Goal: Task Accomplishment & Management: Use online tool/utility

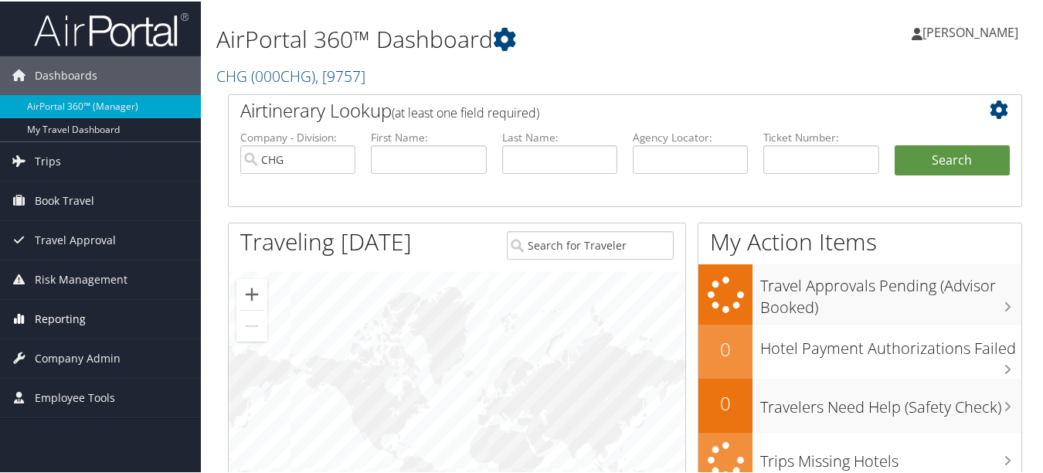
click at [80, 318] on span "Reporting" at bounding box center [60, 317] width 51 height 39
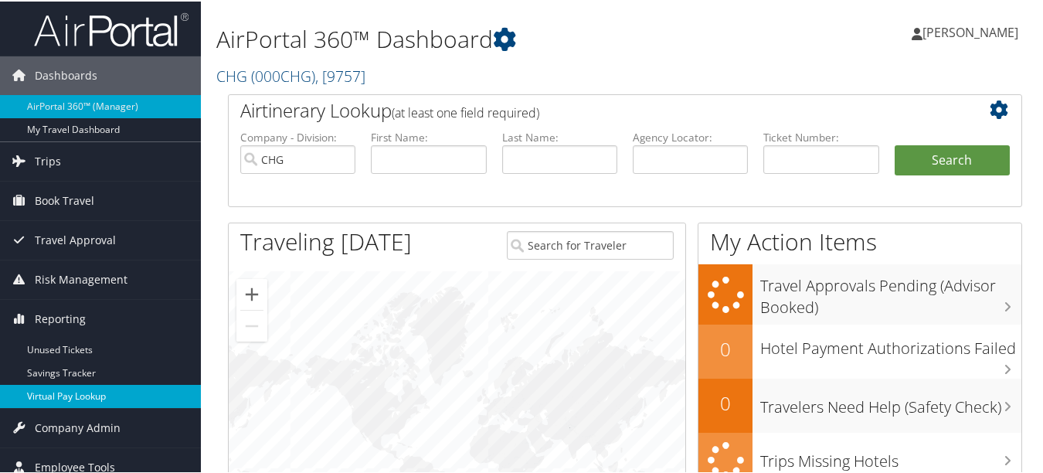
click at [88, 397] on link "Virtual Pay Lookup" at bounding box center [100, 394] width 201 height 23
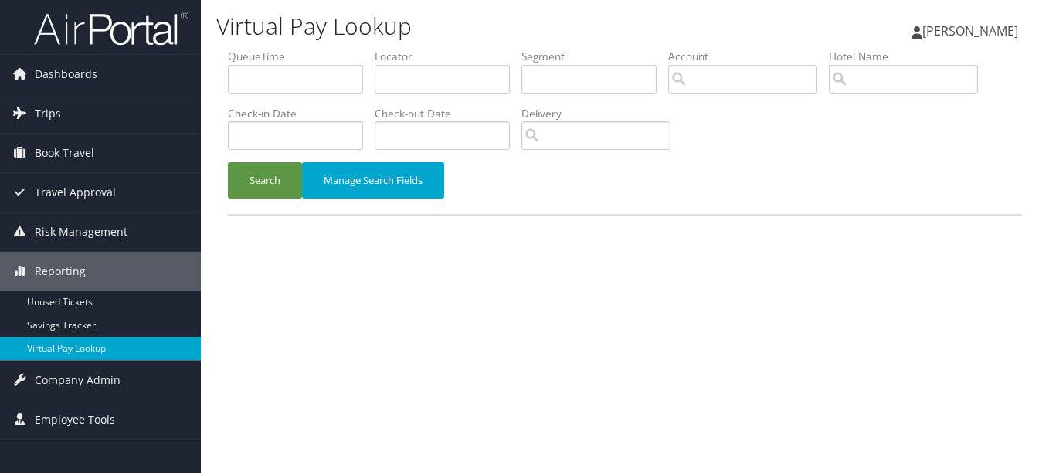
click at [402, 94] on li "Locator" at bounding box center [448, 77] width 147 height 56
click at [405, 82] on input "text" at bounding box center [442, 79] width 135 height 29
paste input "DKEMZF"
click at [228, 162] on button "Search" at bounding box center [265, 180] width 74 height 36
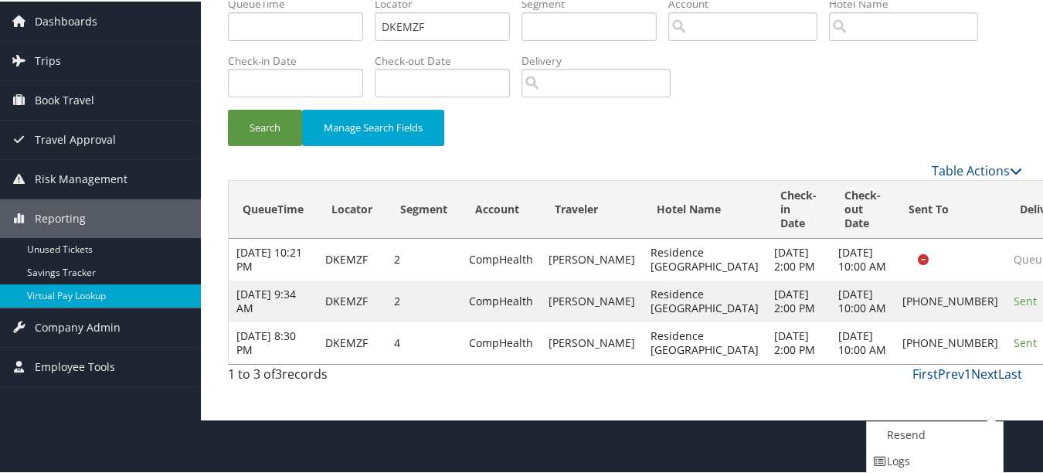
scroll to position [107, 0]
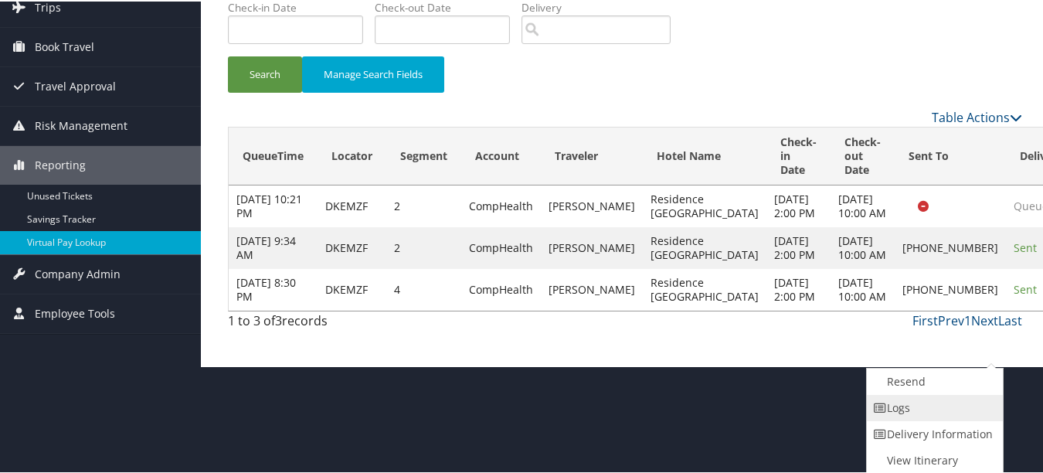
click at [950, 409] on link "Logs" at bounding box center [933, 406] width 132 height 26
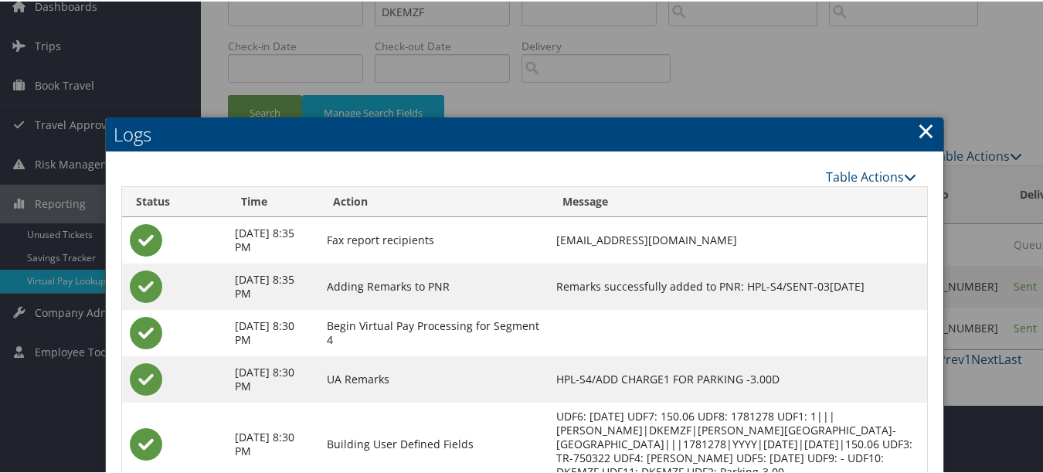
scroll to position [0, 0]
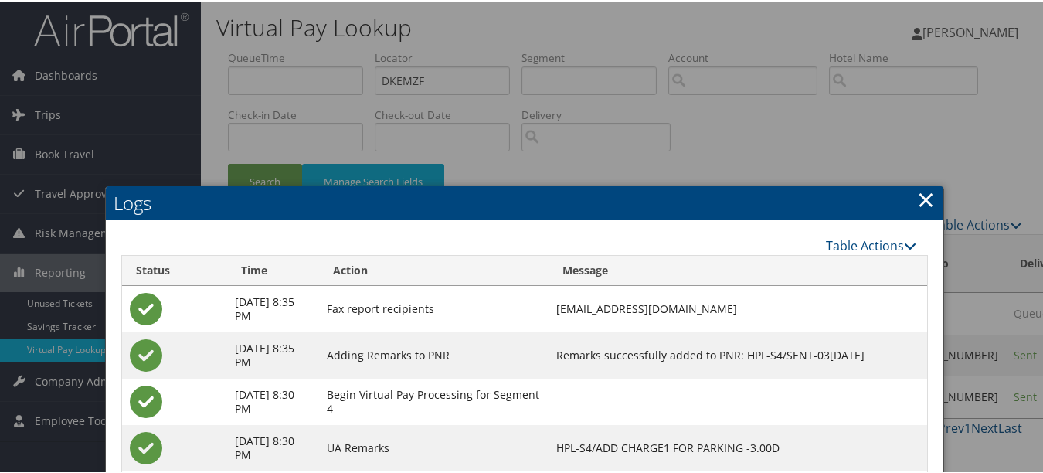
click at [917, 195] on link "×" at bounding box center [926, 197] width 18 height 31
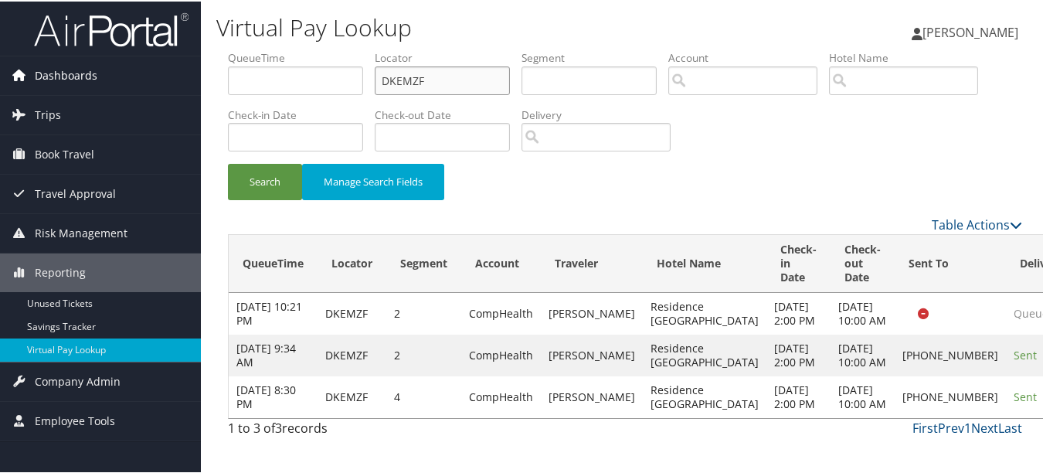
drag, startPoint x: 490, startPoint y: 77, endPoint x: 174, endPoint y: 91, distance: 316.3
click at [175, 91] on div "Dashboards AirPortal 360™ (Manager) My Travel Dashboard Trips Airtinerary® Look…" at bounding box center [524, 236] width 1049 height 473
paste input "EDKGQG"
click at [228, 162] on button "Search" at bounding box center [265, 180] width 74 height 36
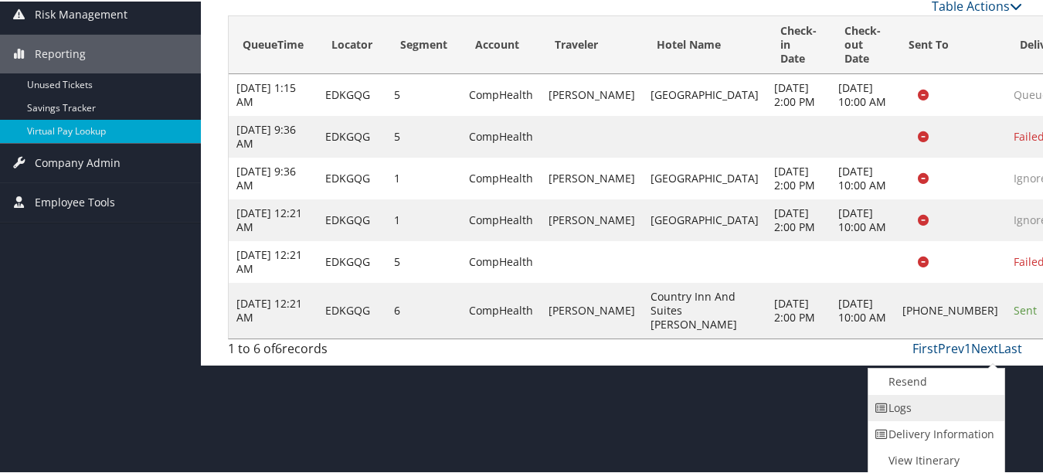
click at [962, 409] on link "Logs" at bounding box center [934, 406] width 132 height 26
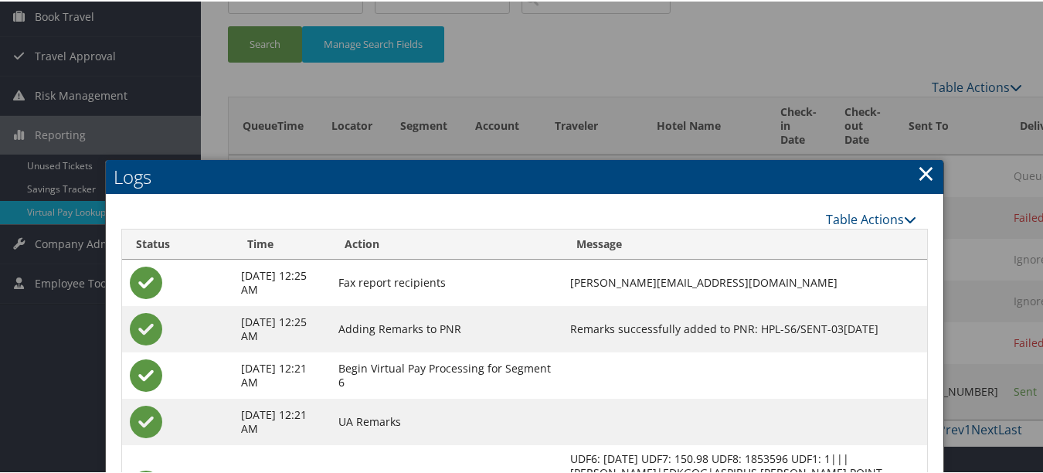
scroll to position [34, 0]
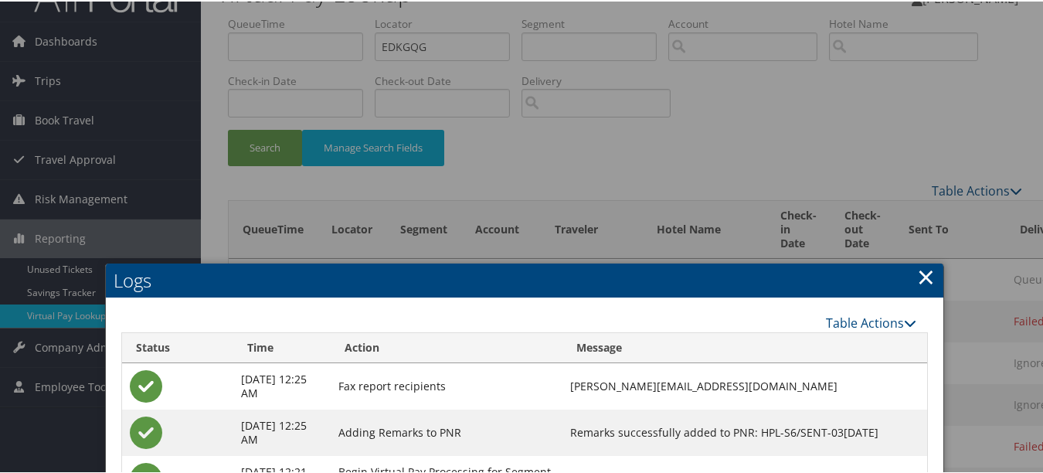
click at [927, 270] on link "×" at bounding box center [926, 275] width 18 height 31
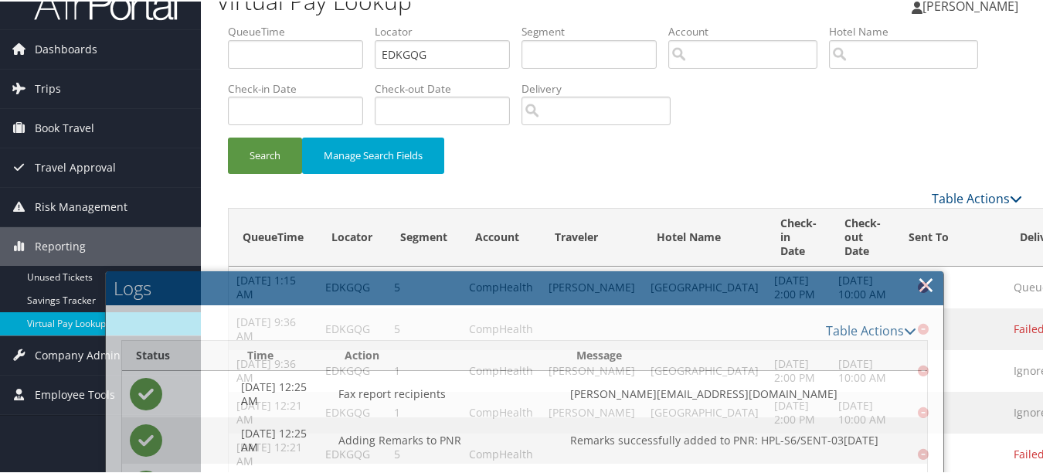
scroll to position [0, 0]
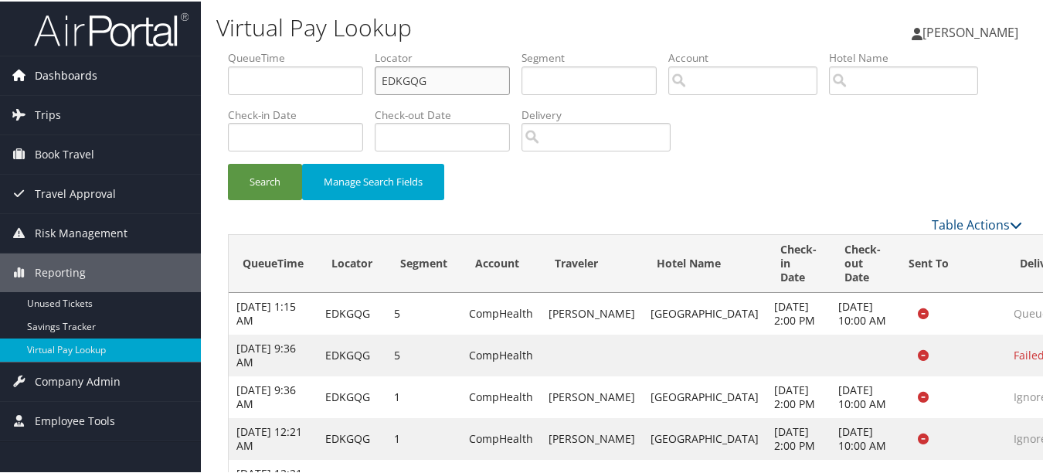
drag, startPoint x: 473, startPoint y: 75, endPoint x: 189, endPoint y: 65, distance: 283.7
click at [191, 63] on div "Dashboards AirPortal 360™ (Manager) My Travel Dashboard Trips Airtinerary® Look…" at bounding box center [524, 291] width 1049 height 583
paste input "GPBXAV"
click at [228, 162] on button "Search" at bounding box center [265, 180] width 74 height 36
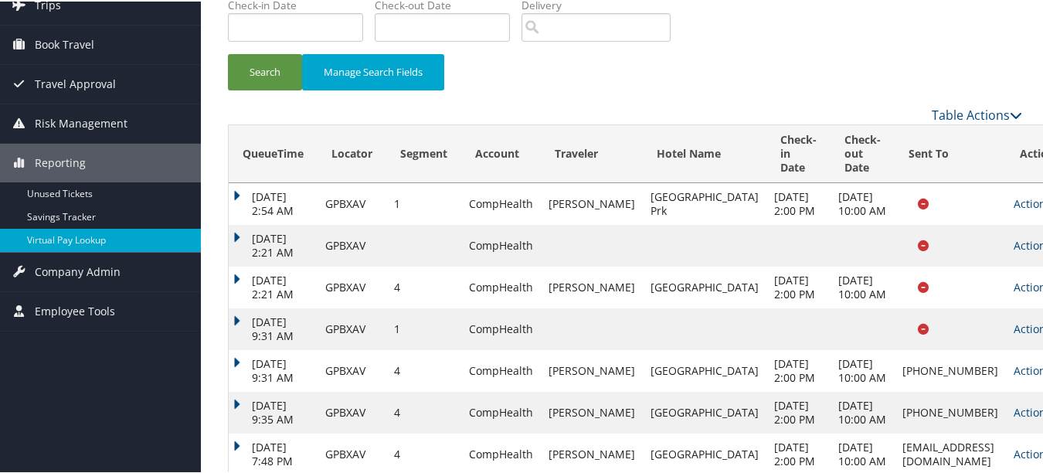
scroll to position [221, 0]
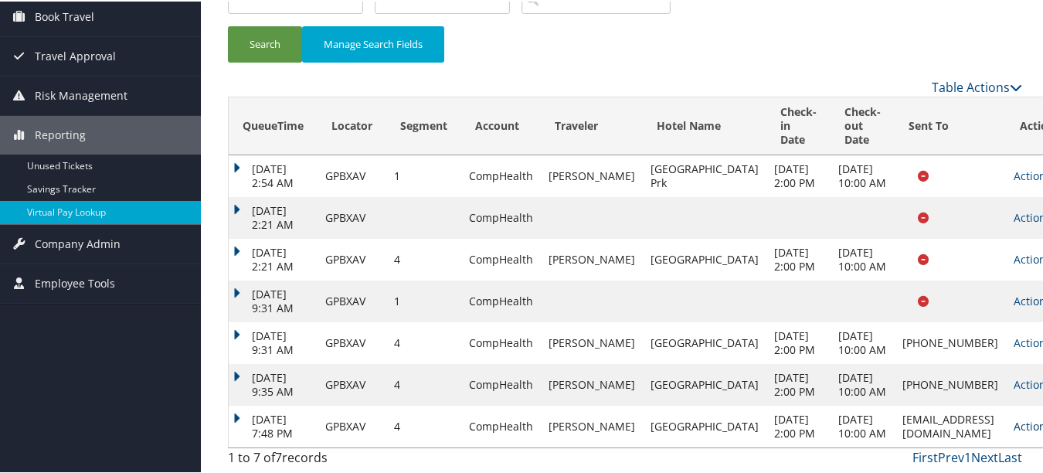
click at [1014, 417] on link "Actions" at bounding box center [1038, 424] width 49 height 15
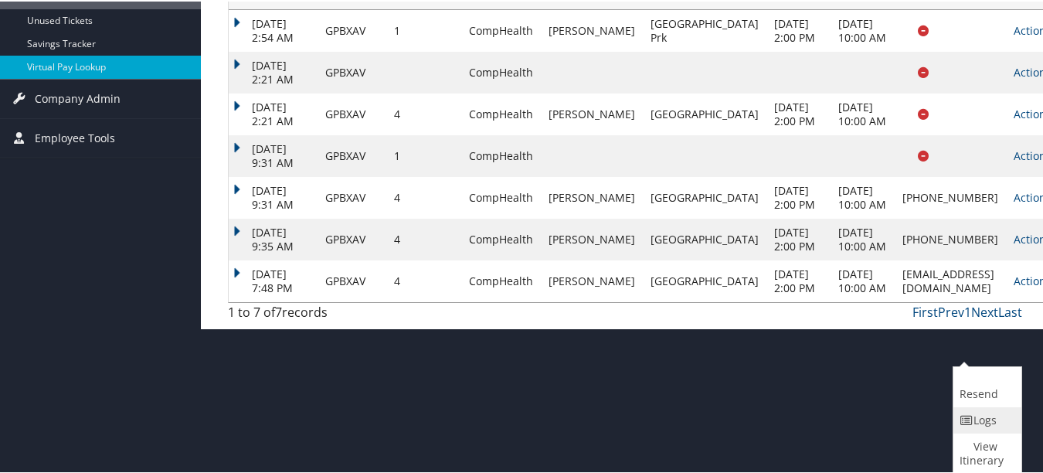
click at [971, 421] on icon at bounding box center [967, 418] width 14 height 11
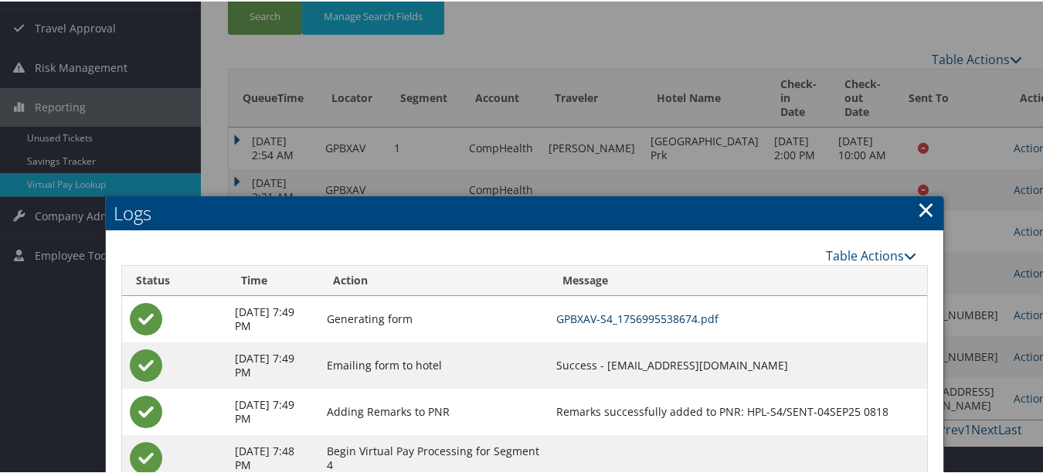
scroll to position [83, 0]
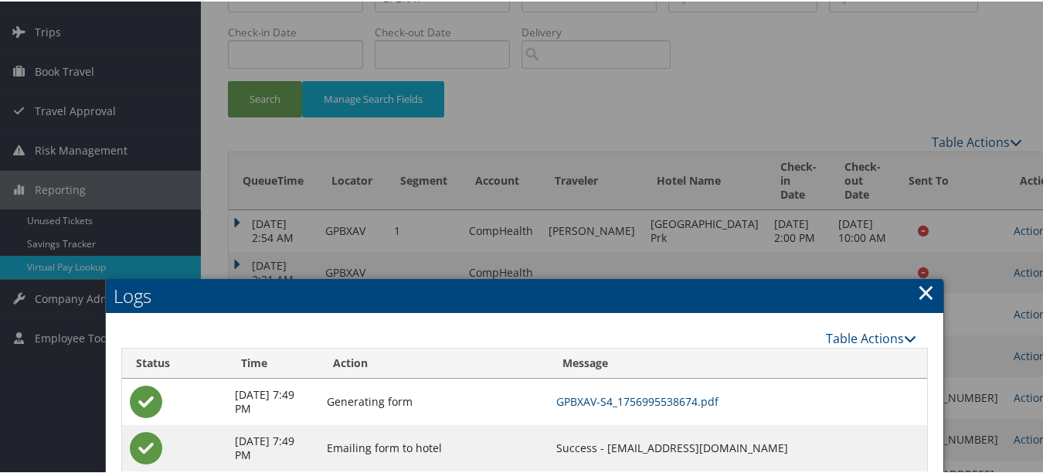
click at [931, 294] on h2 "Logs" at bounding box center [525, 294] width 838 height 34
click at [926, 293] on link "×" at bounding box center [926, 290] width 18 height 31
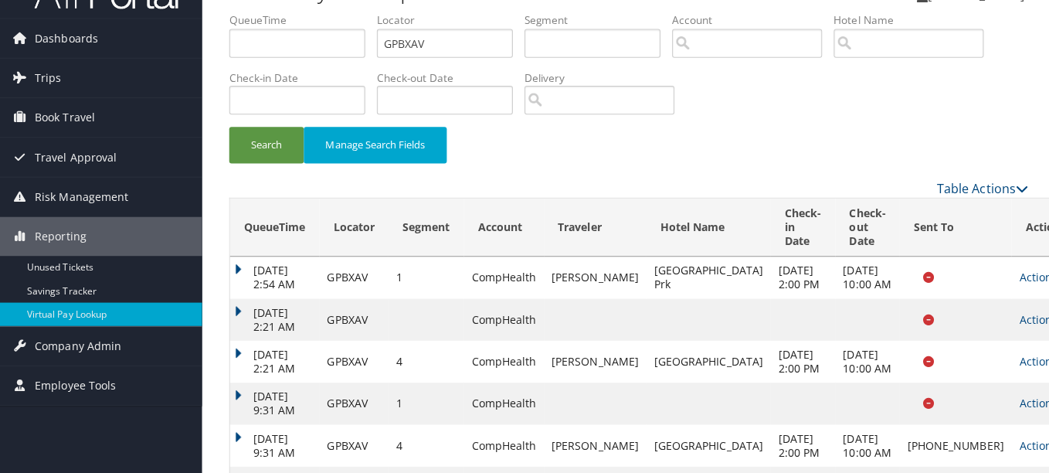
scroll to position [0, 0]
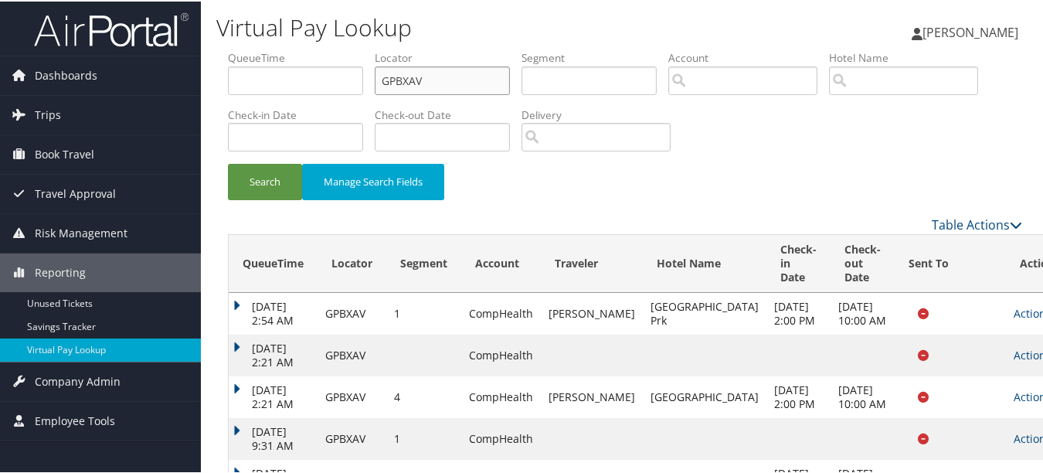
drag, startPoint x: 456, startPoint y: 72, endPoint x: 127, endPoint y: 39, distance: 330.8
click at [131, 39] on div "Dashboards AirPortal 360™ (Manager) My Travel Dashboard Trips Airtinerary® Look…" at bounding box center [524, 305] width 1049 height 610
paste input "FEBPZZ"
click at [228, 162] on button "Search" at bounding box center [265, 180] width 74 height 36
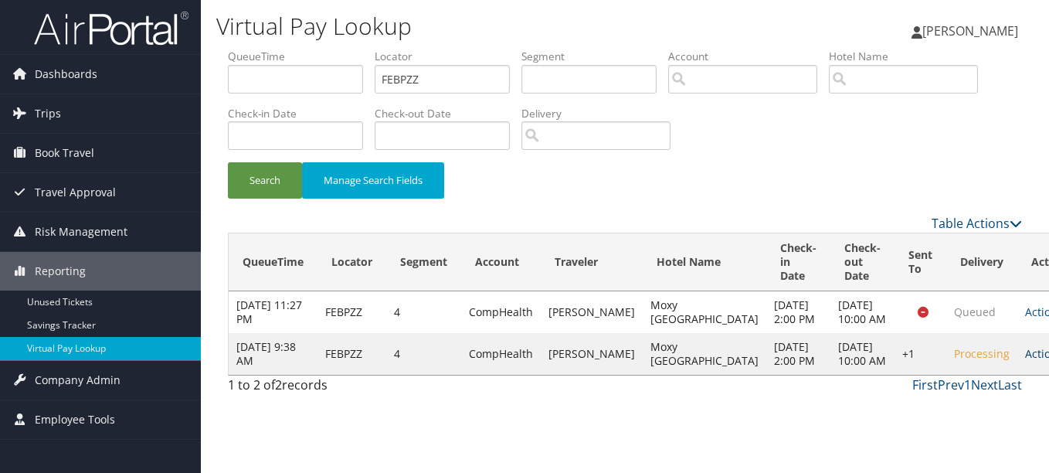
click at [1025, 361] on link "Actions" at bounding box center [1049, 353] width 49 height 15
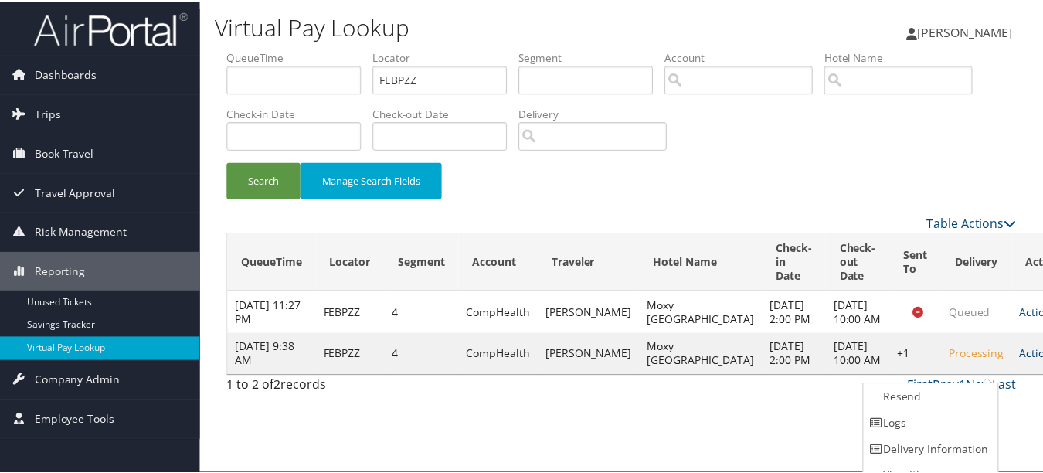
scroll to position [17, 0]
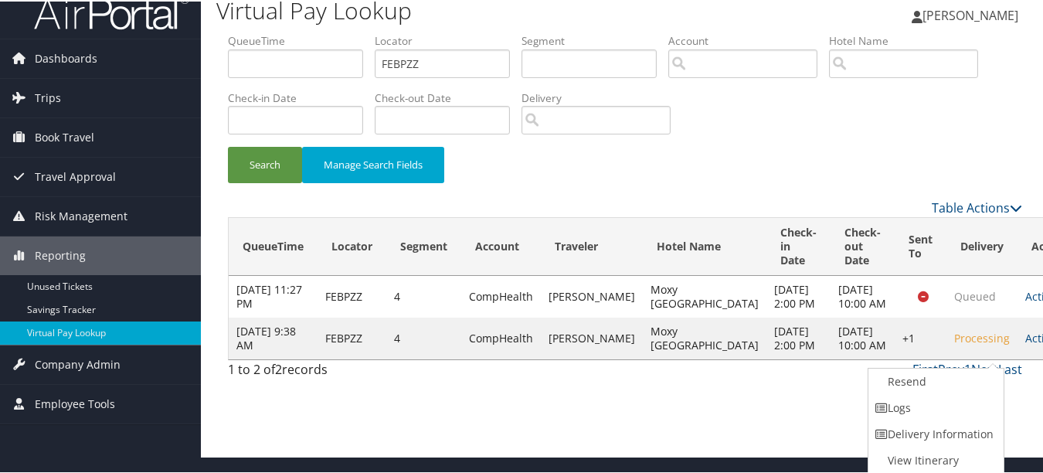
drag, startPoint x: 970, startPoint y: 389, endPoint x: 961, endPoint y: 389, distance: 8.5
click at [968, 389] on link "Resend" at bounding box center [934, 380] width 132 height 26
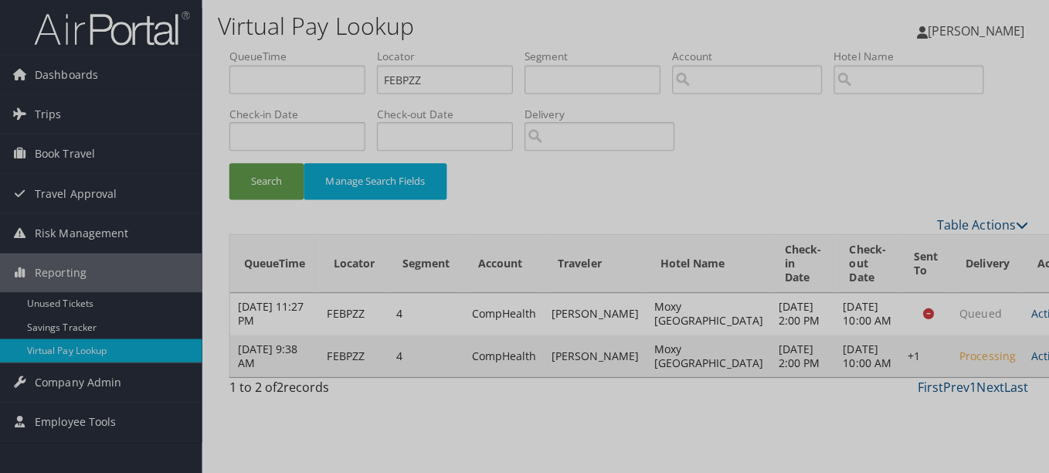
scroll to position [0, 0]
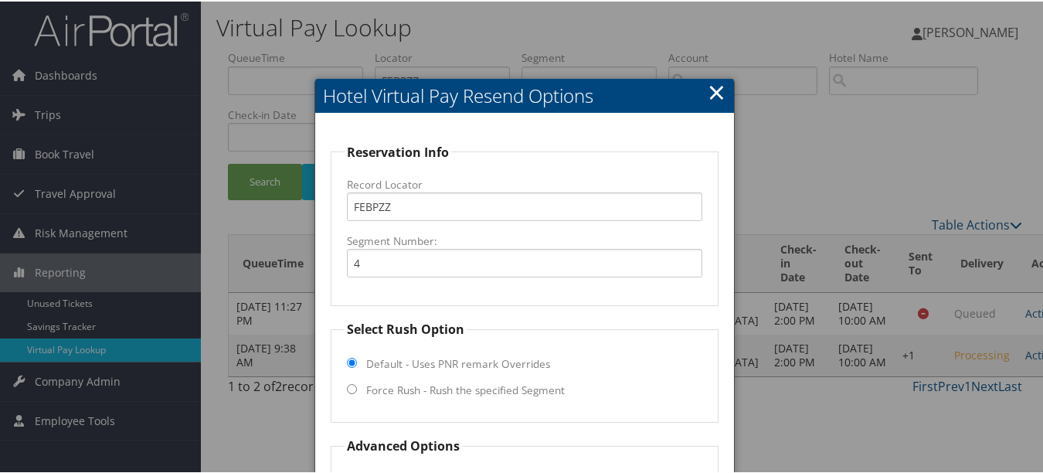
click at [702, 94] on h2 "Hotel Virtual Pay Resend Options" at bounding box center [524, 94] width 418 height 34
click at [718, 97] on link "×" at bounding box center [717, 90] width 18 height 31
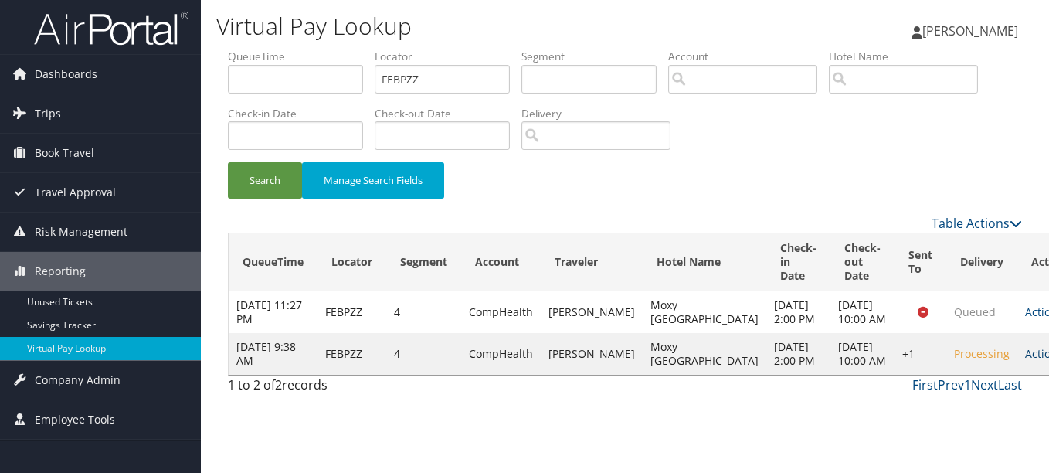
click at [1025, 361] on link "Actions" at bounding box center [1049, 353] width 49 height 15
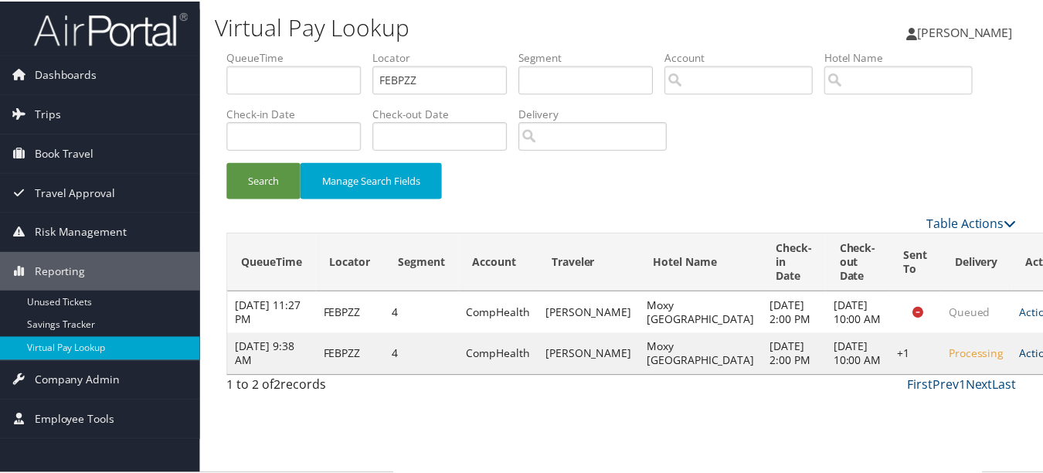
scroll to position [17, 0]
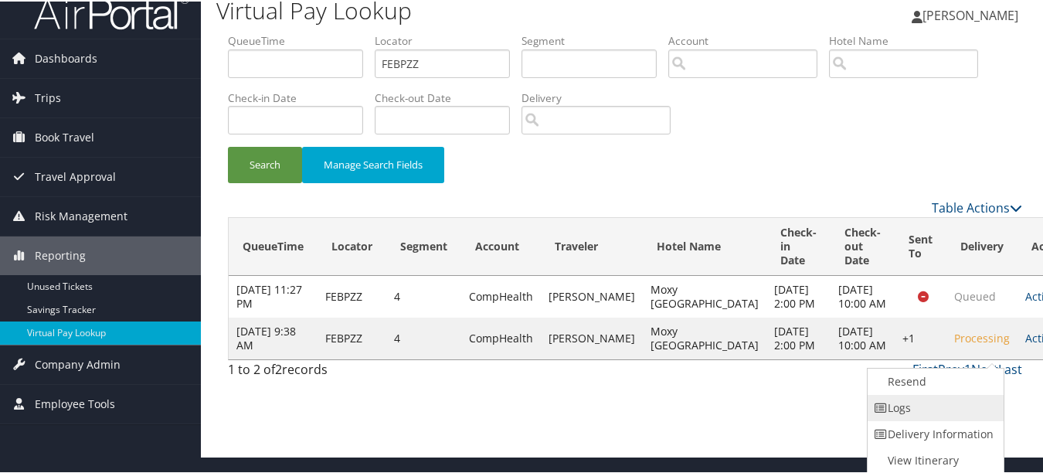
click at [964, 403] on link "Logs" at bounding box center [934, 406] width 132 height 26
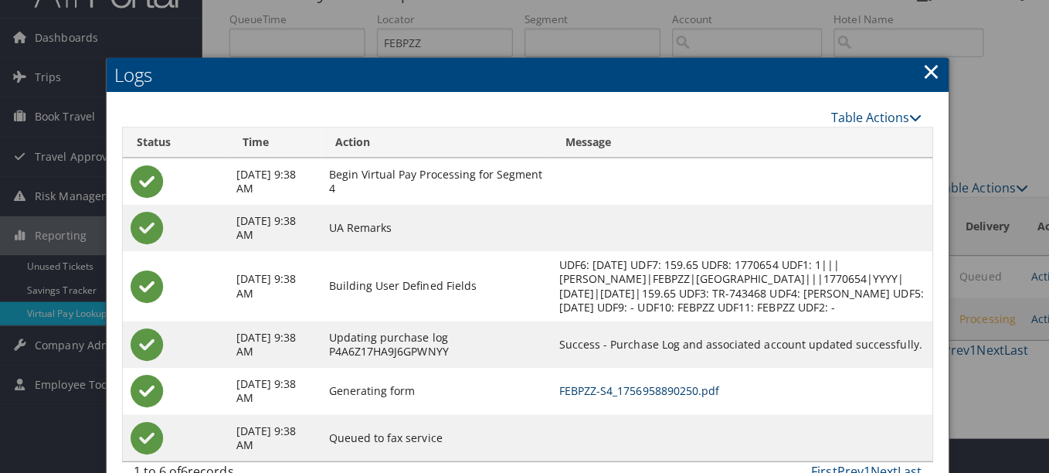
scroll to position [0, 0]
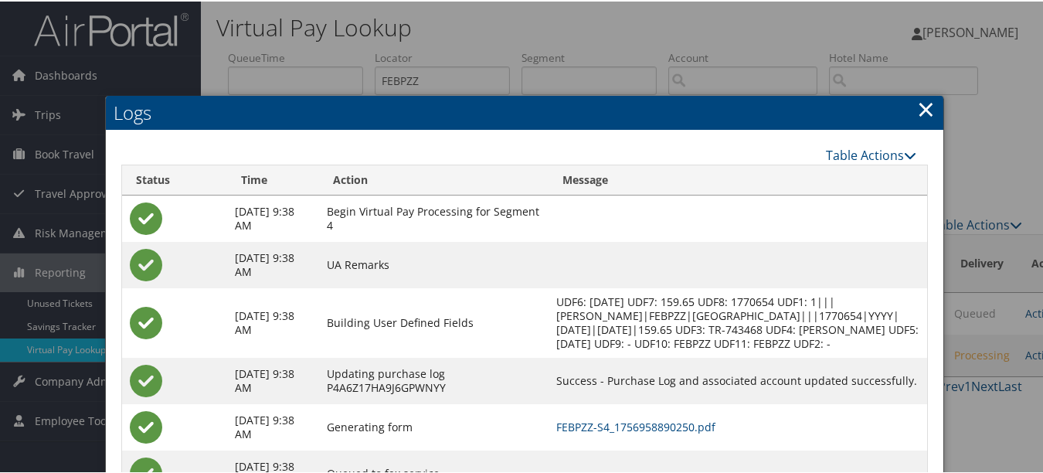
click at [917, 110] on link "×" at bounding box center [926, 107] width 18 height 31
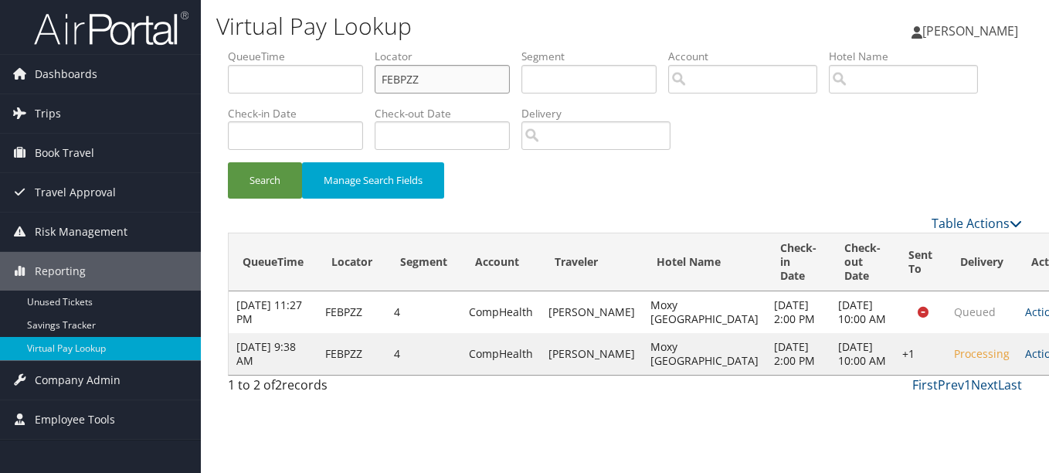
drag, startPoint x: 273, startPoint y: 80, endPoint x: 239, endPoint y: 80, distance: 34.0
click at [239, 49] on ul "QueueTime Locator FEBPZZ Segment Account Traveler Hotel Name Check-in Date Chec…" at bounding box center [625, 49] width 794 height 0
paste input "QMXCPO"
click at [228, 162] on button "Search" at bounding box center [265, 180] width 74 height 36
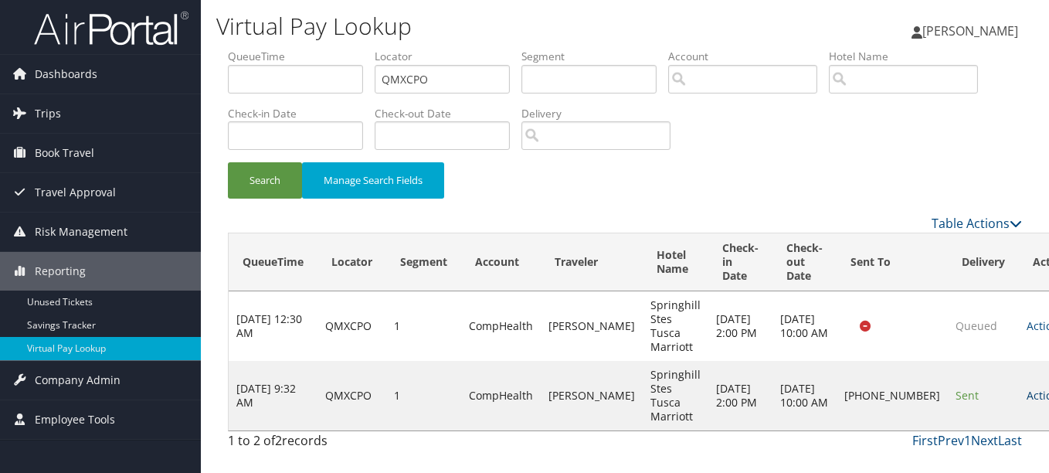
click at [1027, 390] on link "Actions" at bounding box center [1051, 395] width 49 height 15
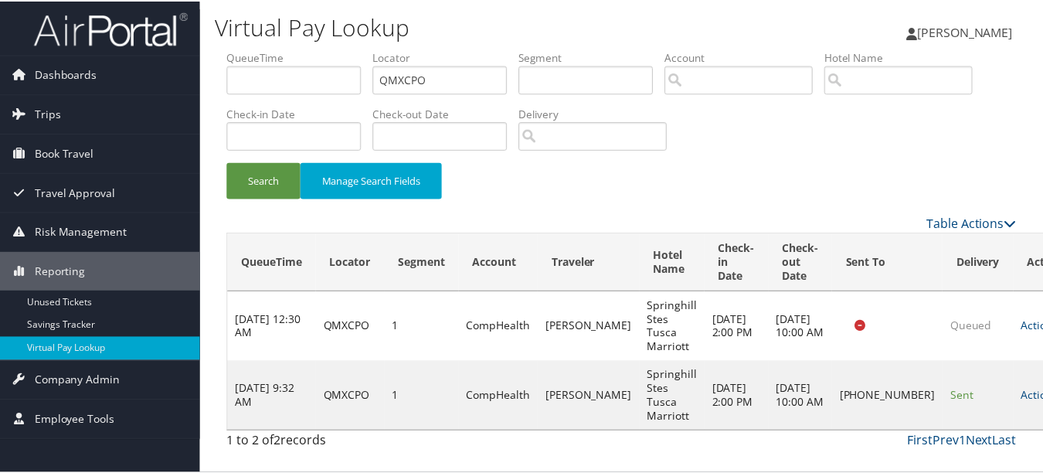
scroll to position [38, 0]
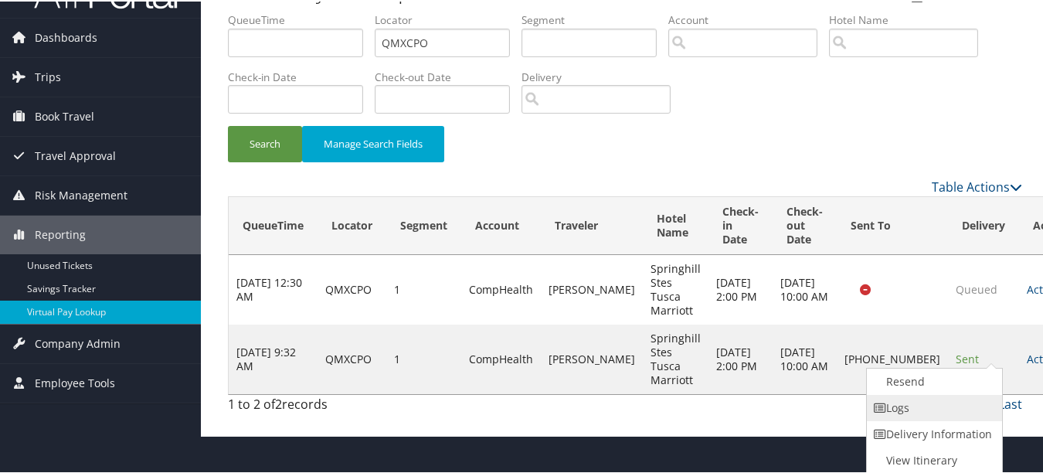
click at [956, 416] on link "Logs" at bounding box center [933, 406] width 132 height 26
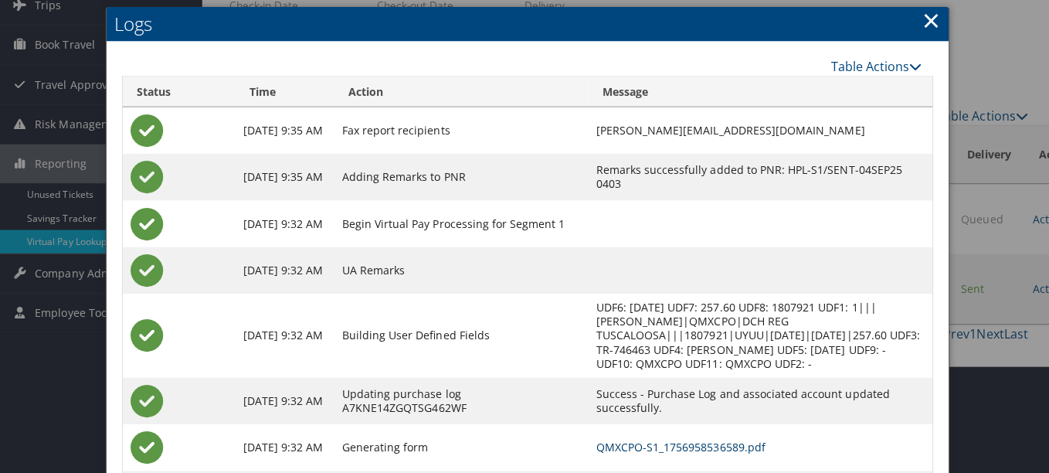
scroll to position [0, 0]
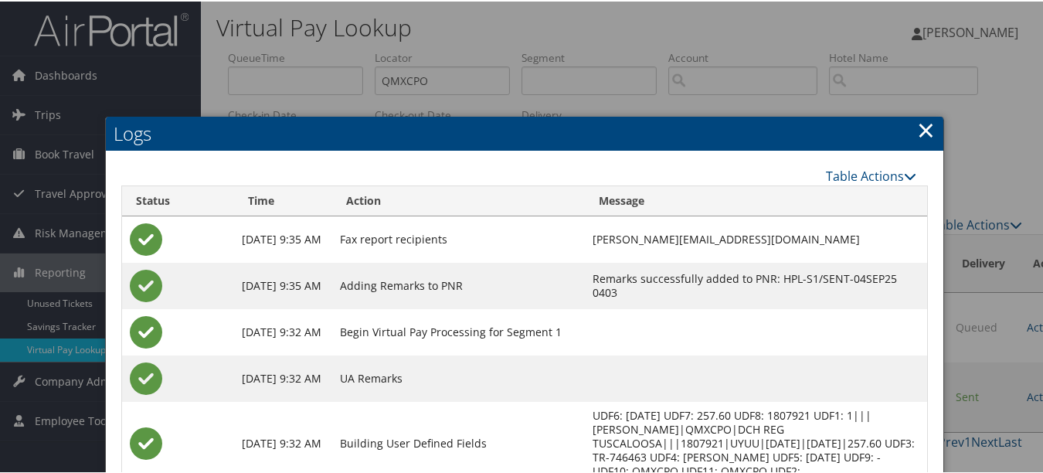
click at [889, 129] on h2 "Logs" at bounding box center [525, 132] width 838 height 34
click at [932, 126] on h2 "Logs" at bounding box center [525, 132] width 838 height 34
click at [911, 123] on h2 "Logs" at bounding box center [525, 132] width 838 height 34
click at [933, 127] on h2 "Logs" at bounding box center [525, 132] width 838 height 34
click at [917, 126] on link "×" at bounding box center [926, 128] width 18 height 31
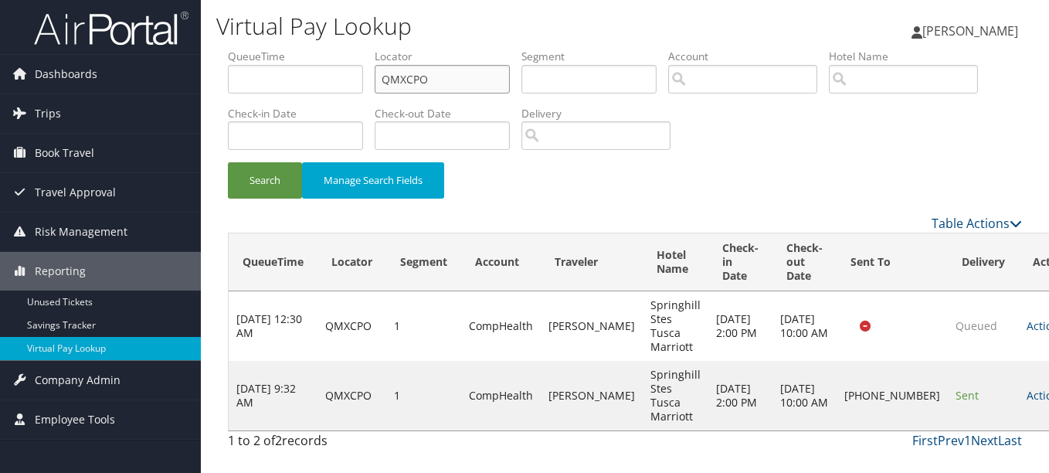
drag, startPoint x: 465, startPoint y: 83, endPoint x: 303, endPoint y: 83, distance: 162.2
click at [303, 49] on ul "QueueTime Locator QMXCPO Segment Account Traveler Hotel Name Check-in Date Chec…" at bounding box center [625, 49] width 794 height 0
paste input "WKKZDX"
click at [228, 162] on button "Search" at bounding box center [265, 180] width 74 height 36
click at [1027, 391] on link "Actions" at bounding box center [1051, 395] width 49 height 15
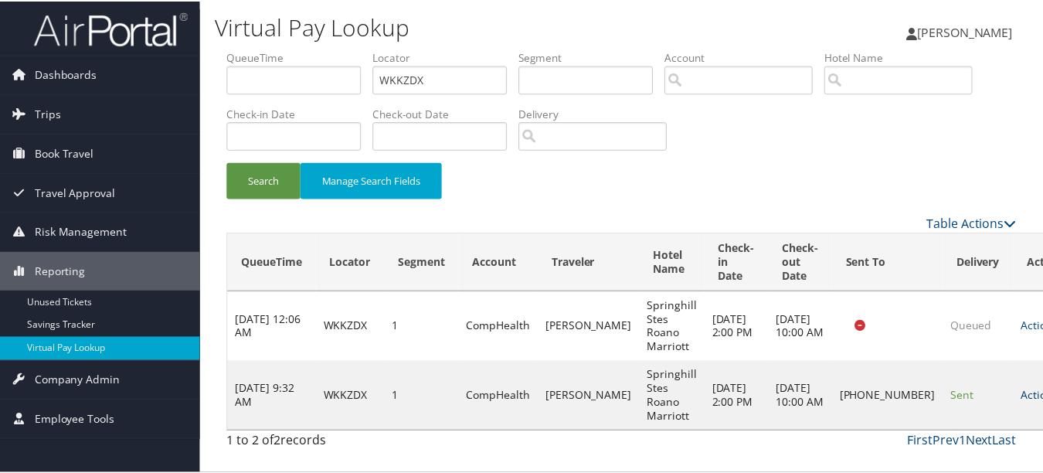
scroll to position [38, 0]
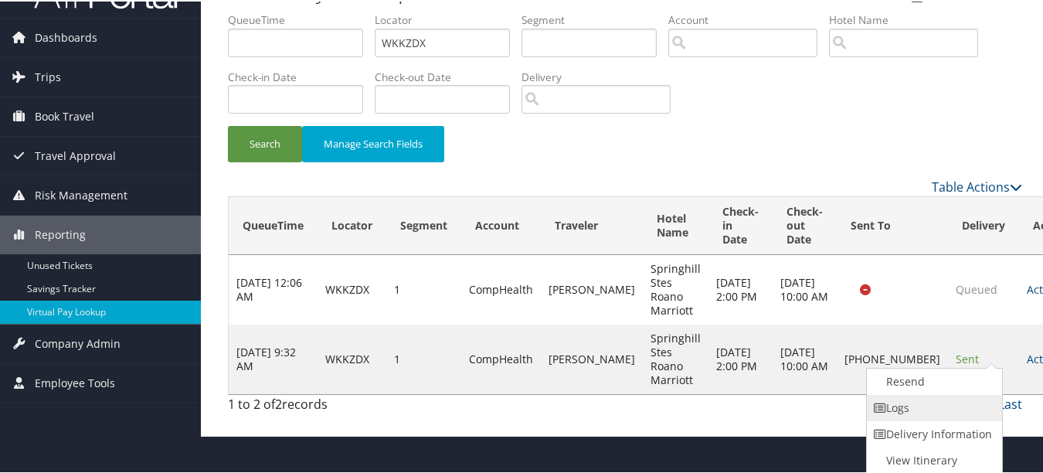
click at [979, 409] on link "Logs" at bounding box center [933, 406] width 132 height 26
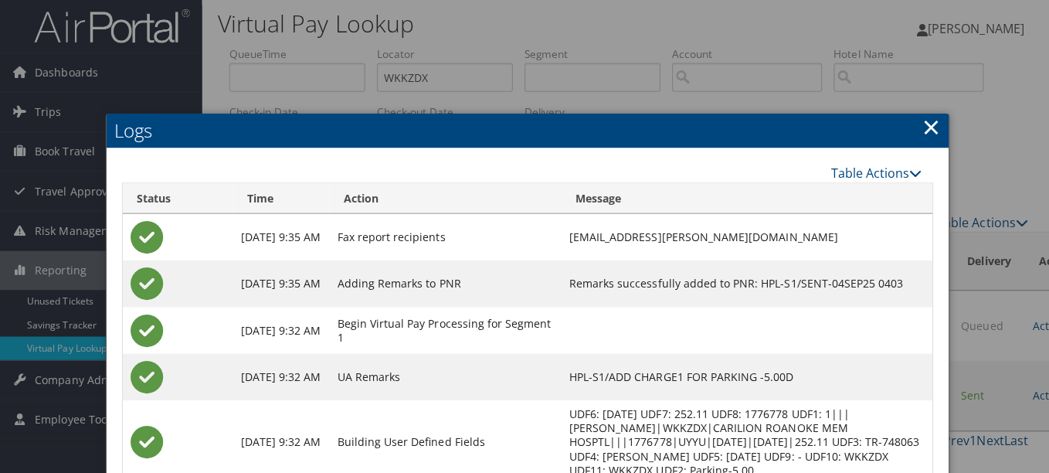
scroll to position [0, 0]
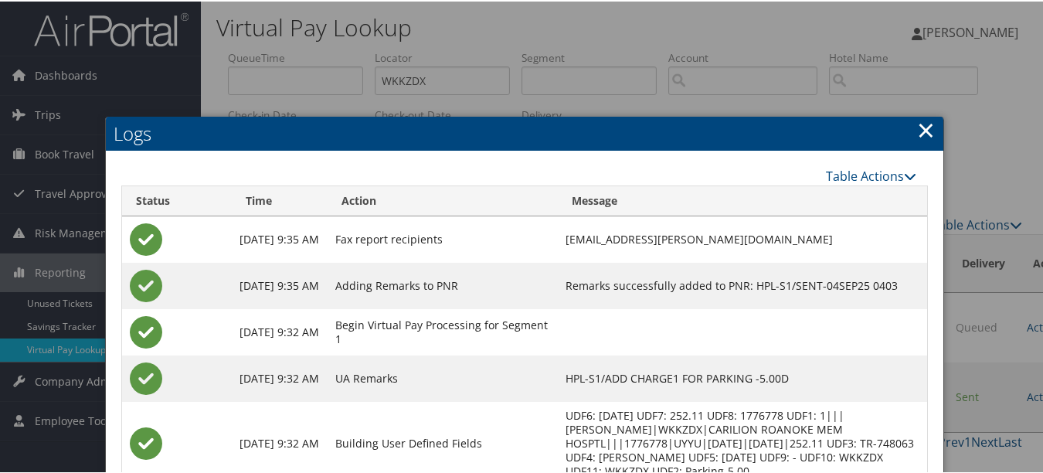
click at [929, 124] on link "×" at bounding box center [926, 128] width 18 height 31
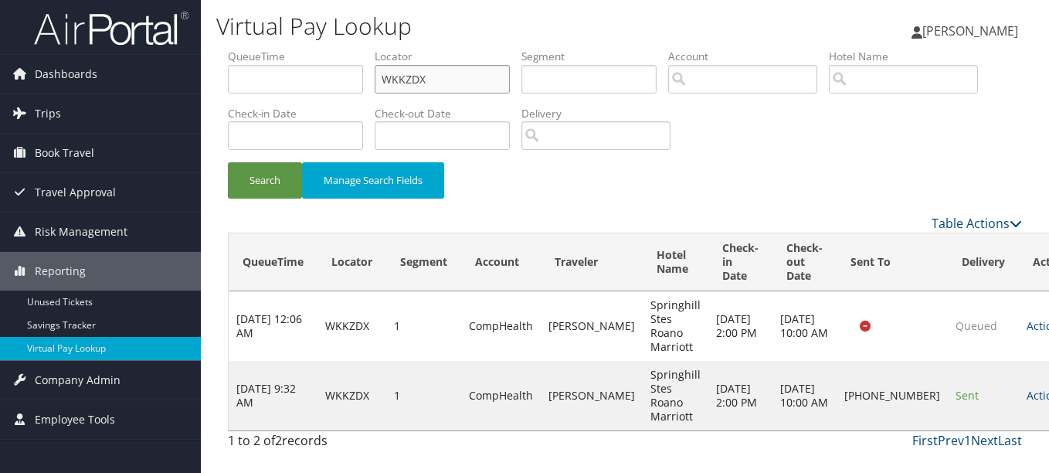
paste input "NAMTDM"
drag, startPoint x: 500, startPoint y: 74, endPoint x: 243, endPoint y: 74, distance: 257.3
click at [243, 49] on ul "QueueTime Locator NAMTDM Segment Account Traveler Hotel Name Check-in Date Chec…" at bounding box center [625, 49] width 794 height 0
click at [228, 162] on button "Search" at bounding box center [265, 180] width 74 height 36
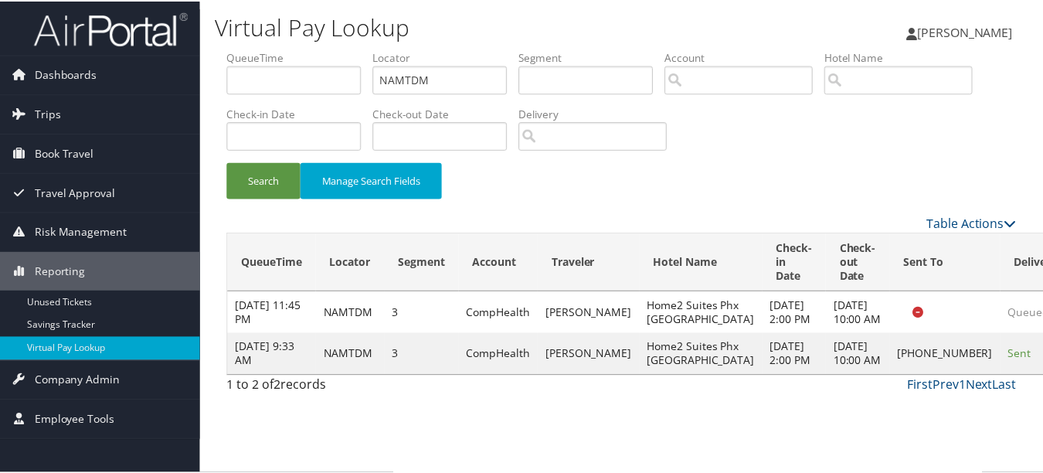
scroll to position [38, 0]
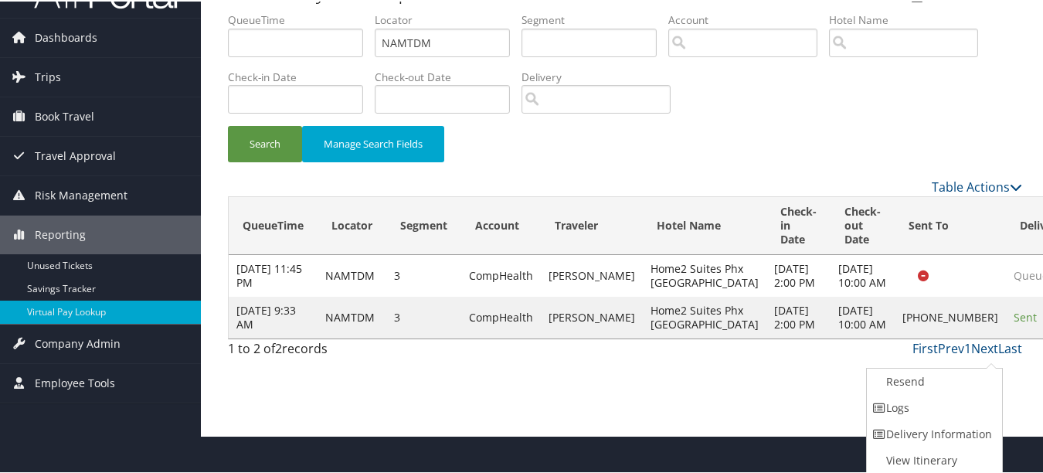
drag, startPoint x: 973, startPoint y: 410, endPoint x: 495, endPoint y: 331, distance: 484.7
click at [972, 411] on link "Logs" at bounding box center [933, 406] width 132 height 26
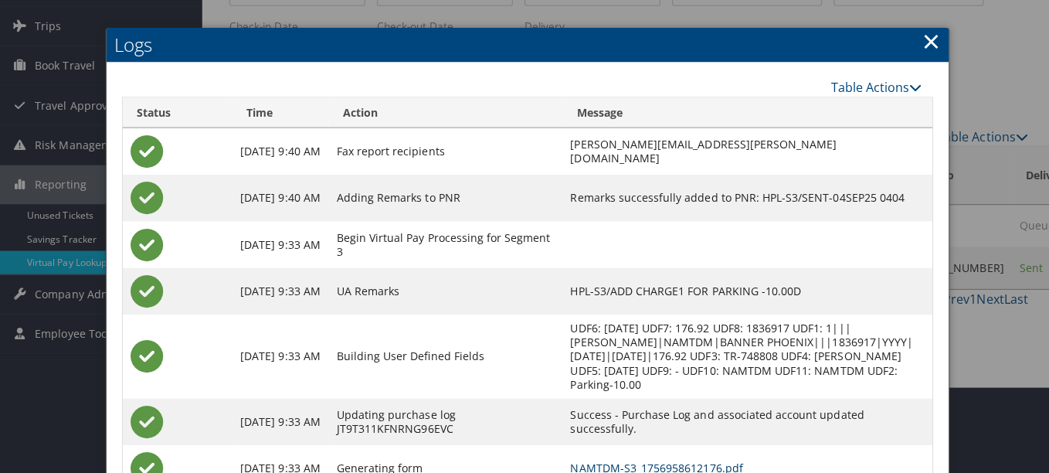
scroll to position [0, 0]
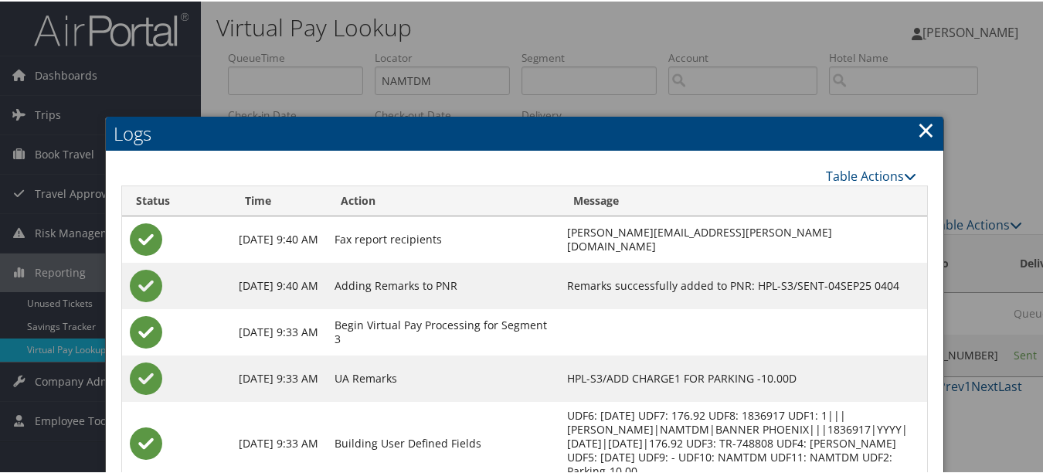
click at [906, 132] on h2 "Logs" at bounding box center [525, 132] width 838 height 34
click at [917, 131] on link "×" at bounding box center [926, 128] width 18 height 31
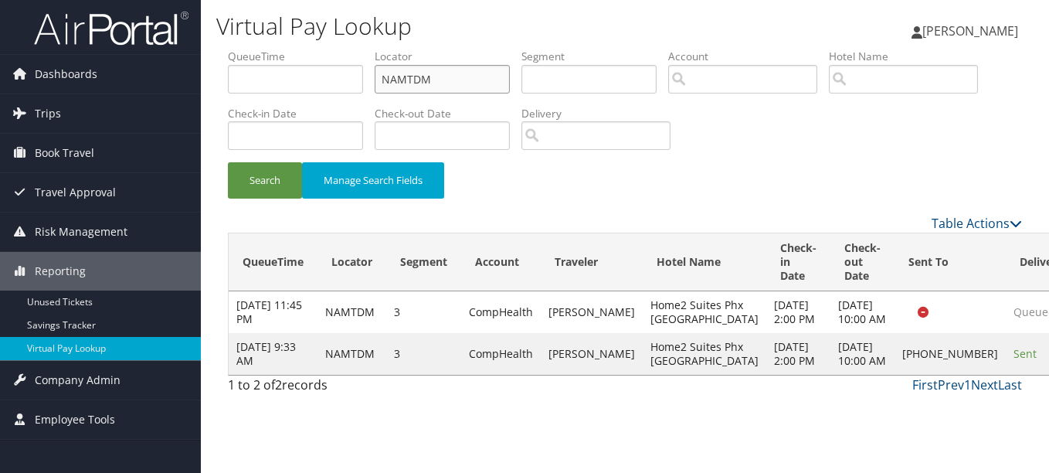
drag, startPoint x: 447, startPoint y: 77, endPoint x: 347, endPoint y: 76, distance: 100.5
click at [348, 49] on ul "QueueTime Locator NAMTDM Segment Account Traveler Hotel Name Check-in Date Chec…" at bounding box center [625, 49] width 794 height 0
paste input "FSKJW"
click at [228, 162] on button "Search" at bounding box center [265, 180] width 74 height 36
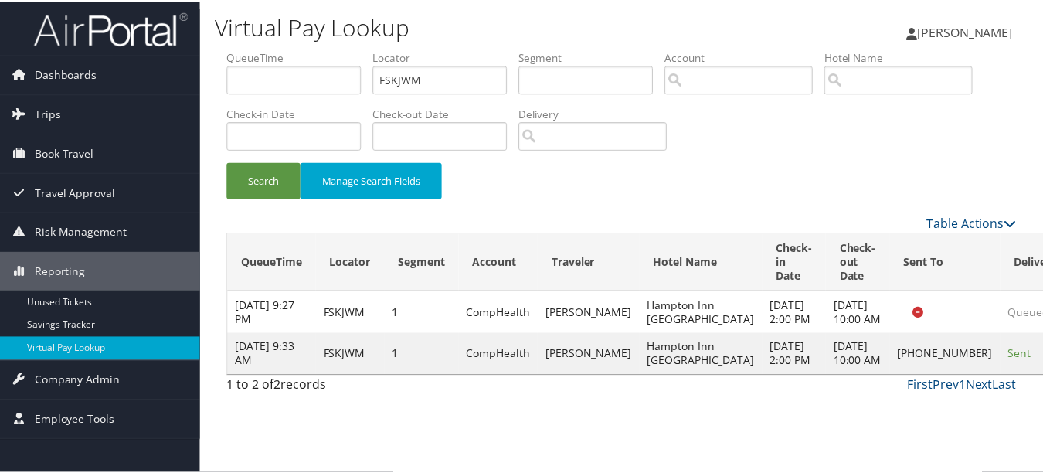
scroll to position [24, 0]
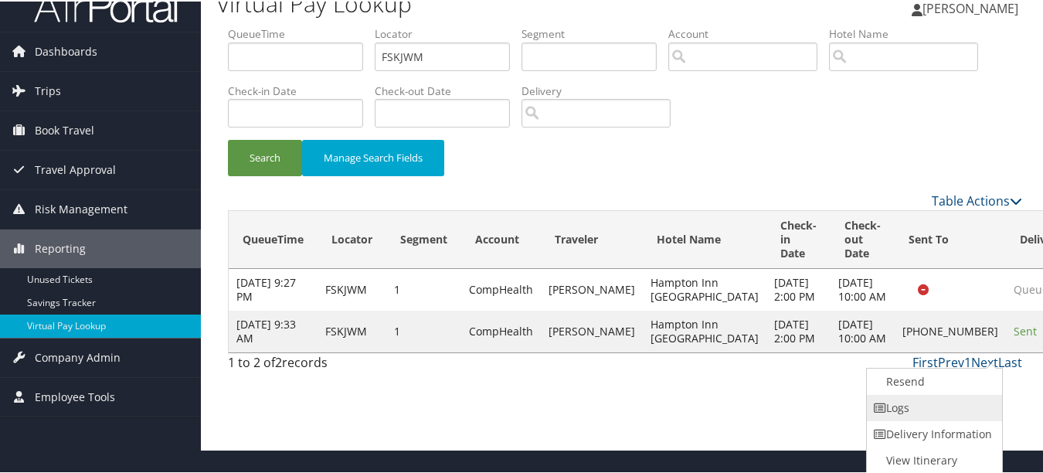
click at [935, 402] on link "Logs" at bounding box center [933, 406] width 132 height 26
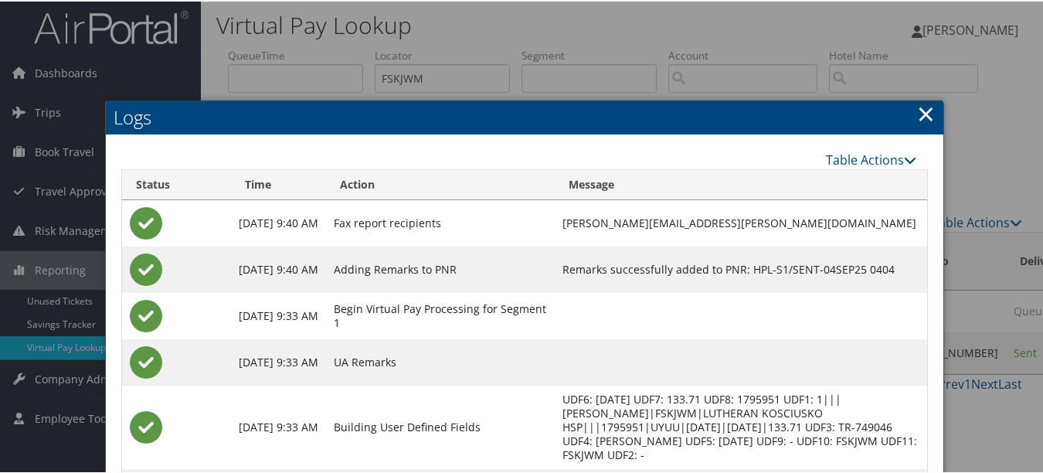
scroll to position [0, 0]
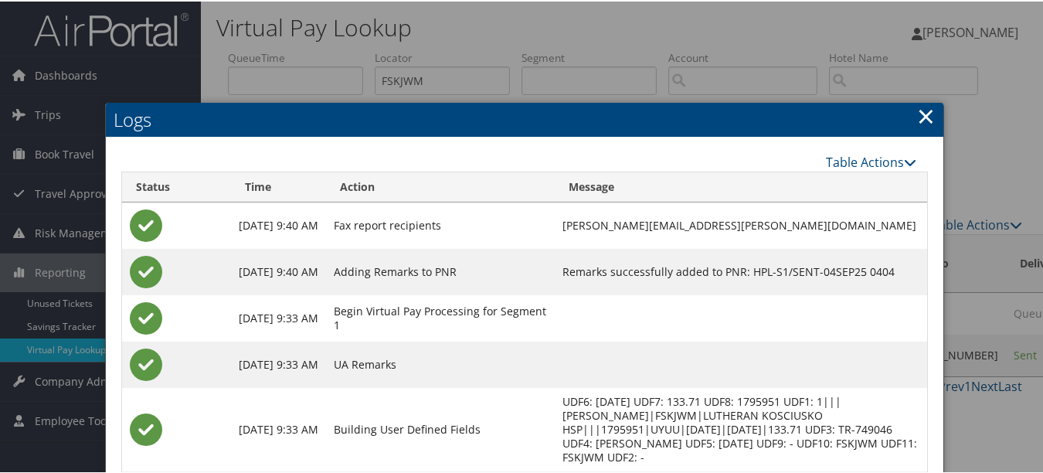
click at [909, 117] on h2 "Logs" at bounding box center [525, 118] width 838 height 34
click at [928, 116] on link "×" at bounding box center [926, 114] width 18 height 31
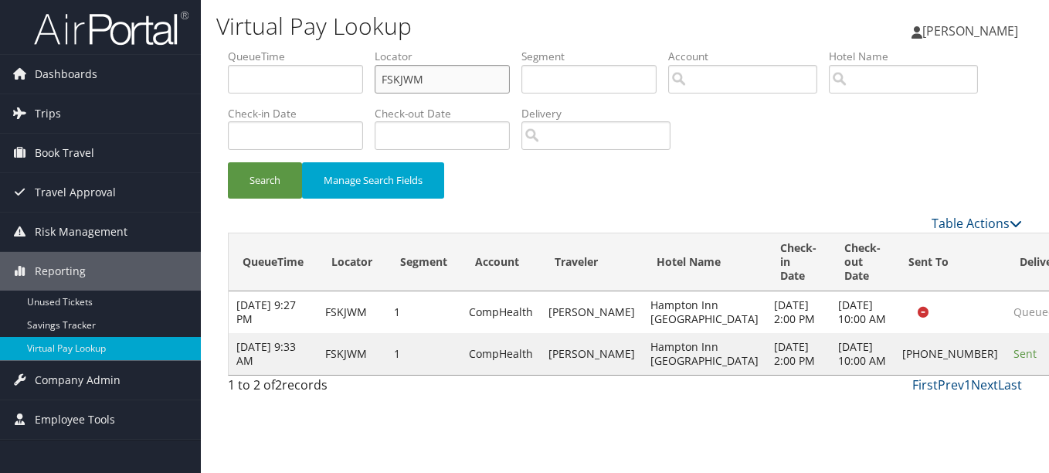
drag, startPoint x: 465, startPoint y: 83, endPoint x: 258, endPoint y: 83, distance: 207.1
click at [328, 49] on ul "QueueTime Locator FSKJWM Segment Account Traveler Hotel Name Check-in Date Chec…" at bounding box center [625, 49] width 794 height 0
paste input "DDBXQJ"
click at [228, 162] on button "Search" at bounding box center [265, 180] width 74 height 36
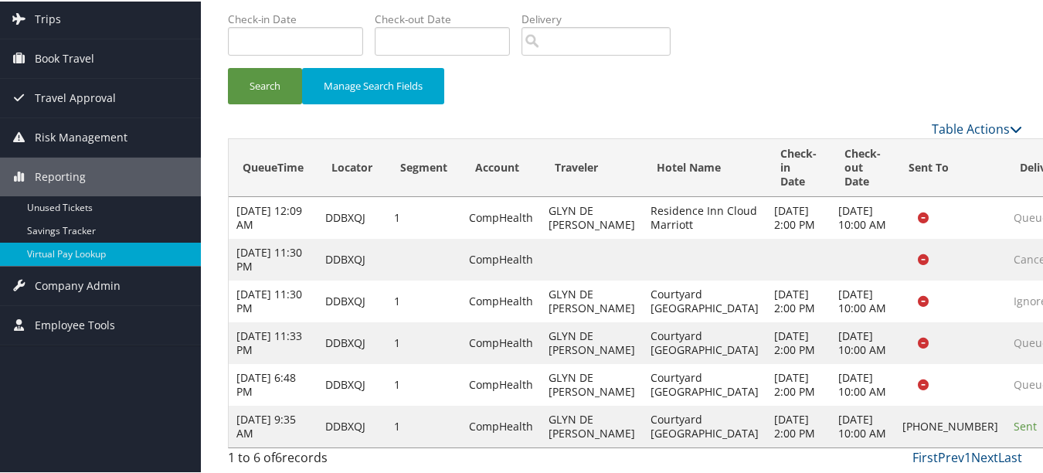
drag, startPoint x: 955, startPoint y: 404, endPoint x: 994, endPoint y: 416, distance: 40.6
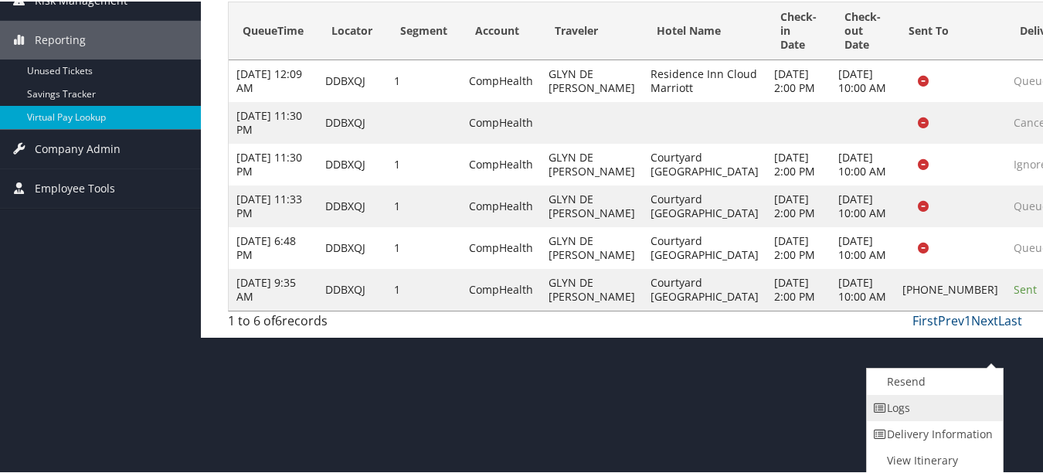
click at [994, 416] on link "Logs" at bounding box center [933, 406] width 132 height 26
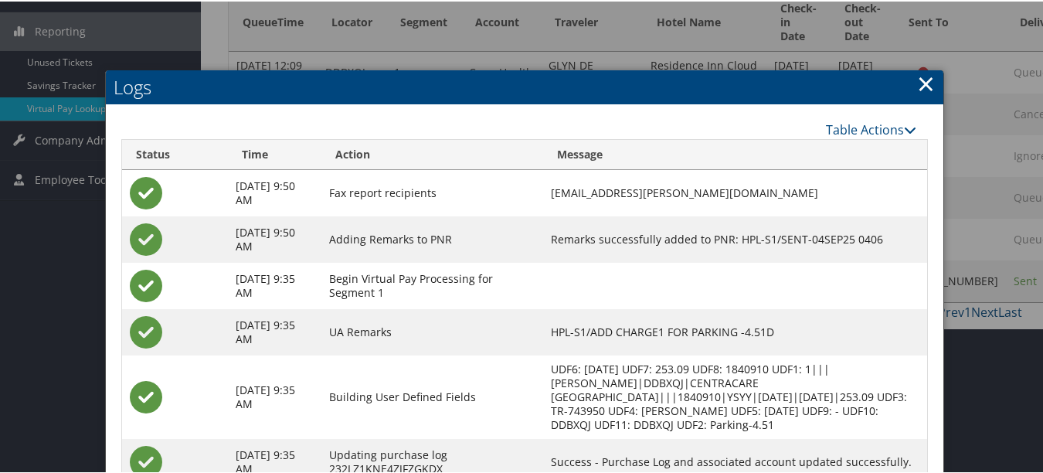
scroll to position [93, 0]
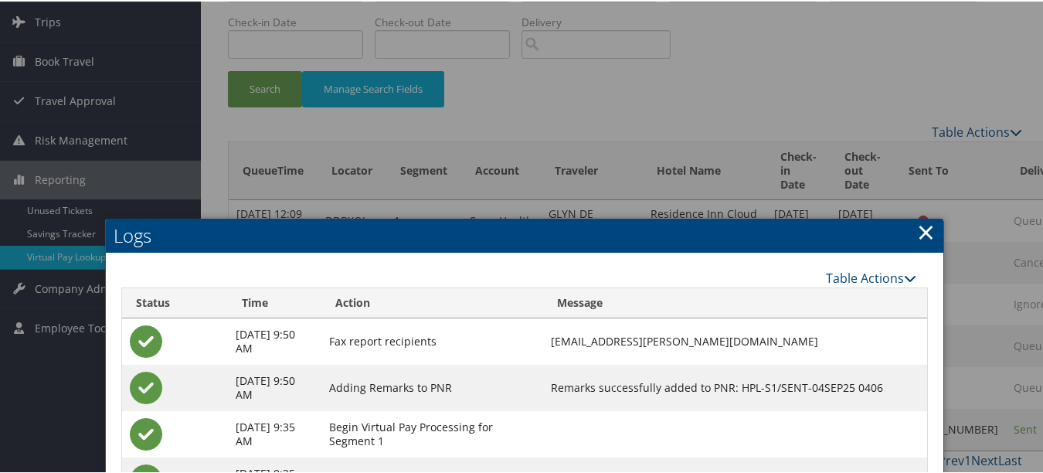
drag, startPoint x: 916, startPoint y: 231, endPoint x: 907, endPoint y: 236, distance: 9.7
click at [917, 231] on link "×" at bounding box center [926, 230] width 18 height 31
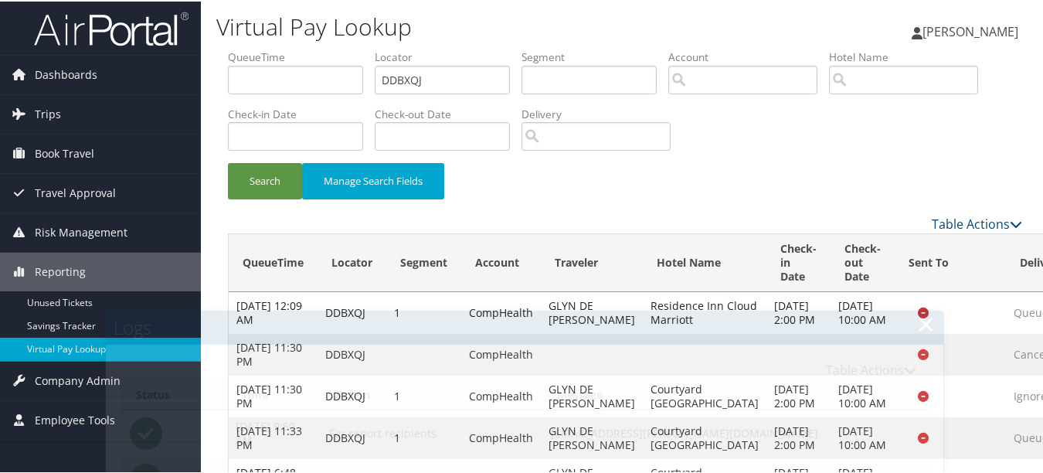
scroll to position [0, 0]
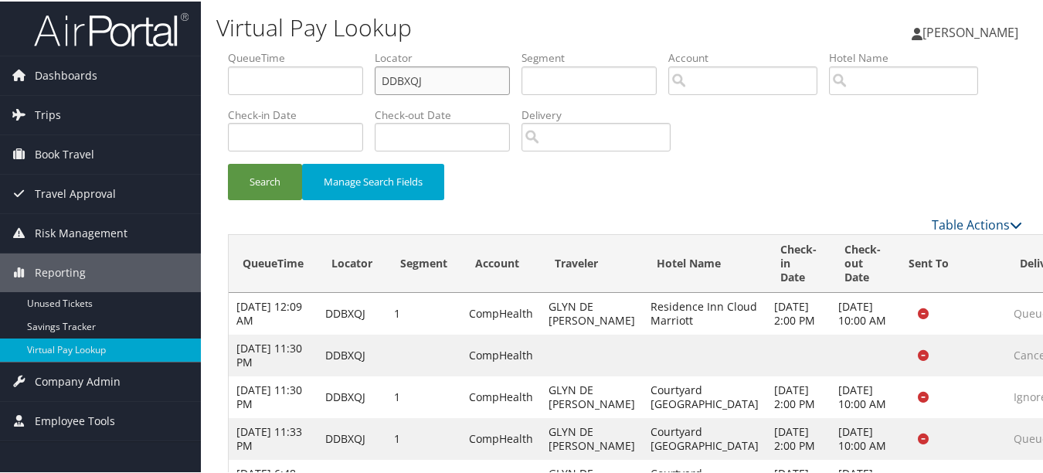
drag, startPoint x: 445, startPoint y: 71, endPoint x: 268, endPoint y: 76, distance: 177.0
click at [268, 49] on ul "QueueTime Locator DDBXQJ Segment Account Traveler Hotel Name Check-in Date Chec…" at bounding box center [625, 49] width 794 height 0
paste input "MZOARE"
click at [228, 162] on button "Search" at bounding box center [265, 180] width 74 height 36
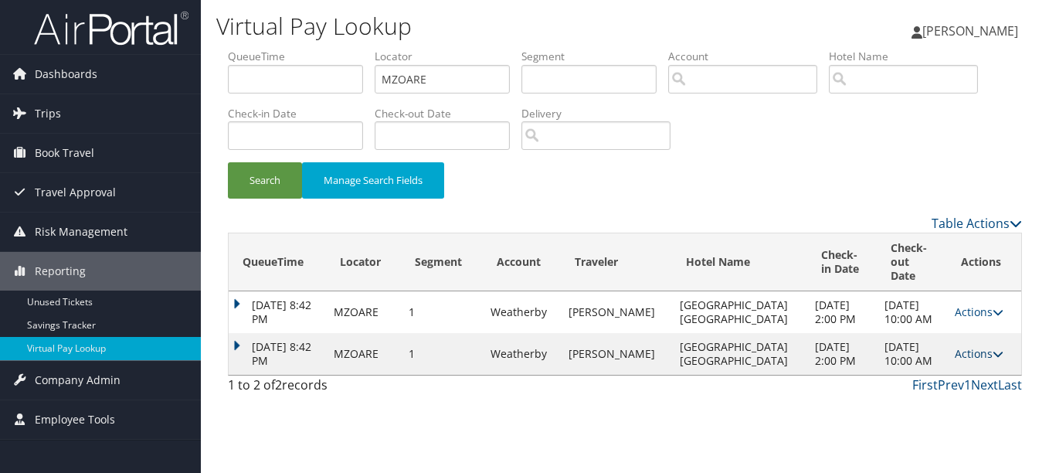
click at [971, 357] on link "Actions" at bounding box center [979, 353] width 49 height 15
click at [950, 403] on link "Logs" at bounding box center [941, 409] width 97 height 26
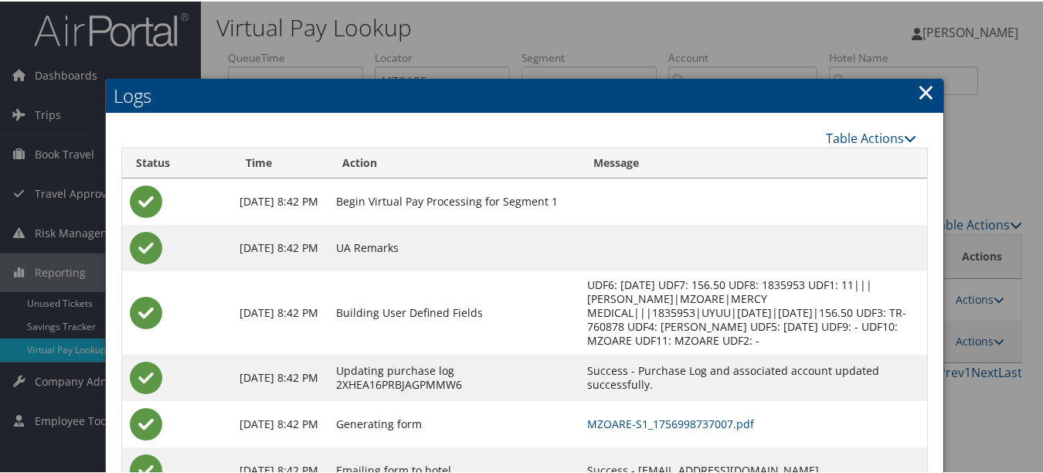
click at [976, 179] on div at bounding box center [524, 236] width 1049 height 473
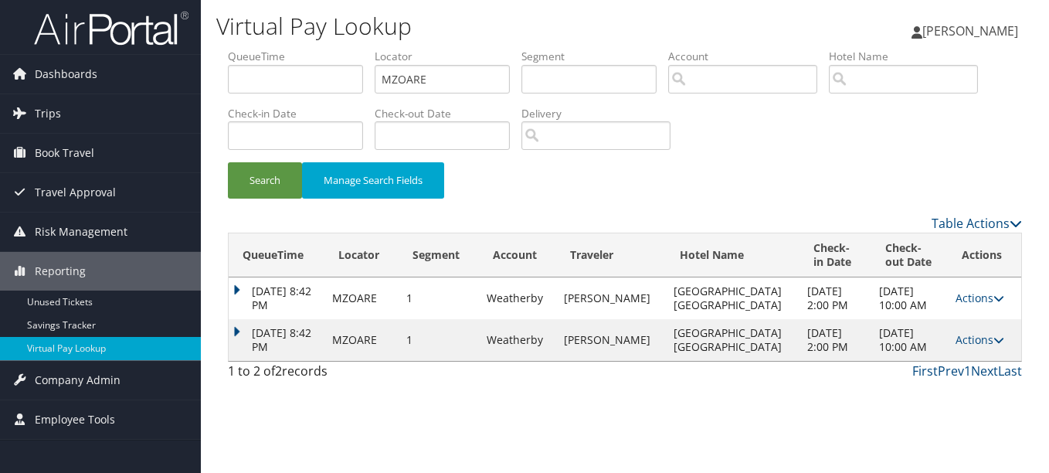
click at [888, 165] on div "Search Manage Search Fields" at bounding box center [624, 188] width 817 height 52
drag, startPoint x: 399, startPoint y: 81, endPoint x: 222, endPoint y: 81, distance: 176.9
click at [228, 81] on form "QueueTime Locator MZOARE Segment Account Traveler Hotel Name Check-in Date Chec…" at bounding box center [625, 131] width 794 height 165
paste input "DHFZSS"
click at [228, 162] on button "Search" at bounding box center [265, 180] width 74 height 36
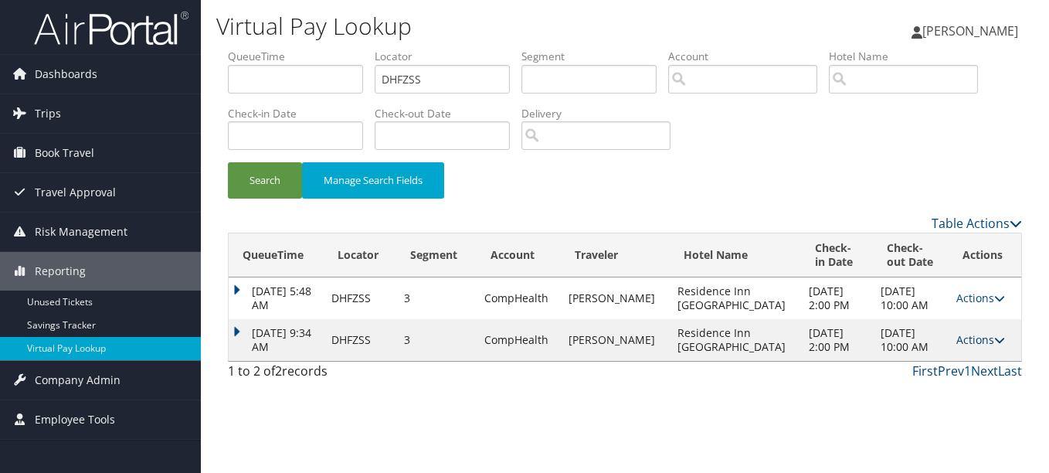
click at [958, 332] on link "Actions" at bounding box center [980, 339] width 49 height 15
click at [958, 383] on link "Logs" at bounding box center [947, 388] width 97 height 26
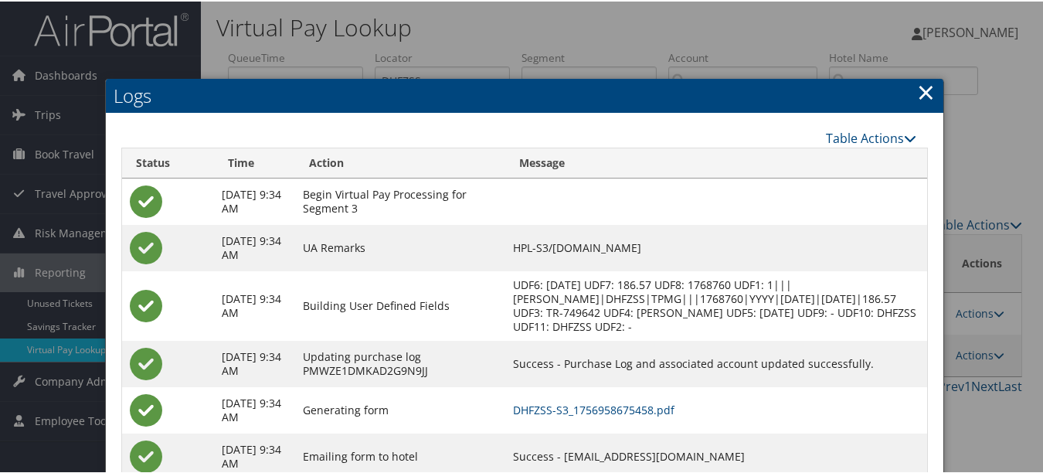
drag, startPoint x: 920, startPoint y: 96, endPoint x: 897, endPoint y: 110, distance: 27.4
click at [919, 96] on link "×" at bounding box center [926, 90] width 18 height 31
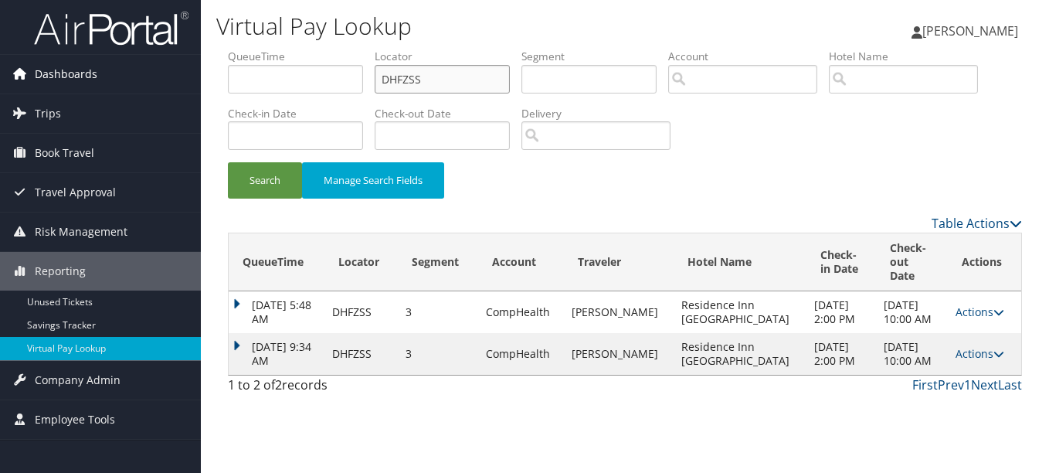
drag, startPoint x: 484, startPoint y: 70, endPoint x: 75, endPoint y: 70, distance: 408.7
click at [76, 70] on div "Dashboards AirPortal 360™ (Manager) My Travel Dashboard Trips Airtinerary® Look…" at bounding box center [524, 236] width 1049 height 473
paste input "NWYEJD"
click at [228, 162] on button "Search" at bounding box center [265, 180] width 74 height 36
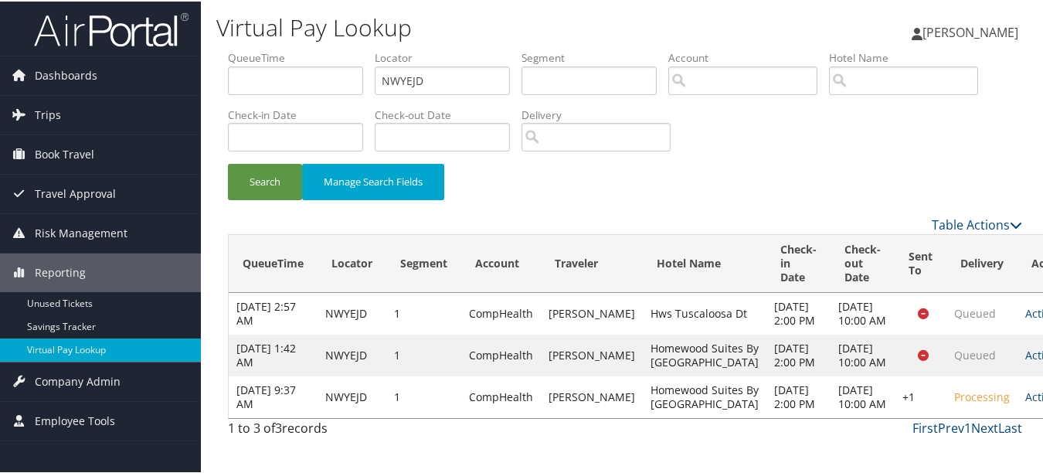
click at [1025, 398] on link "Actions" at bounding box center [1049, 395] width 49 height 15
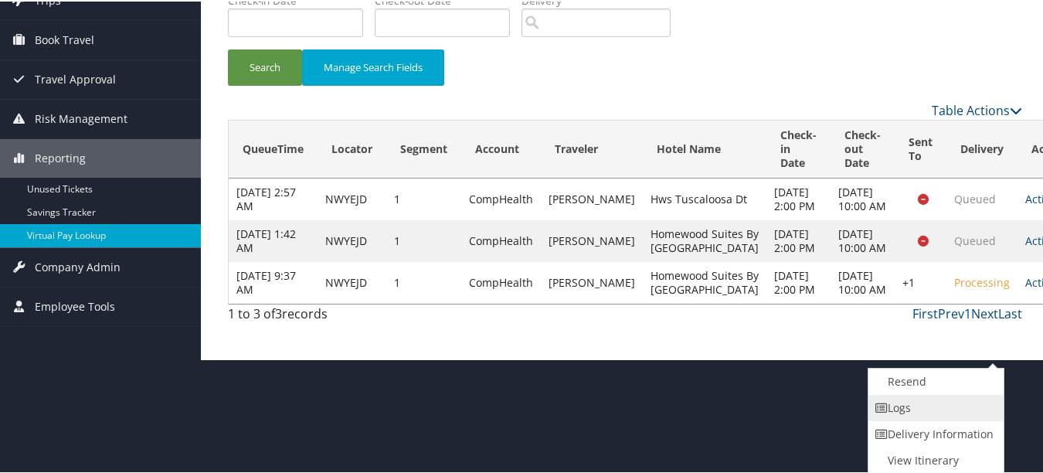
click at [972, 406] on link "Logs" at bounding box center [934, 406] width 132 height 26
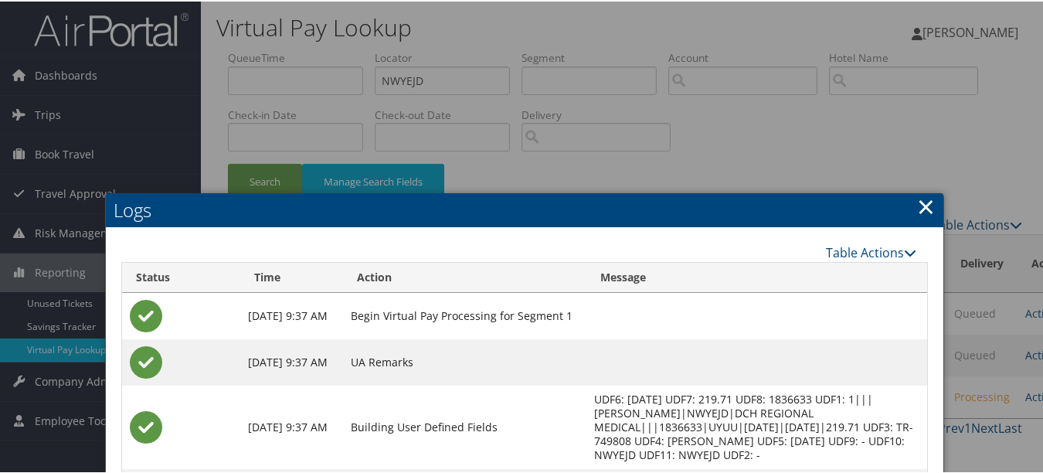
click at [917, 204] on link "×" at bounding box center [926, 204] width 18 height 31
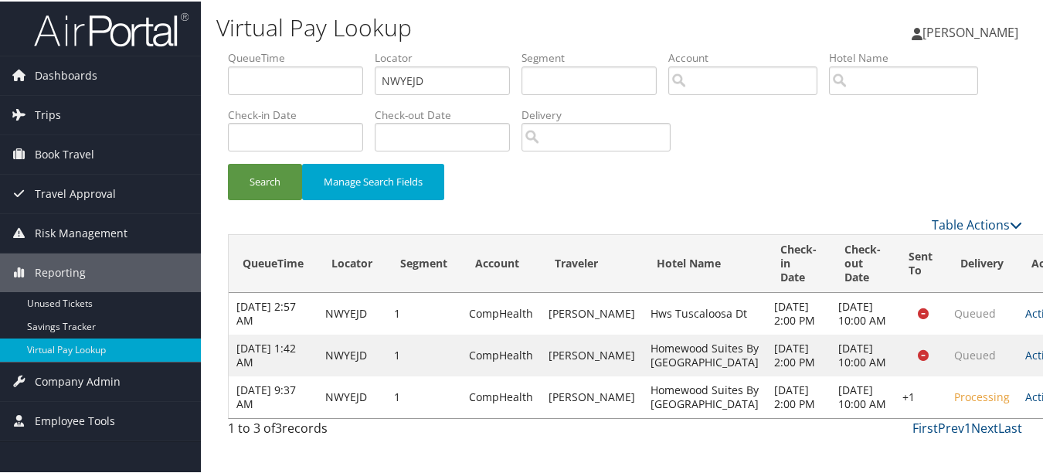
click at [457, 60] on label "Locator" at bounding box center [448, 56] width 147 height 15
drag, startPoint x: 410, startPoint y: 73, endPoint x: 216, endPoint y: 73, distance: 193.9
click at [271, 49] on ul "QueueTime Locator NWYEJD Segment Account Traveler Hotel Name Check-in Date Chec…" at bounding box center [625, 49] width 794 height 0
paste input "QCMOTT"
click at [228, 162] on button "Search" at bounding box center [265, 180] width 74 height 36
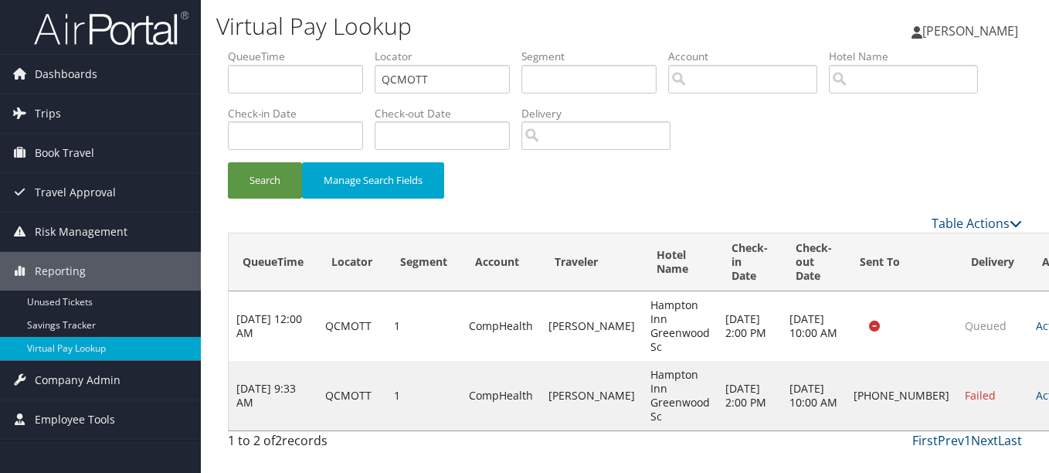
click at [1036, 392] on link "Actions" at bounding box center [1060, 395] width 49 height 15
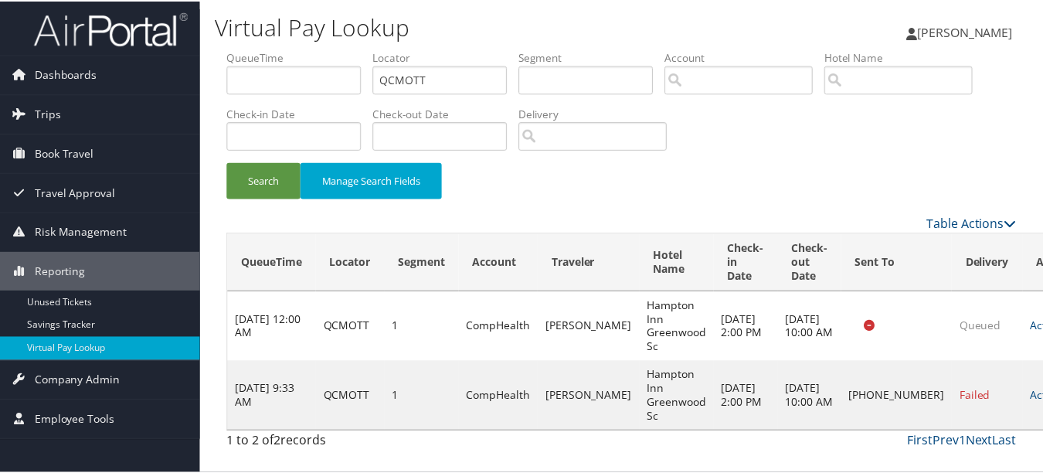
scroll to position [38, 0]
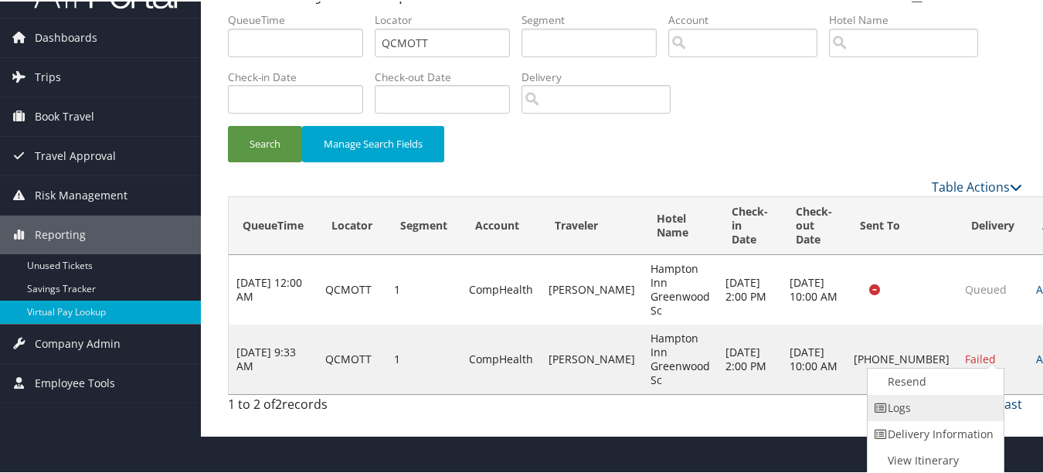
click at [967, 415] on link "Logs" at bounding box center [934, 406] width 132 height 26
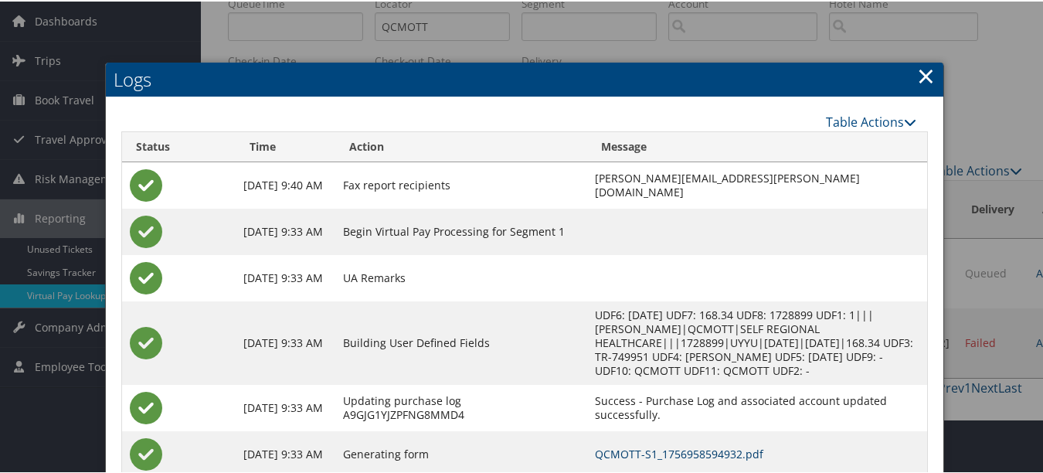
scroll to position [0, 0]
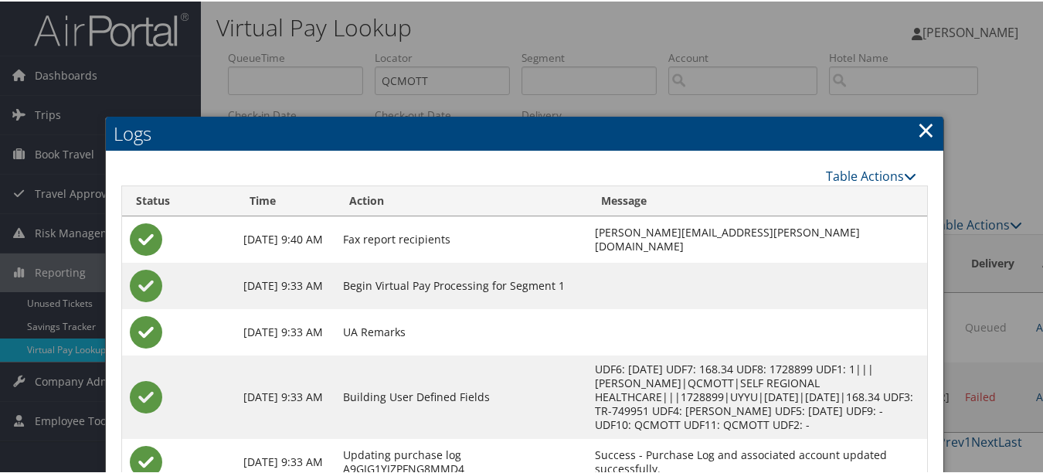
click at [919, 117] on link "×" at bounding box center [926, 128] width 18 height 31
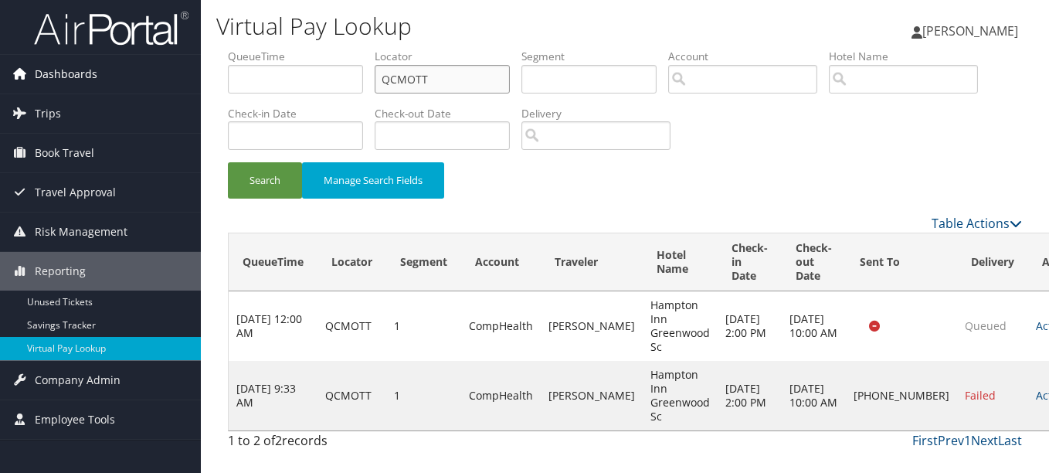
drag, startPoint x: 464, startPoint y: 73, endPoint x: 0, endPoint y: 73, distance: 463.6
click at [39, 73] on div "Dashboards AirPortal 360™ (Manager) My Travel Dashboard Trips Airtinerary® Look…" at bounding box center [524, 236] width 1049 height 473
paste input "UUPJYI"
click at [228, 162] on button "Search" at bounding box center [265, 180] width 74 height 36
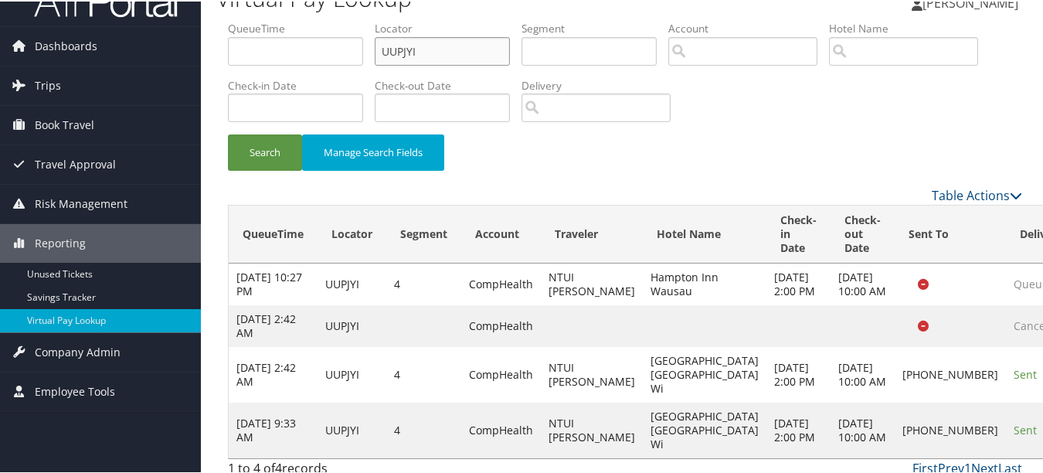
scroll to position [110, 0]
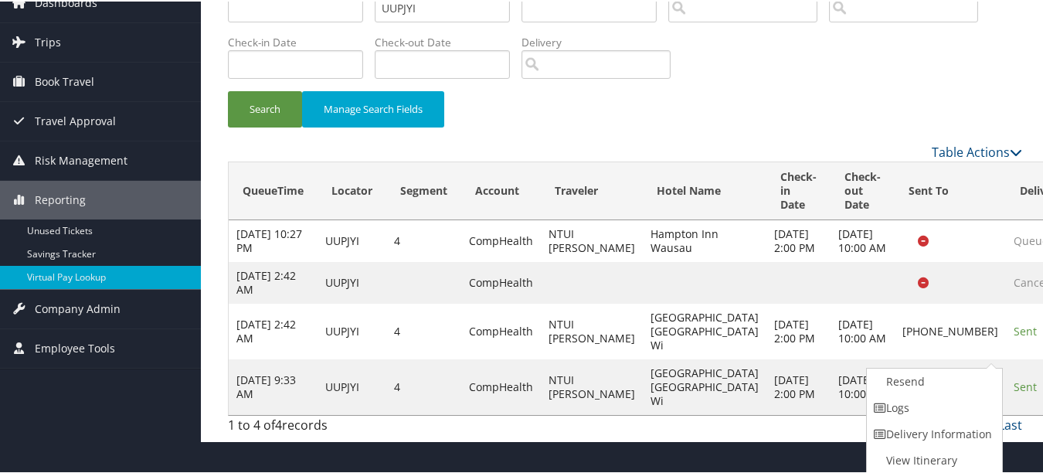
drag, startPoint x: 661, startPoint y: 355, endPoint x: 780, endPoint y: 368, distance: 120.5
click at [661, 355] on td "Hilton Garden Inn Wausau Wi" at bounding box center [705, 330] width 124 height 56
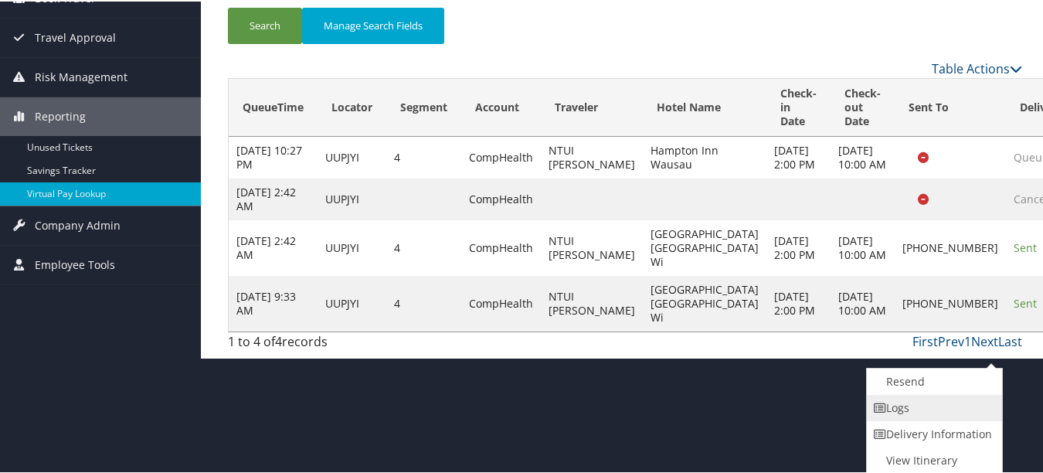
click at [927, 408] on link "Logs" at bounding box center [933, 406] width 132 height 26
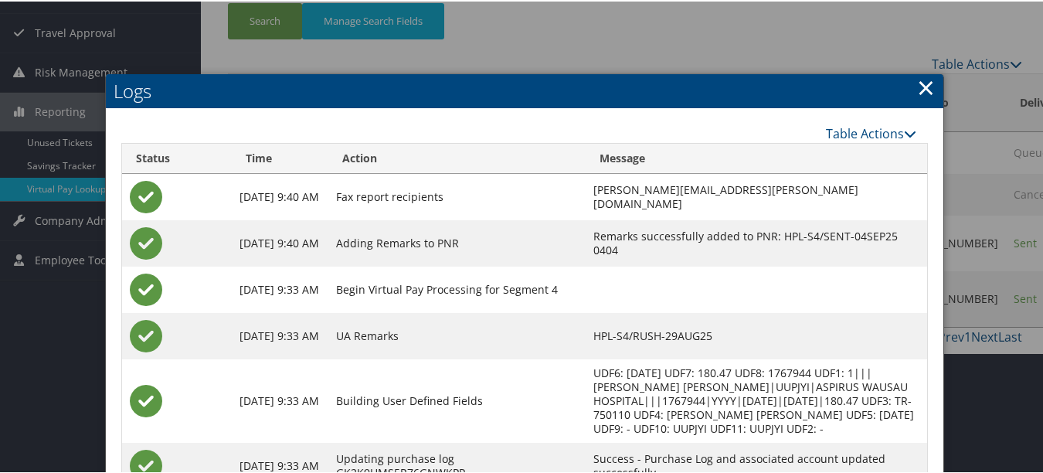
scroll to position [2, 0]
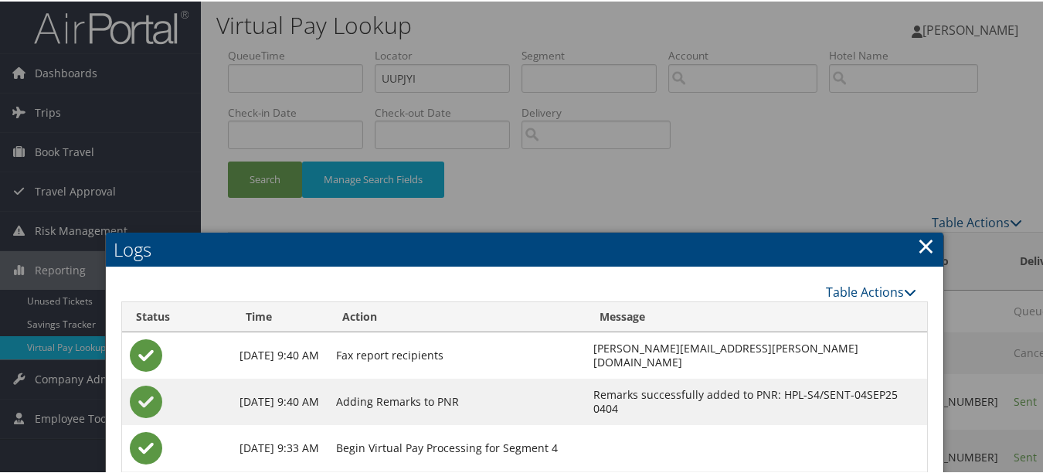
click at [925, 240] on link "×" at bounding box center [926, 244] width 18 height 31
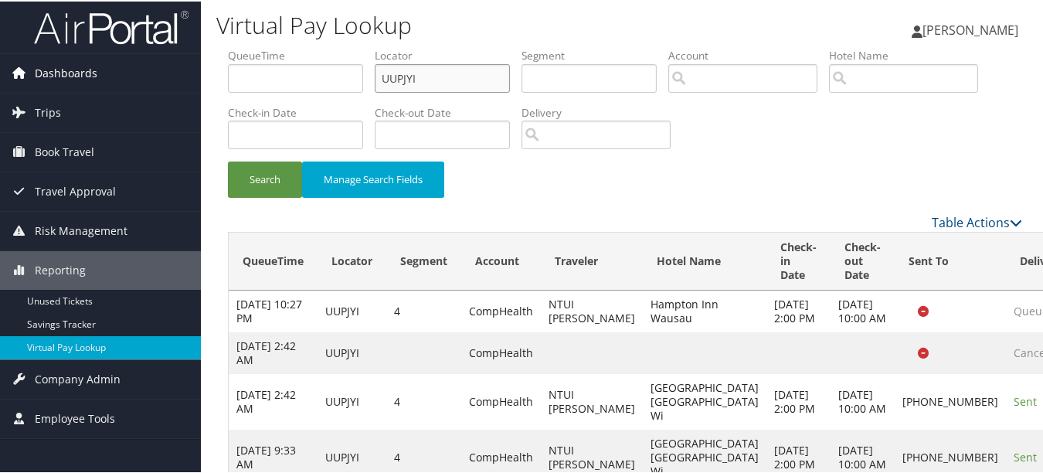
drag, startPoint x: 292, startPoint y: 61, endPoint x: 172, endPoint y: 61, distance: 120.5
click at [172, 61] on div "Dashboards AirPortal 360™ (Manager) My Travel Dashboard Trips Airtinerary® Look…" at bounding box center [524, 254] width 1049 height 513
paste input "DLENVO"
click at [228, 160] on button "Search" at bounding box center [265, 178] width 74 height 36
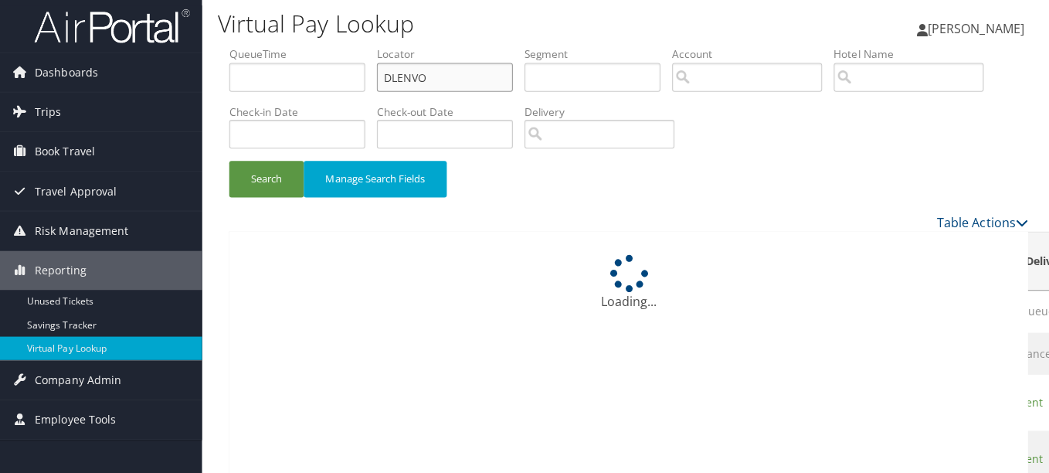
scroll to position [0, 0]
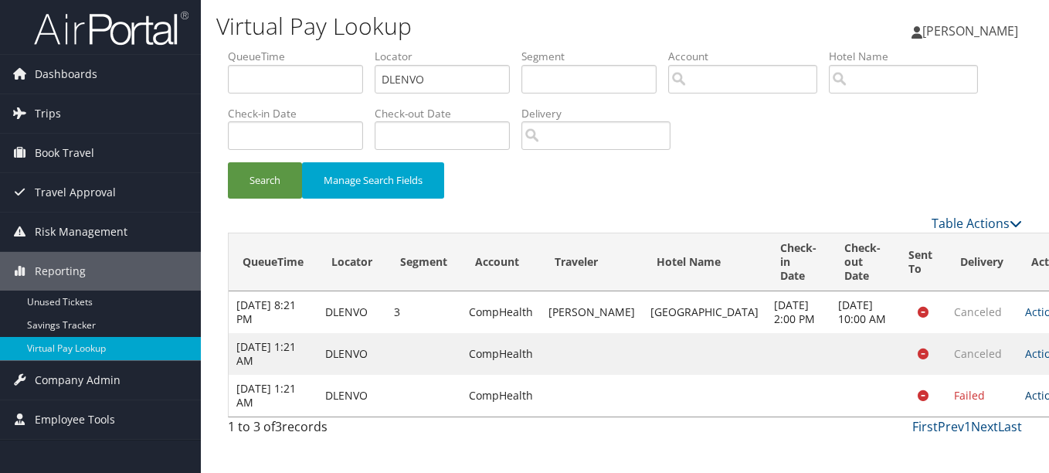
drag, startPoint x: 980, startPoint y: 417, endPoint x: 980, endPoint y: 406, distance: 11.6
click at [1018, 416] on td "Actions Resend Logs View Itinerary" at bounding box center [1052, 396] width 68 height 42
click at [1025, 403] on link "Actions" at bounding box center [1049, 395] width 49 height 15
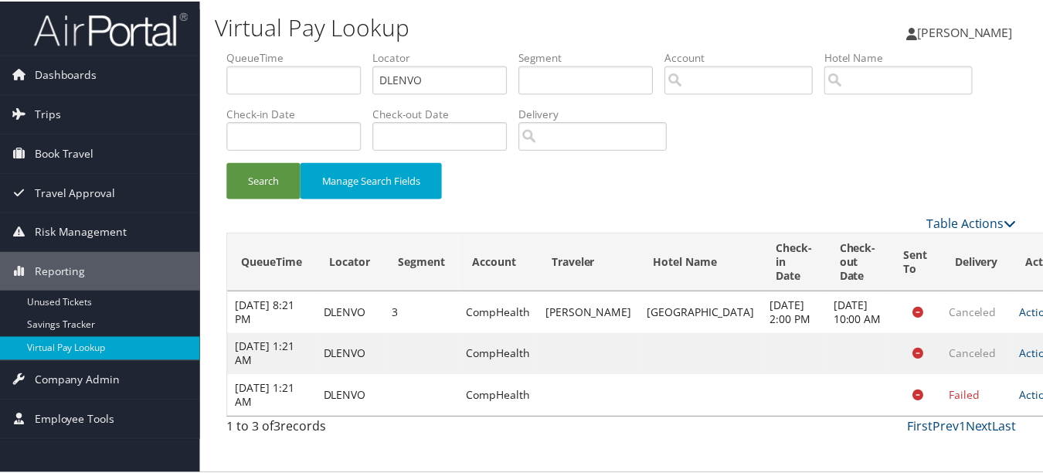
scroll to position [53, 0]
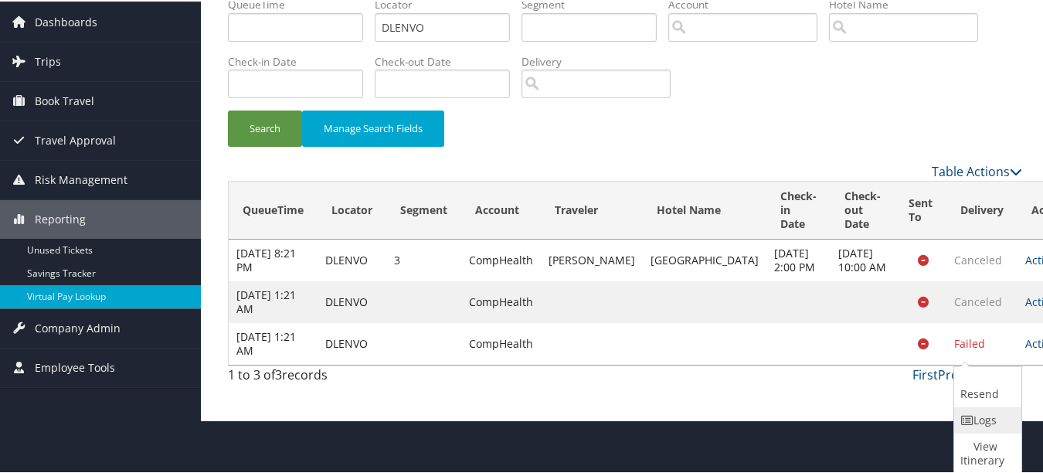
click at [971, 407] on link "Logs" at bounding box center [985, 419] width 63 height 26
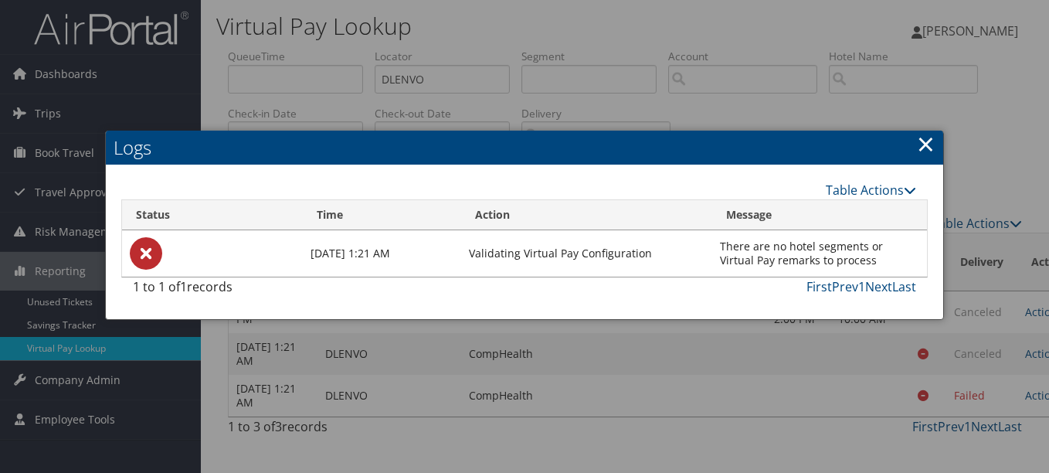
click at [938, 139] on h2 "Logs" at bounding box center [525, 148] width 838 height 34
click at [916, 147] on h2 "Logs" at bounding box center [525, 148] width 838 height 34
click at [920, 143] on link "×" at bounding box center [926, 143] width 18 height 31
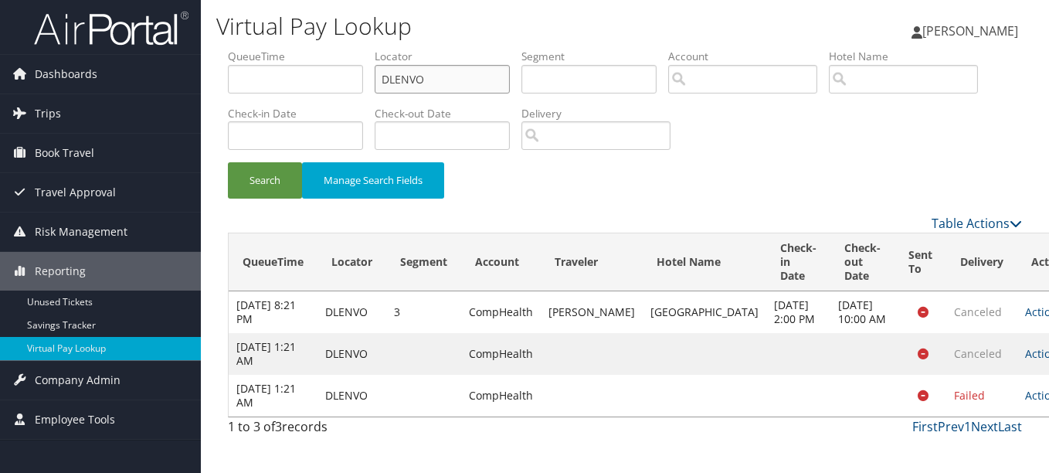
drag, startPoint x: 481, startPoint y: 87, endPoint x: 274, endPoint y: 86, distance: 206.3
click at [274, 49] on ul "QueueTime Locator DLENVO Segment Account Traveler Hotel Name Check-in Date Chec…" at bounding box center [625, 49] width 794 height 0
paste input "FIWYZE"
click at [228, 162] on button "Search" at bounding box center [265, 180] width 74 height 36
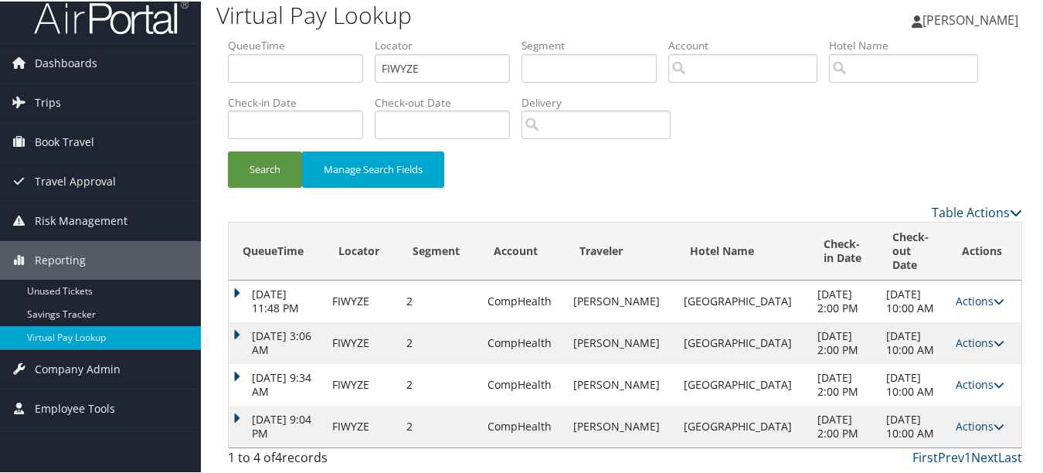
click at [964, 417] on link "Actions" at bounding box center [980, 424] width 49 height 15
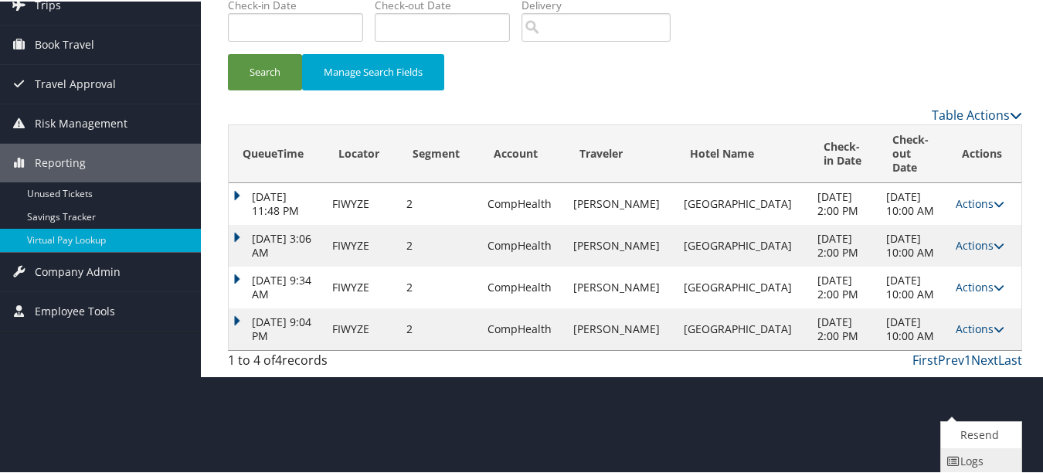
scroll to position [151, 0]
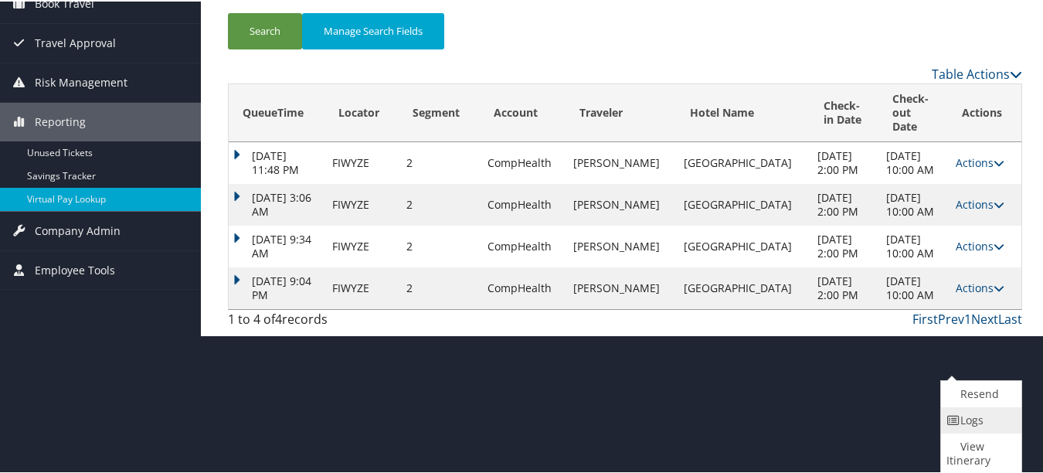
click at [957, 430] on link "Logs" at bounding box center [979, 419] width 77 height 26
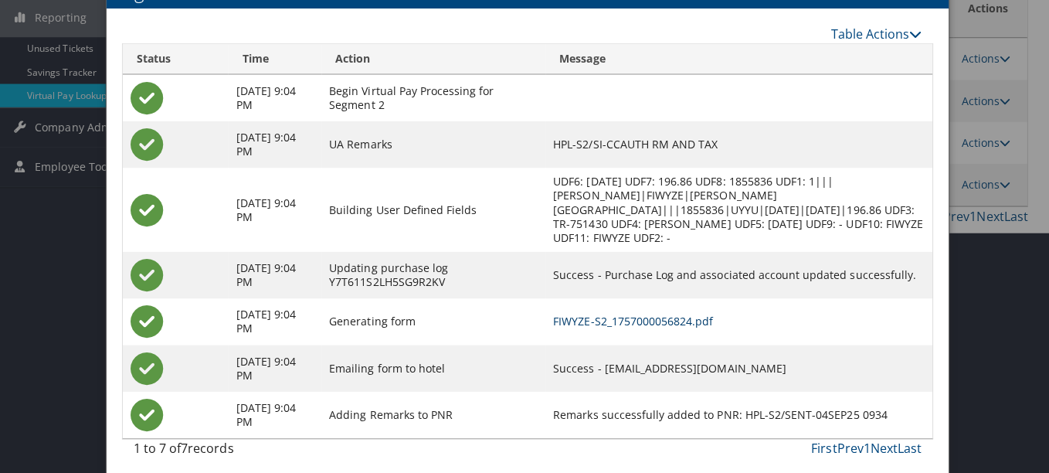
scroll to position [0, 0]
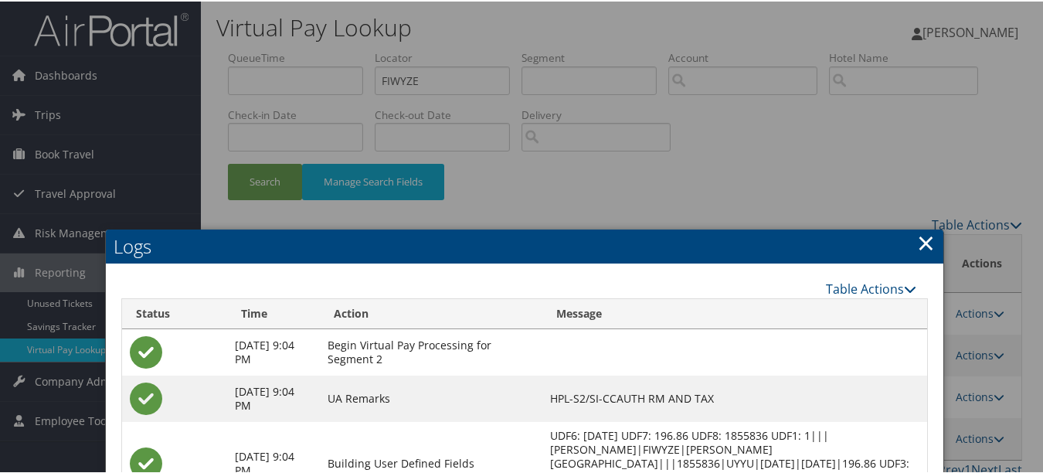
drag, startPoint x: 922, startPoint y: 244, endPoint x: 907, endPoint y: 244, distance: 14.7
click at [922, 244] on link "×" at bounding box center [926, 241] width 18 height 31
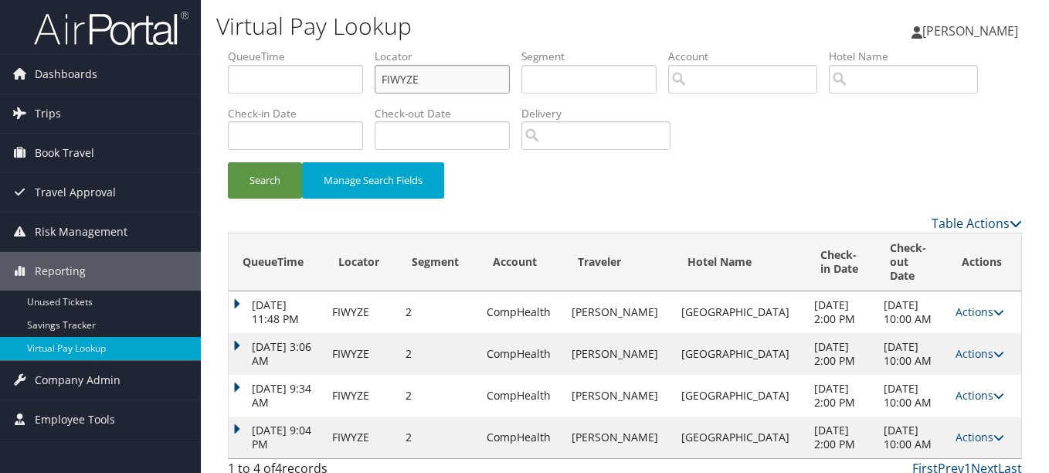
drag, startPoint x: 454, startPoint y: 77, endPoint x: 263, endPoint y: 56, distance: 192.0
click at [265, 49] on ul "QueueTime Locator FIWYZE Segment Account Traveler Hotel Name Check-in Date Chec…" at bounding box center [625, 49] width 794 height 0
paste input "DUUJRC"
click at [228, 162] on button "Search" at bounding box center [265, 180] width 74 height 36
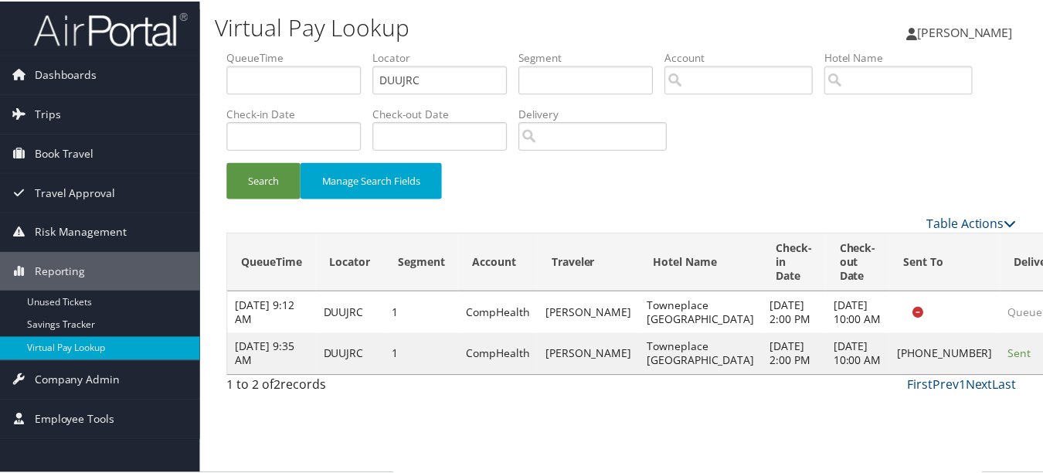
scroll to position [24, 0]
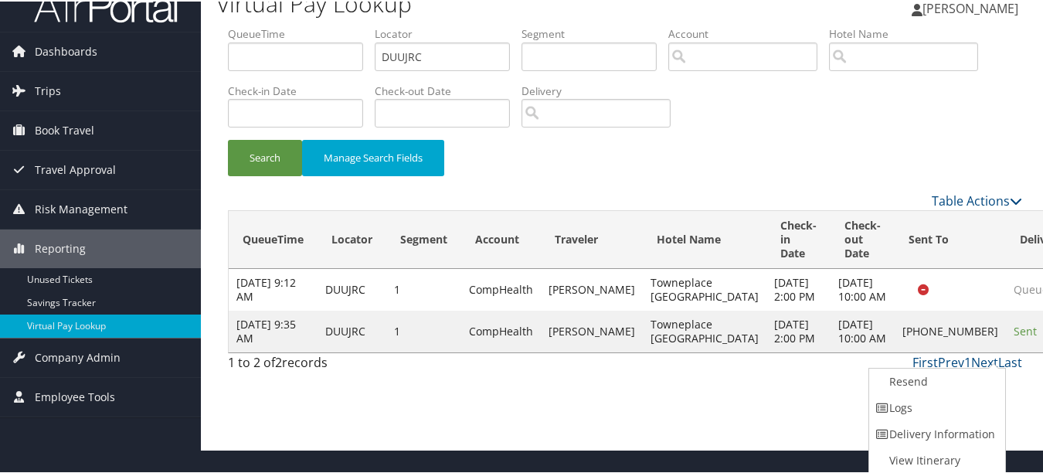
drag, startPoint x: 955, startPoint y: 408, endPoint x: 943, endPoint y: 409, distance: 12.4
click at [954, 408] on link "Logs" at bounding box center [935, 406] width 132 height 26
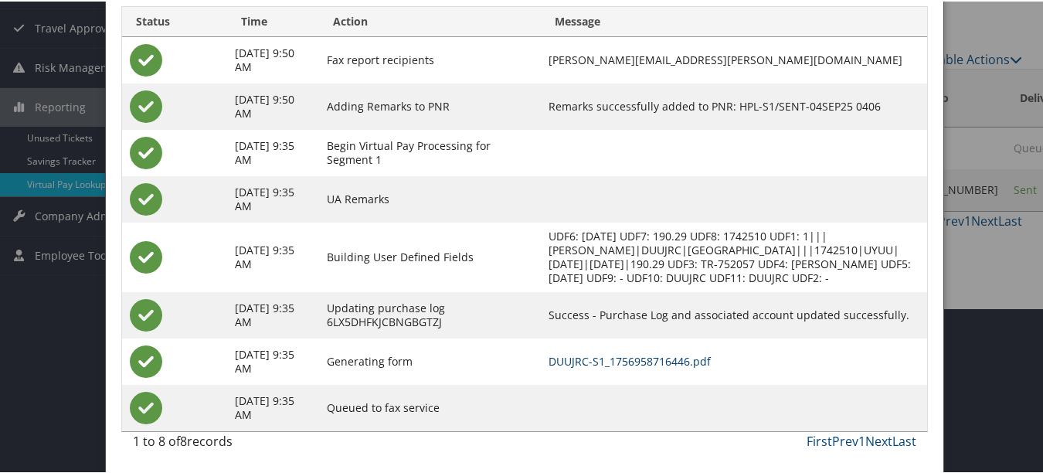
scroll to position [0, 0]
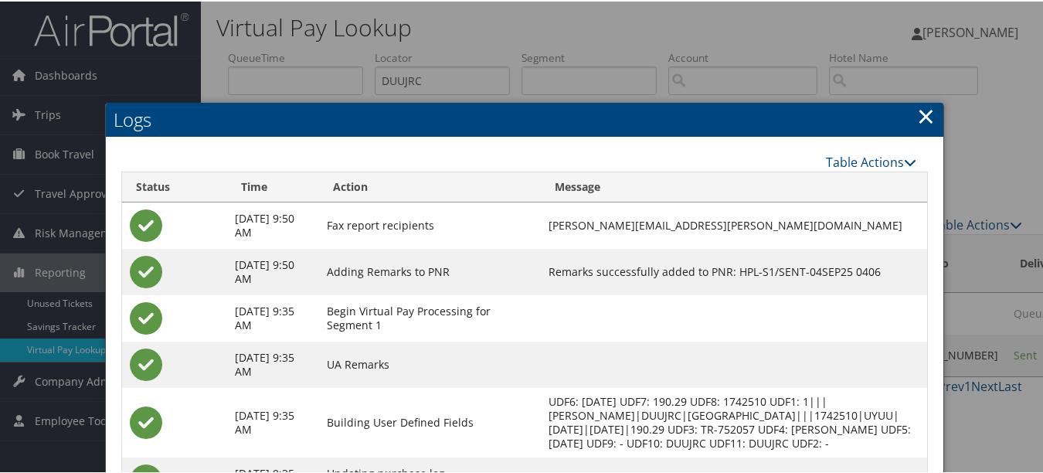
drag, startPoint x: 919, startPoint y: 111, endPoint x: 732, endPoint y: 123, distance: 187.3
click at [919, 111] on link "×" at bounding box center [926, 114] width 18 height 31
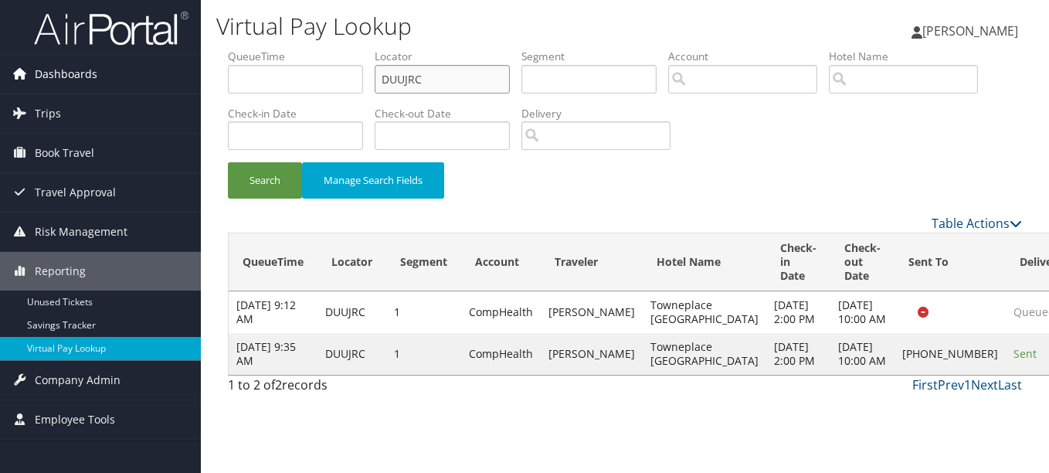
drag, startPoint x: 440, startPoint y: 77, endPoint x: 144, endPoint y: 77, distance: 295.1
click at [144, 77] on div "Dashboards AirPortal 360™ (Manager) My Travel Dashboard Trips Airtinerary® Look…" at bounding box center [524, 236] width 1049 height 473
paste input "CIGZDS"
click at [228, 162] on button "Search" at bounding box center [265, 180] width 74 height 36
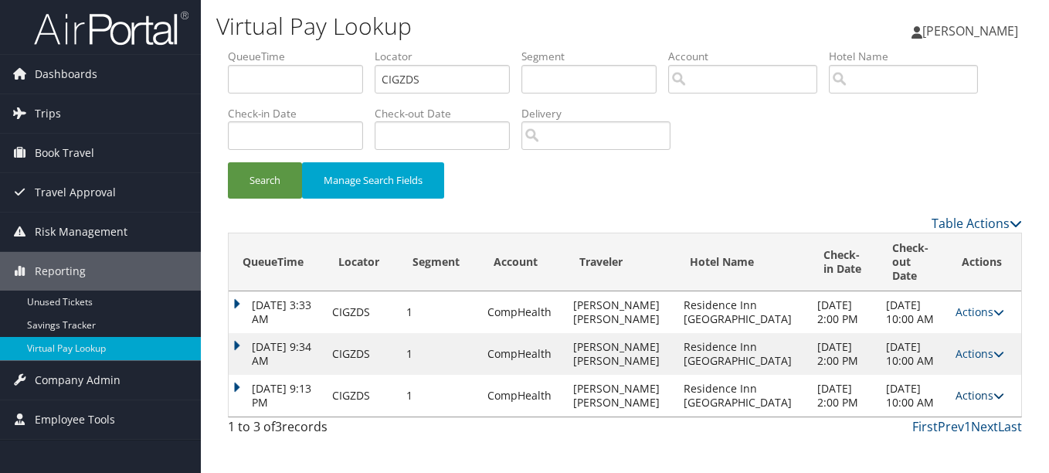
click at [977, 388] on link "Actions" at bounding box center [980, 395] width 49 height 15
click at [977, 417] on link "Logs" at bounding box center [943, 430] width 97 height 26
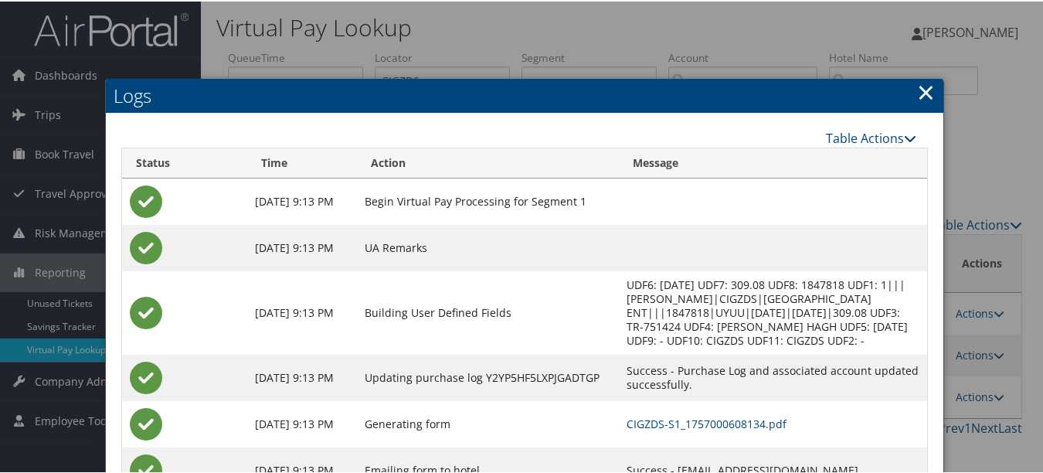
click at [929, 92] on link "×" at bounding box center [926, 90] width 18 height 31
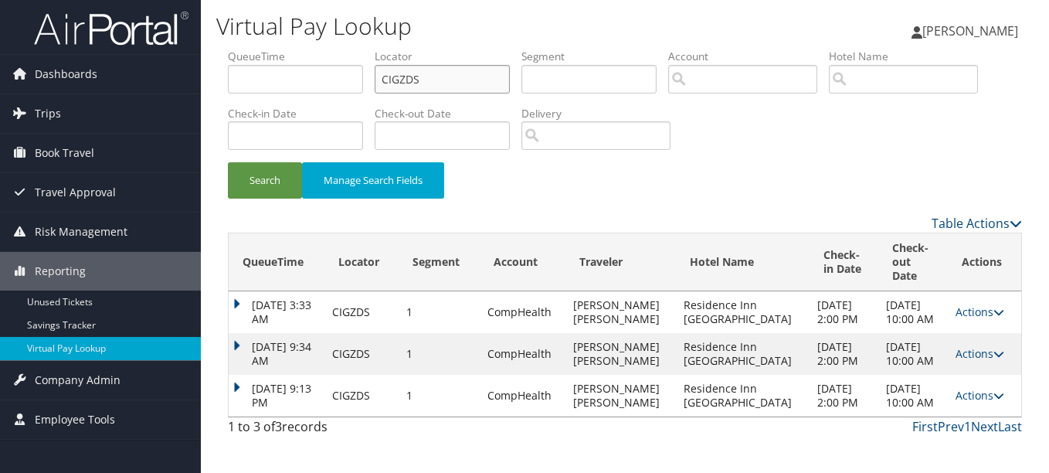
drag, startPoint x: 467, startPoint y: 82, endPoint x: 258, endPoint y: 82, distance: 208.6
click at [258, 49] on ul "QueueTime Locator CIGZDS Segment Account Traveler Hotel Name Check-in Date Chec…" at bounding box center [625, 49] width 794 height 0
paste input "GXVVSH"
click at [228, 162] on button "Search" at bounding box center [265, 180] width 74 height 36
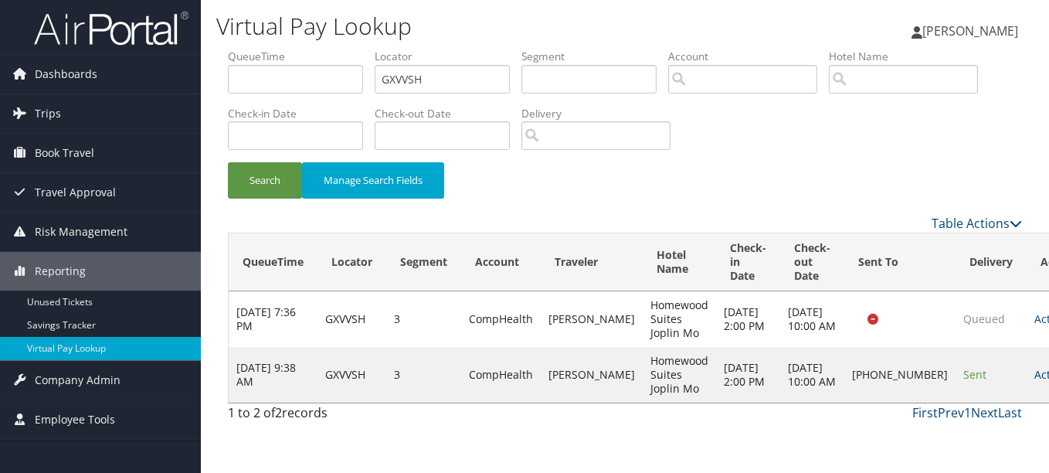
click at [1035, 377] on link "Actions" at bounding box center [1059, 374] width 49 height 15
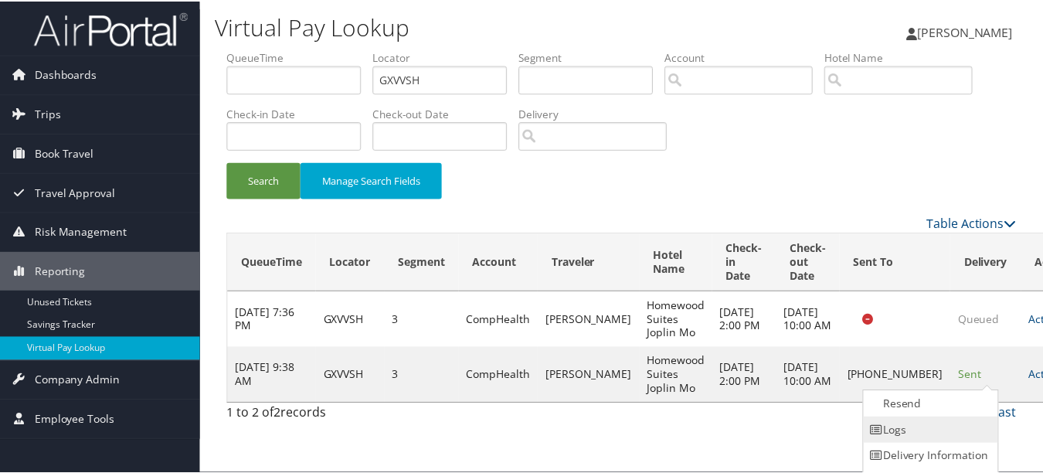
scroll to position [24, 0]
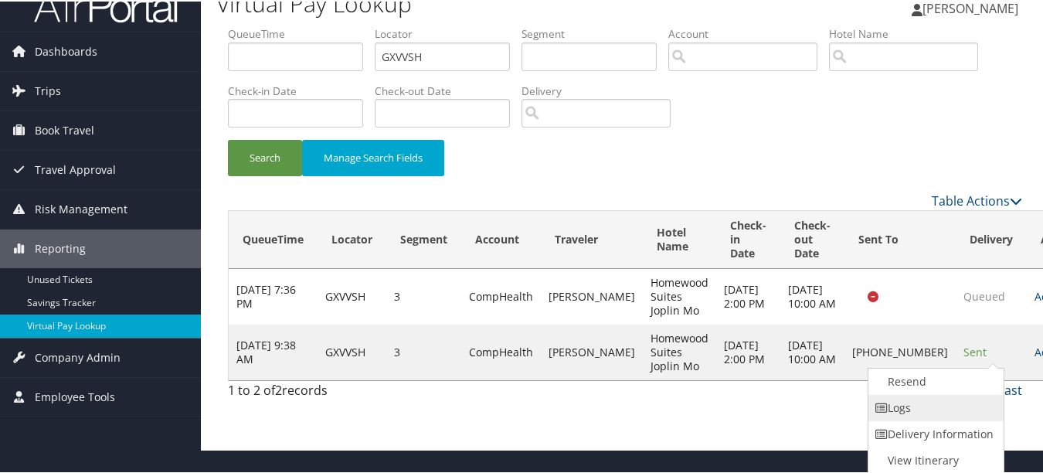
click at [979, 403] on link "Logs" at bounding box center [934, 406] width 132 height 26
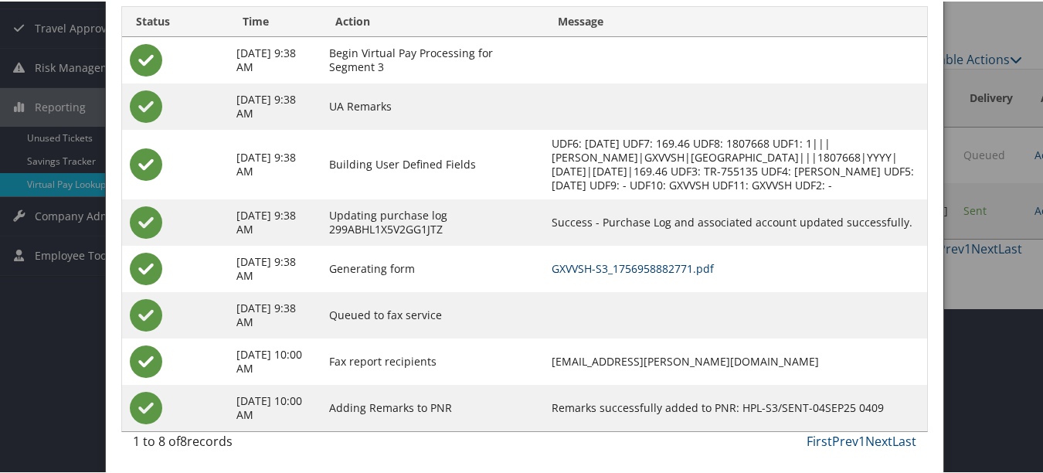
scroll to position [0, 0]
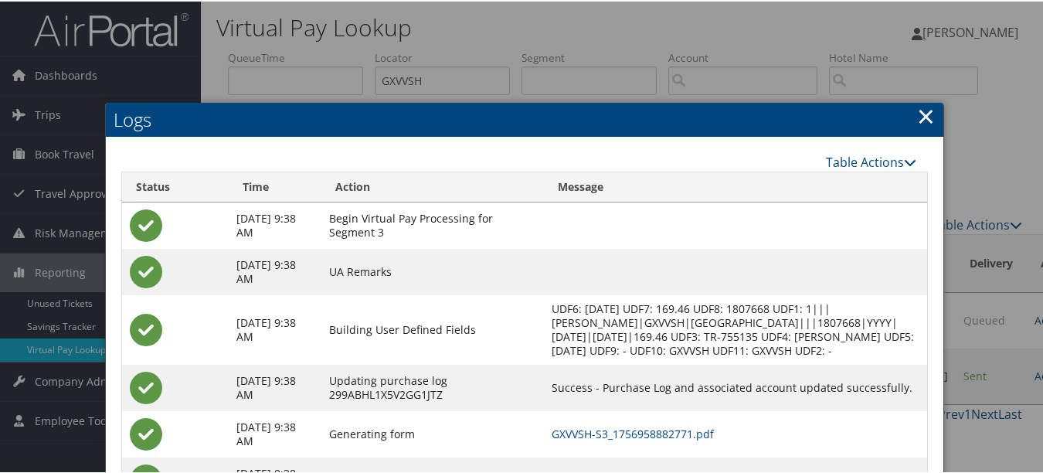
click at [918, 111] on link "×" at bounding box center [926, 114] width 18 height 31
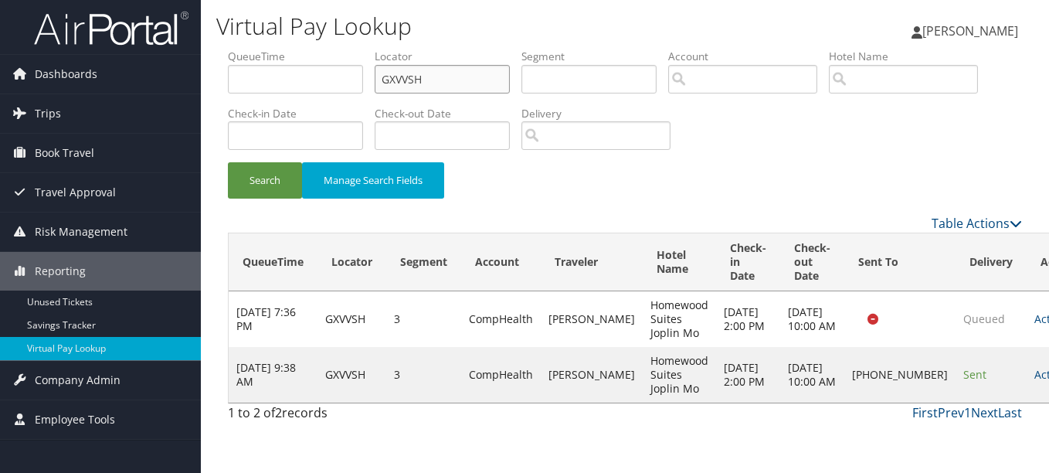
drag, startPoint x: 481, startPoint y: 76, endPoint x: 262, endPoint y: 84, distance: 219.6
click at [281, 49] on ul "QueueTime Locator GXVVSH Segment Account Traveler Hotel Name Check-in Date Chec…" at bounding box center [625, 49] width 794 height 0
paste input "YQRGIY"
click at [228, 162] on button "Search" at bounding box center [265, 180] width 74 height 36
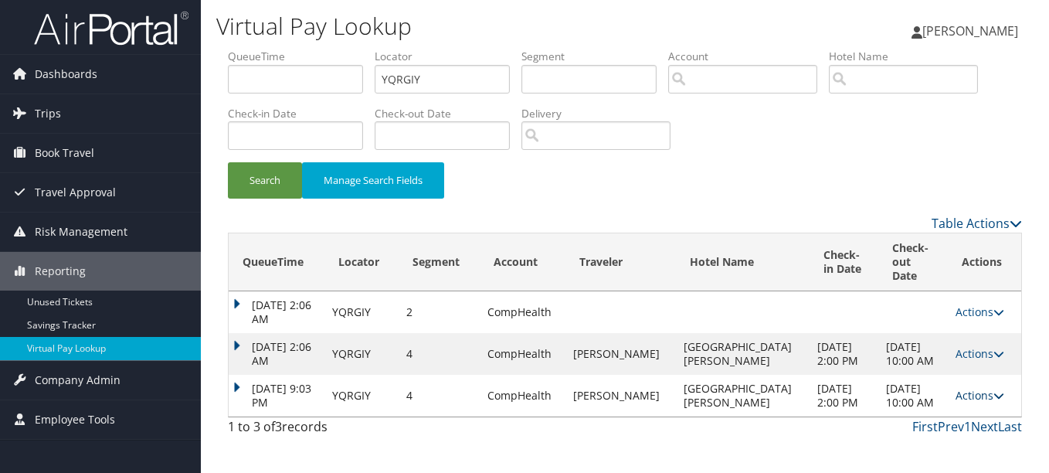
click at [961, 388] on link "Actions" at bounding box center [980, 395] width 49 height 15
click at [942, 423] on link "Logs" at bounding box center [941, 430] width 97 height 26
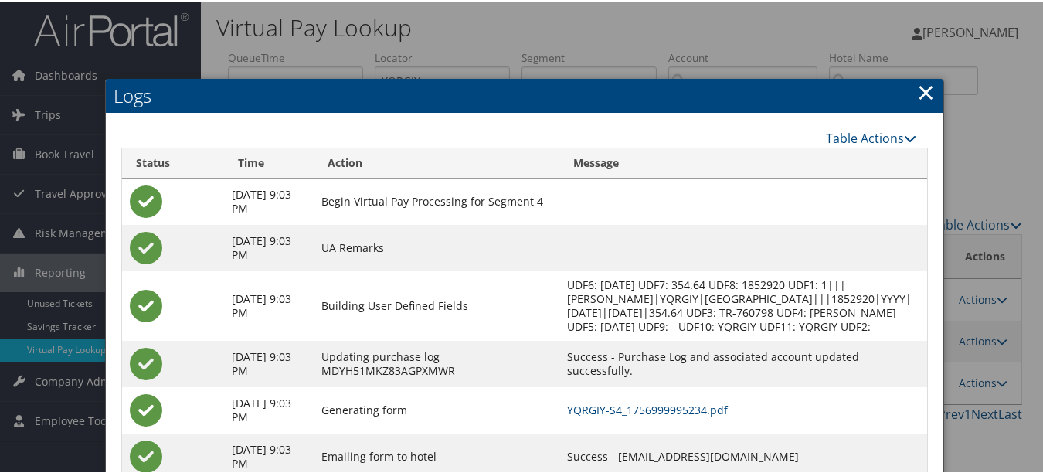
click at [904, 72] on div at bounding box center [524, 236] width 1049 height 473
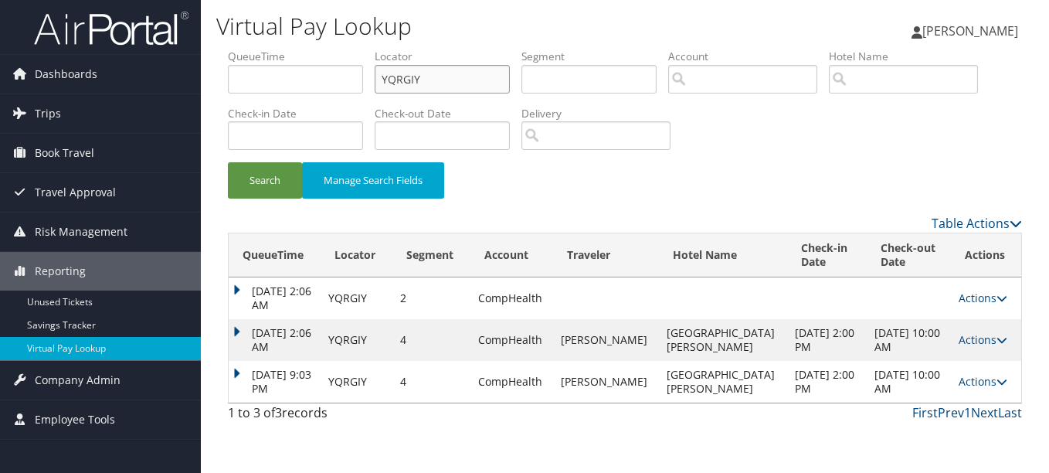
drag, startPoint x: 505, startPoint y: 79, endPoint x: 15, endPoint y: 45, distance: 491.0
click at [36, 49] on div "Dashboards AirPortal 360™ (Manager) My Travel Dashboard Trips Airtinerary® Look…" at bounding box center [524, 236] width 1049 height 473
paste input "KUXOXL"
click at [228, 162] on button "Search" at bounding box center [265, 180] width 74 height 36
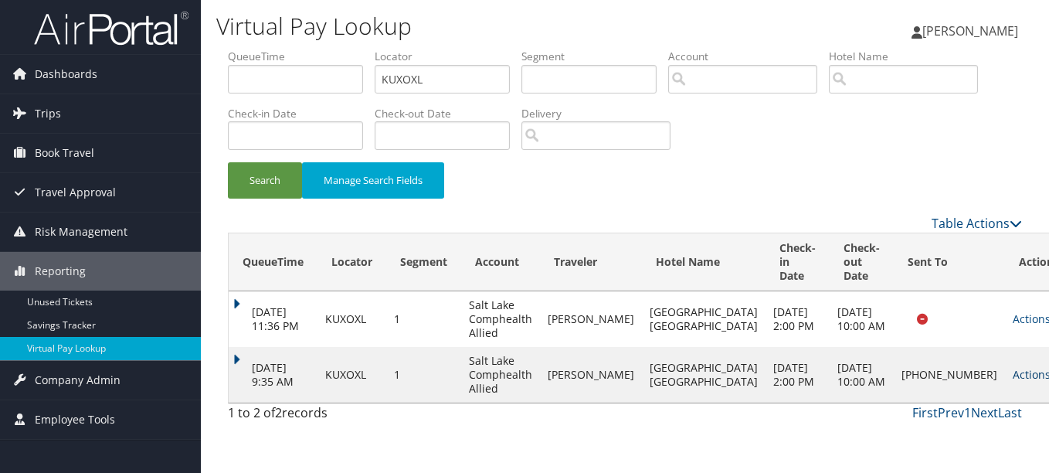
click at [1013, 367] on link "Actions" at bounding box center [1037, 374] width 49 height 15
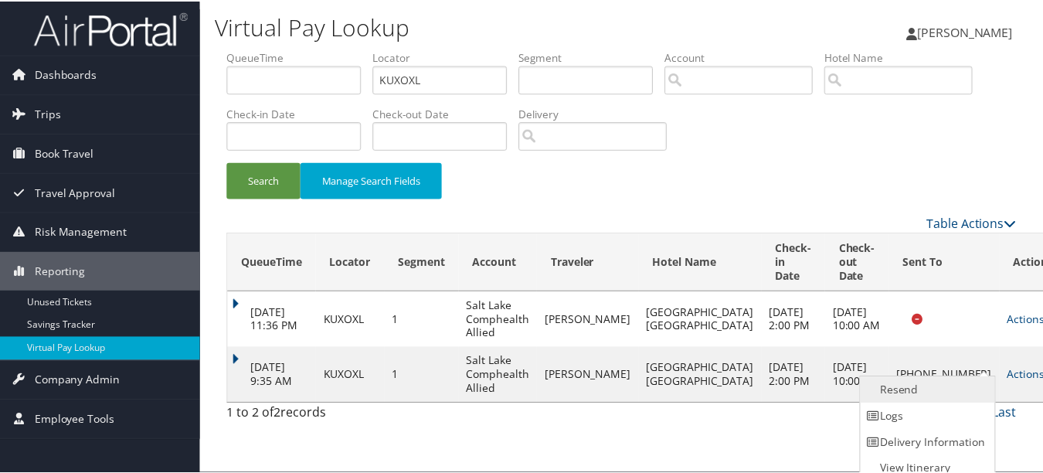
scroll to position [10, 0]
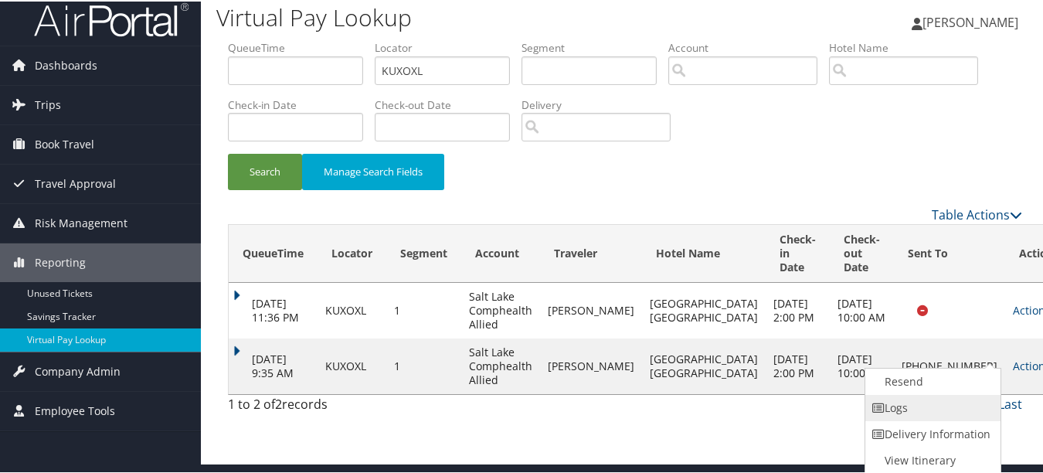
click at [936, 398] on link "Logs" at bounding box center [931, 406] width 132 height 26
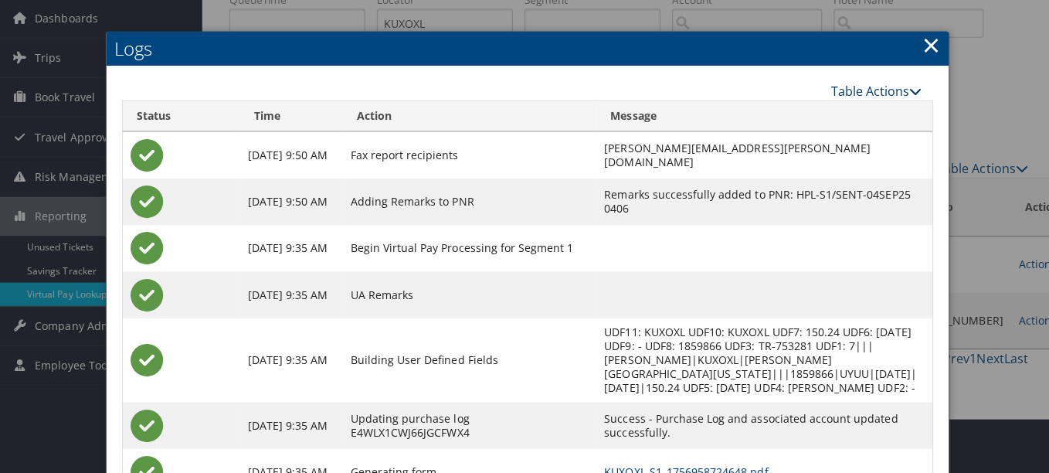
scroll to position [0, 0]
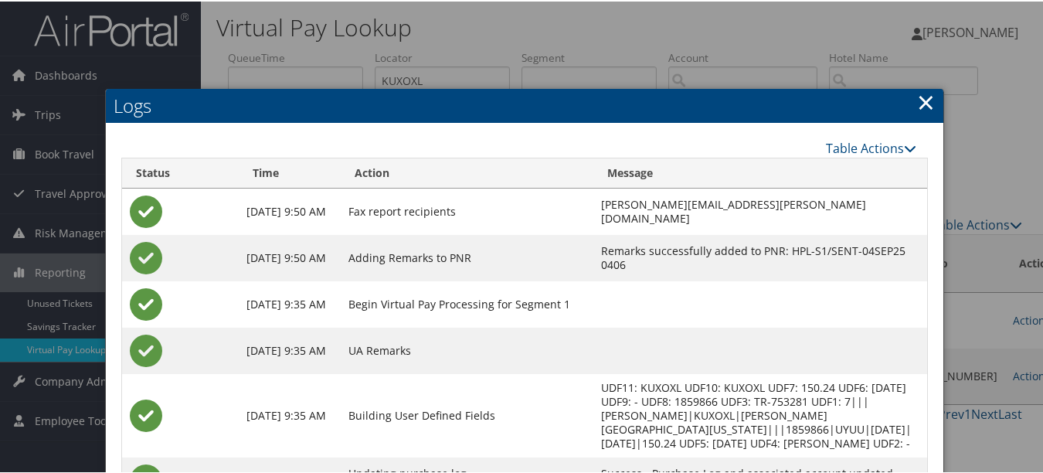
click at [917, 102] on link "×" at bounding box center [926, 100] width 18 height 31
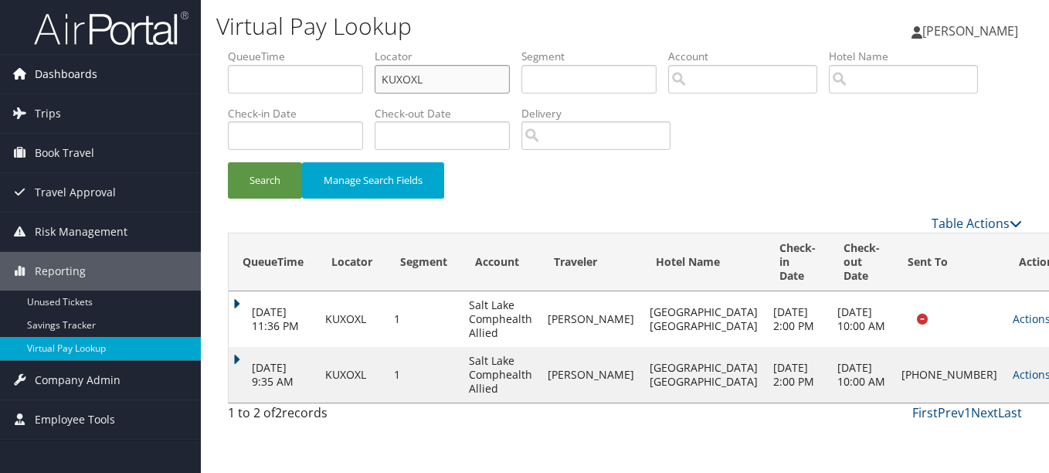
drag, startPoint x: 465, startPoint y: 81, endPoint x: 170, endPoint y: 76, distance: 295.2
click at [170, 76] on div "Dashboards AirPortal 360™ (Manager) My Travel Dashboard Trips Airtinerary® Look…" at bounding box center [524, 236] width 1049 height 473
paste input "ACPRDI"
click at [228, 162] on button "Search" at bounding box center [265, 180] width 74 height 36
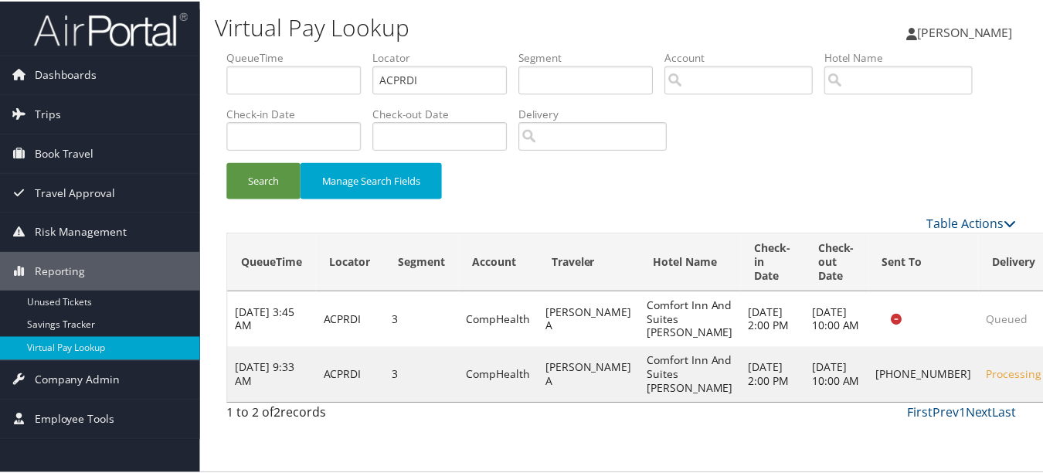
scroll to position [38, 0]
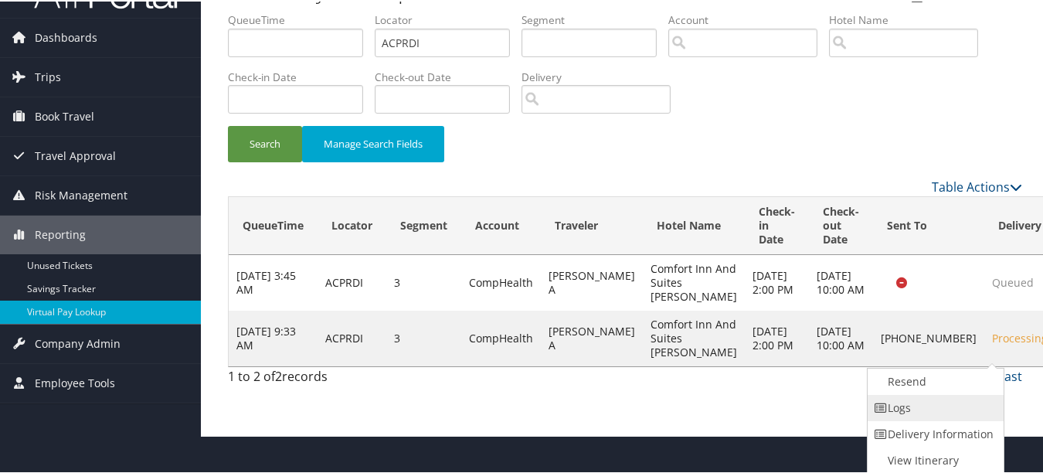
click at [946, 413] on link "Logs" at bounding box center [934, 406] width 132 height 26
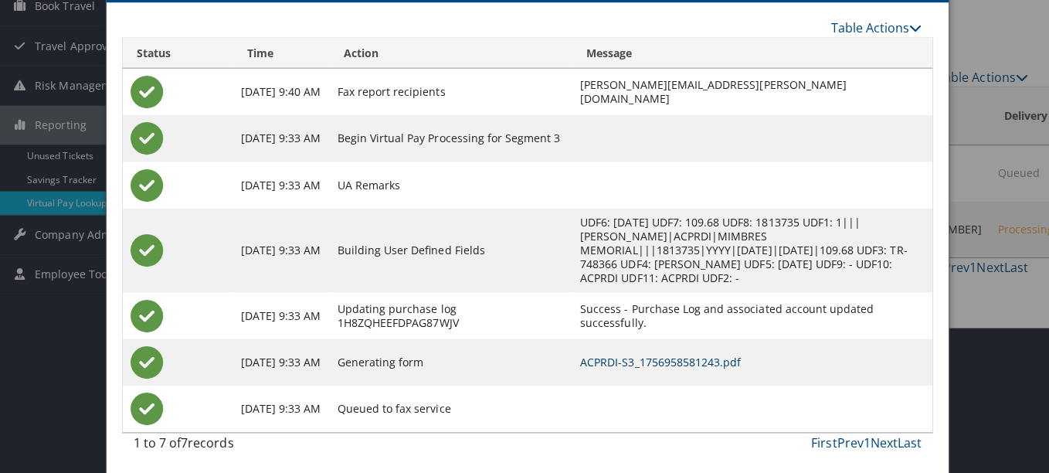
scroll to position [0, 0]
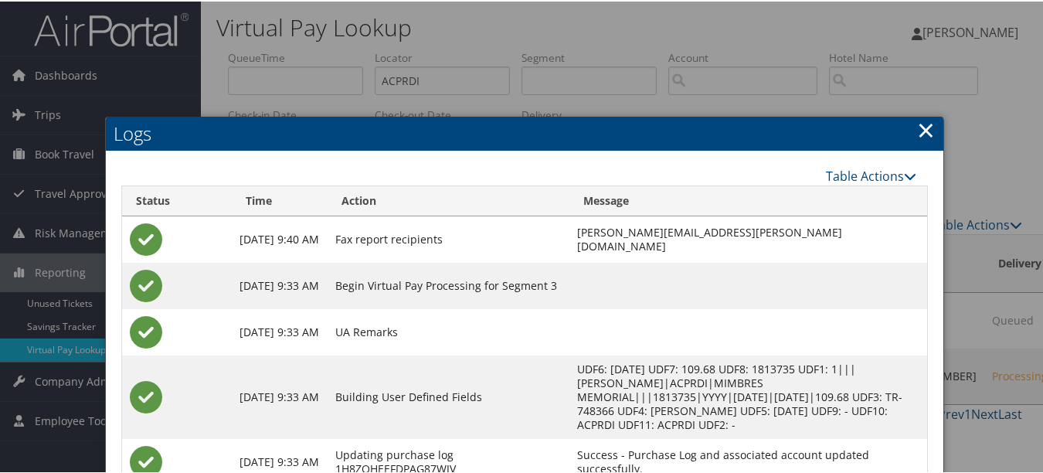
click at [923, 127] on link "×" at bounding box center [926, 128] width 18 height 31
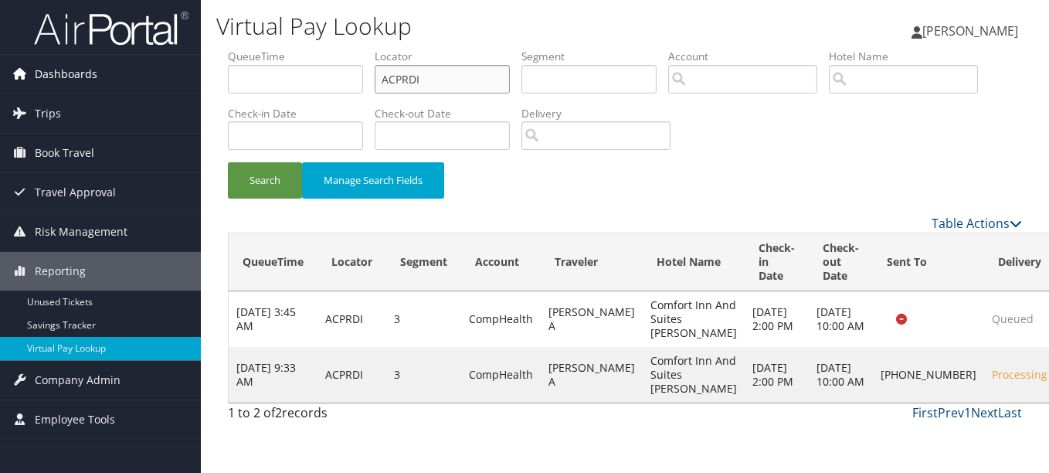
drag, startPoint x: 467, startPoint y: 75, endPoint x: 182, endPoint y: 75, distance: 284.3
click at [204, 75] on div "Virtual Pay Lookup Luke Perry Luke Perry My Settings Travel Agency Contacts Vie…" at bounding box center [625, 236] width 848 height 473
paste input "SKLUBX"
click at [228, 162] on button "Search" at bounding box center [265, 180] width 74 height 36
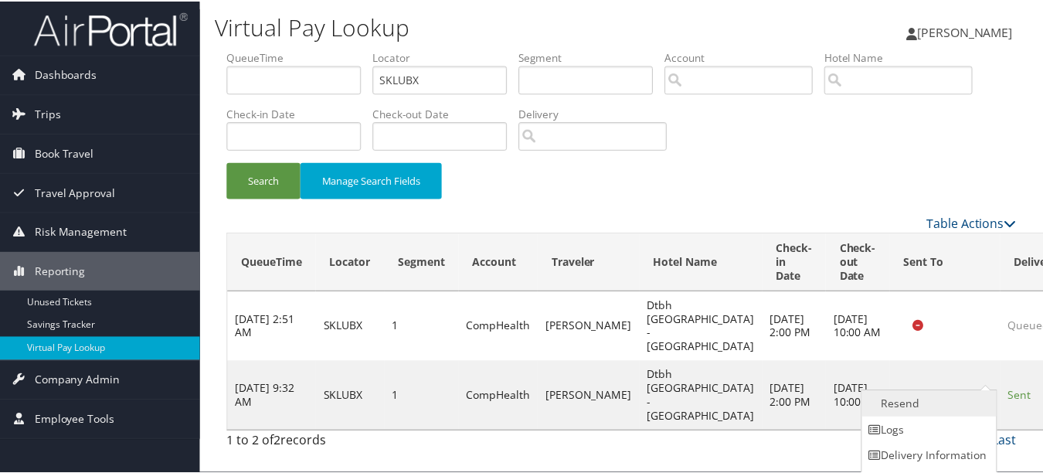
scroll to position [24, 0]
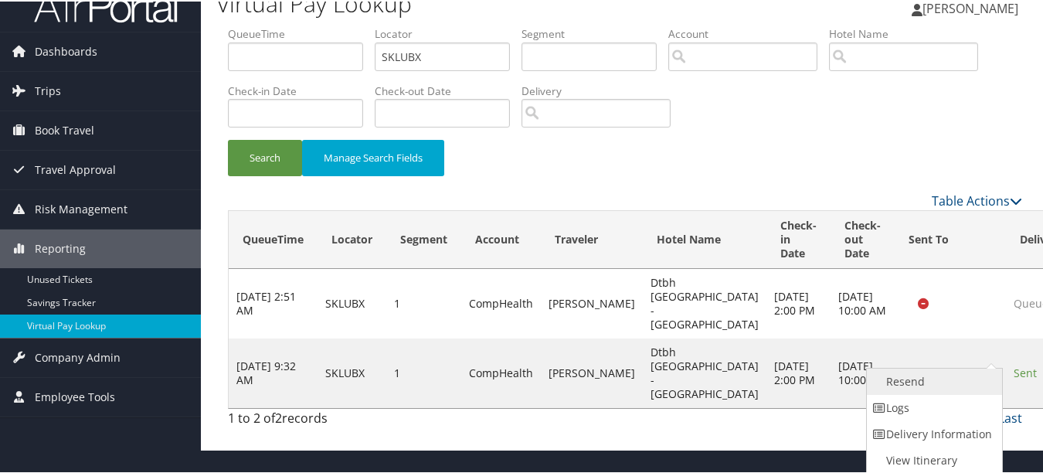
click at [984, 392] on link "Resend" at bounding box center [933, 380] width 132 height 26
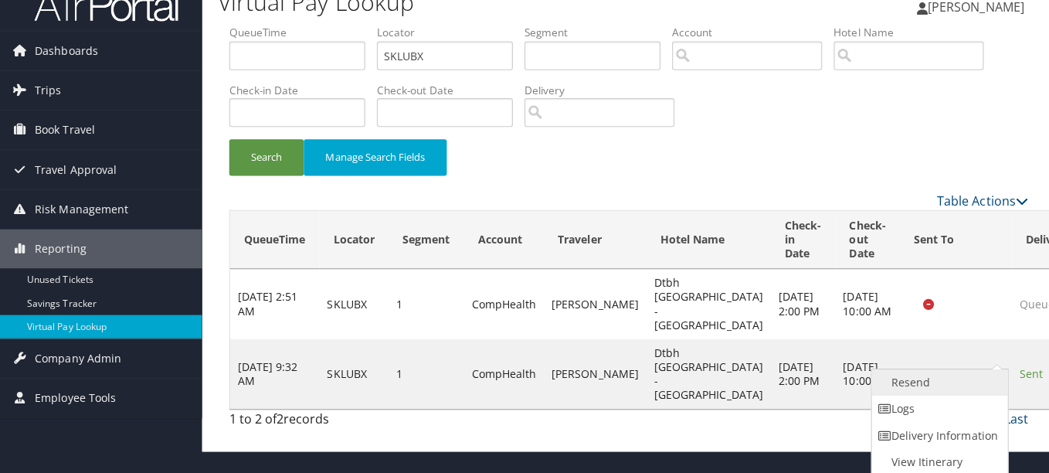
scroll to position [0, 0]
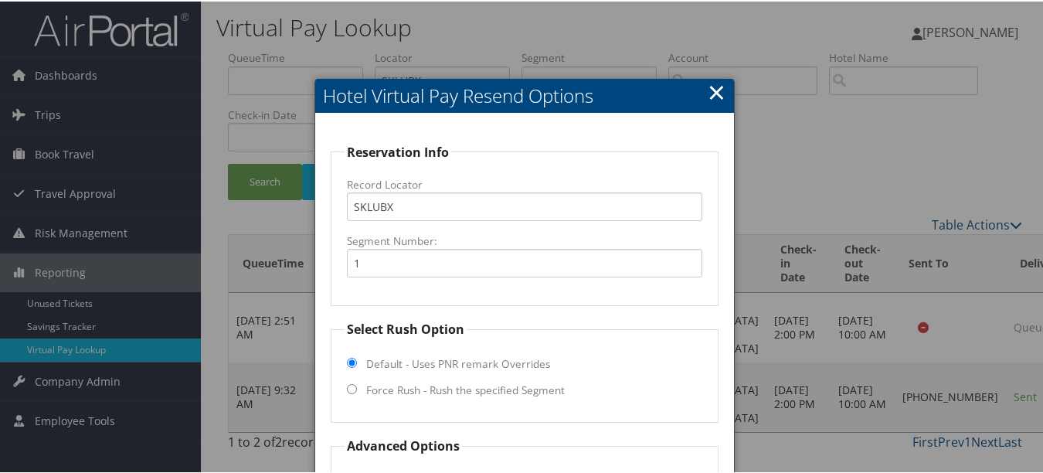
click at [691, 75] on div at bounding box center [524, 236] width 1049 height 473
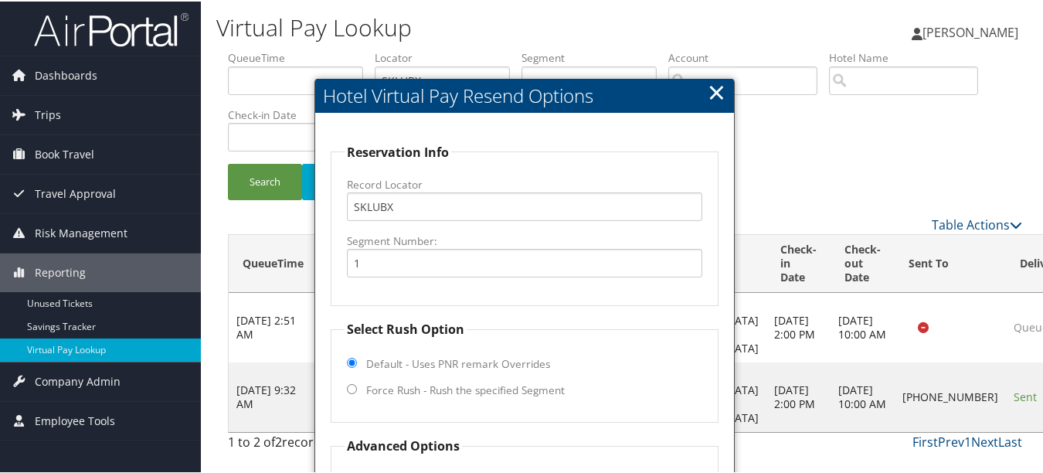
click at [708, 86] on link "×" at bounding box center [717, 90] width 18 height 31
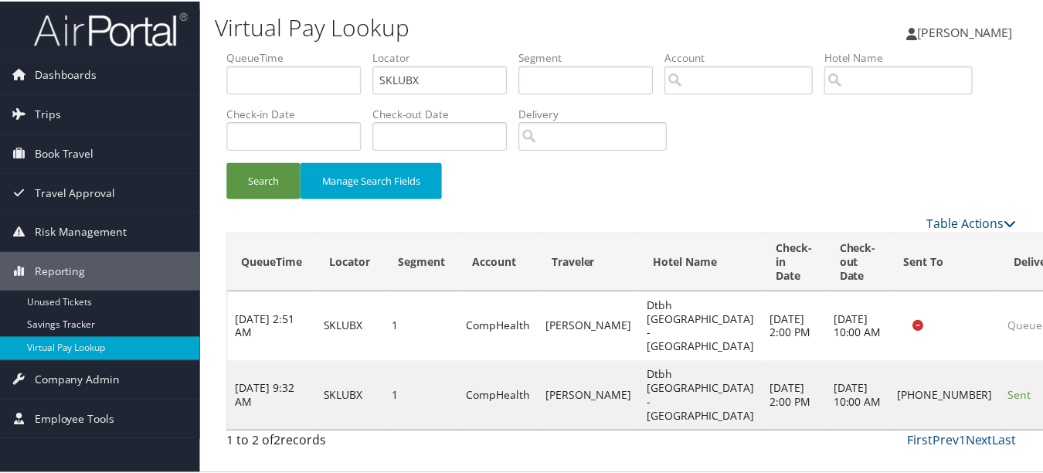
scroll to position [24, 0]
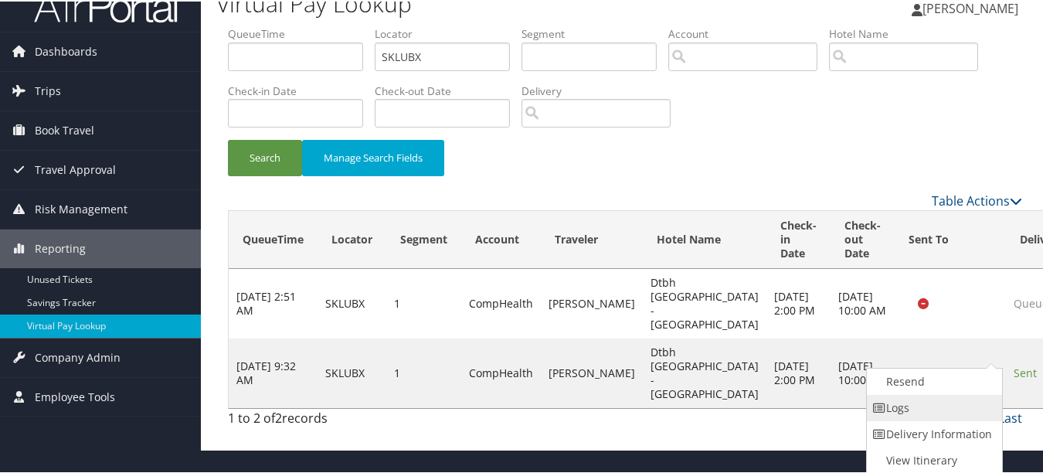
click at [957, 404] on link "Logs" at bounding box center [933, 406] width 132 height 26
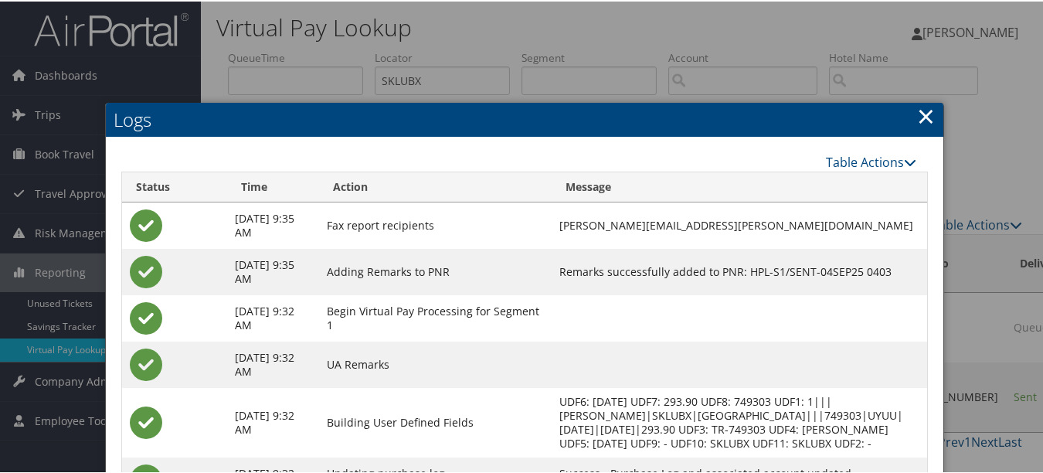
scroll to position [179, 0]
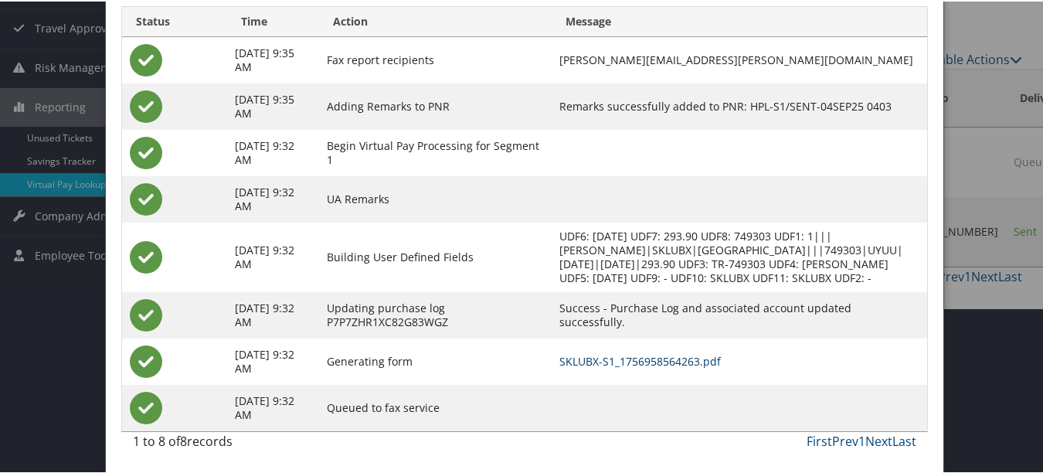
drag, startPoint x: 630, startPoint y: 363, endPoint x: 619, endPoint y: 358, distance: 11.8
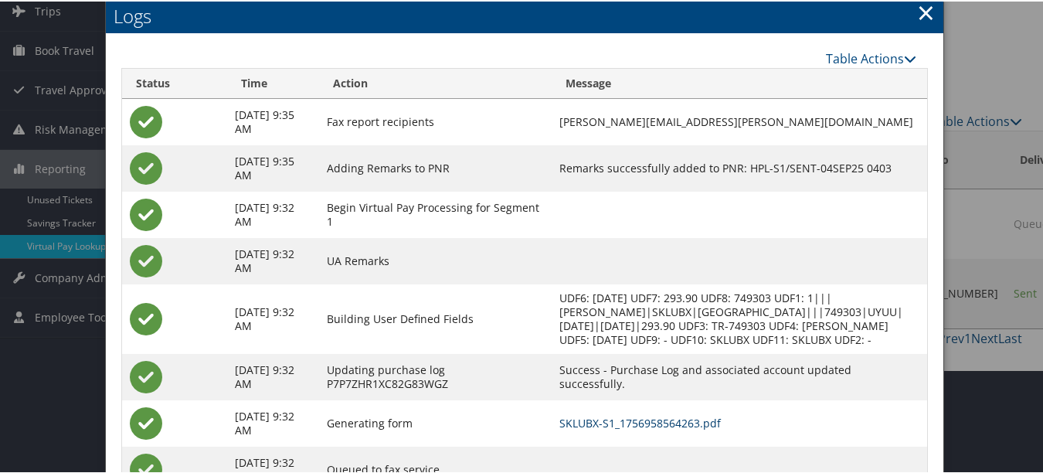
scroll to position [0, 0]
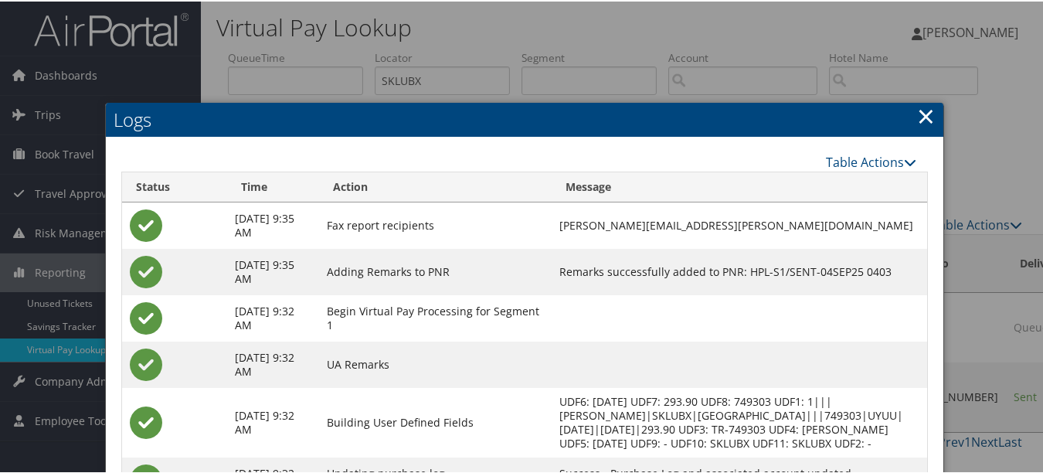
click at [926, 120] on link "×" at bounding box center [926, 114] width 18 height 31
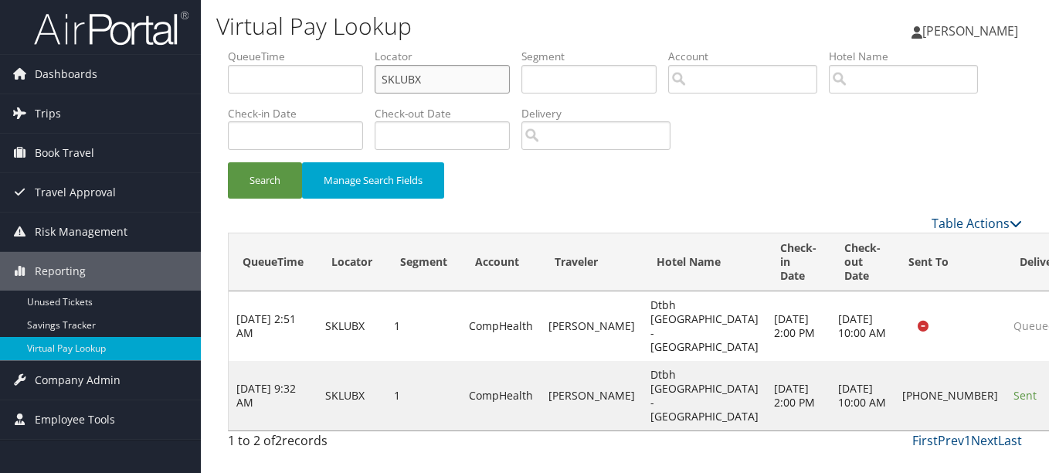
drag, startPoint x: 475, startPoint y: 80, endPoint x: 215, endPoint y: 71, distance: 260.5
click at [215, 70] on div "Virtual Pay Lookup Luke Perry Luke Perry My Settings Travel Agency Contacts Vie…" at bounding box center [625, 236] width 848 height 473
paste input "MREDDP"
click at [228, 162] on button "Search" at bounding box center [265, 180] width 74 height 36
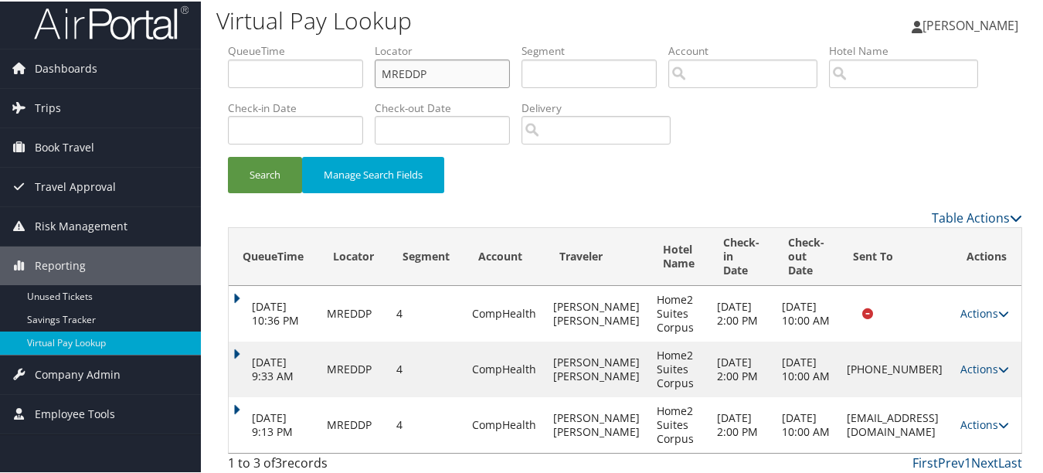
scroll to position [12, 0]
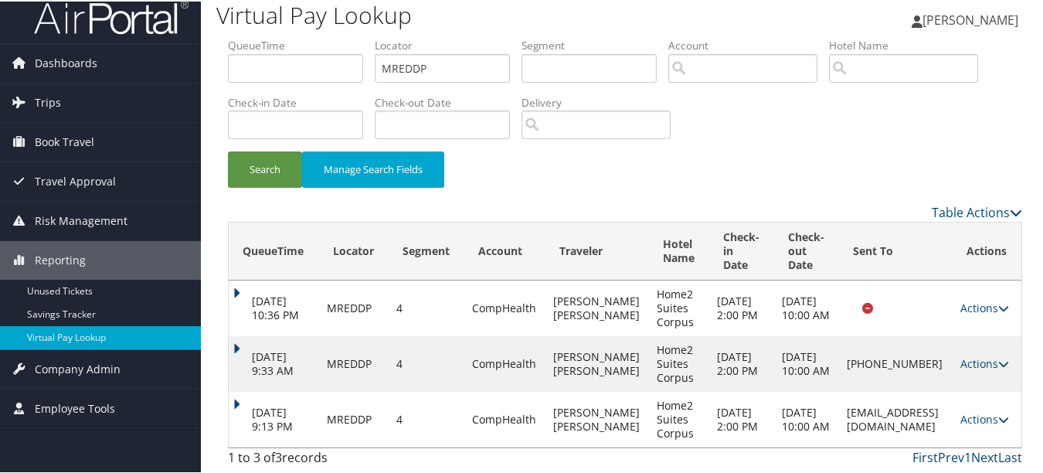
click at [994, 409] on td "Actions Resend Logs View Itinerary" at bounding box center [987, 418] width 69 height 56
click at [960, 419] on link "Actions" at bounding box center [984, 417] width 49 height 15
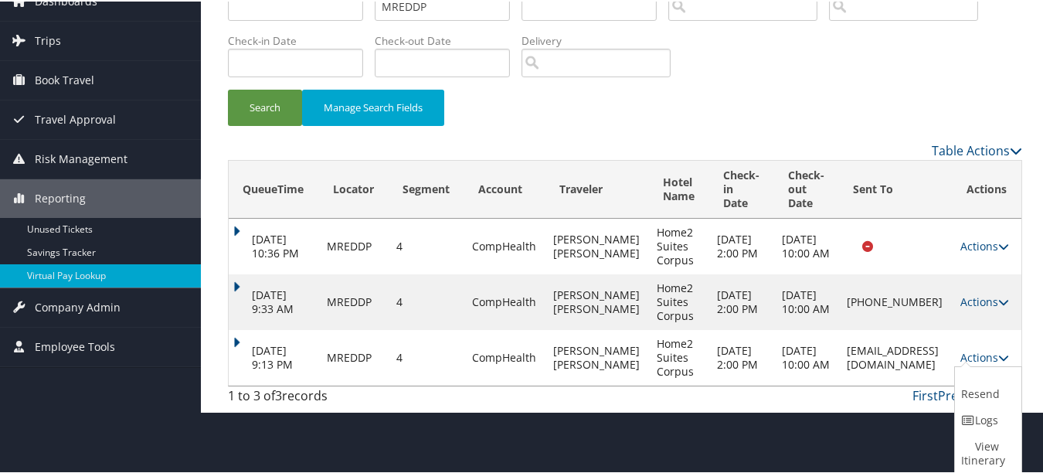
click at [971, 423] on icon at bounding box center [968, 418] width 14 height 11
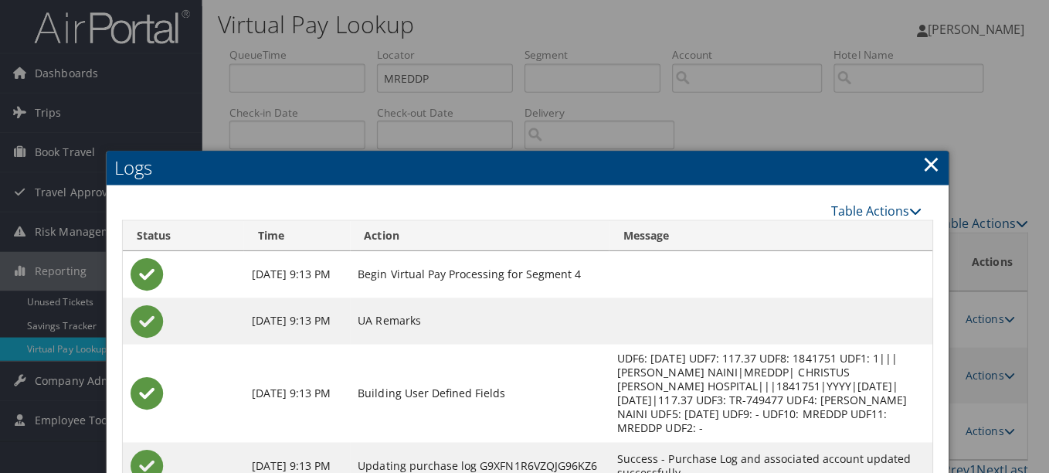
scroll to position [0, 0]
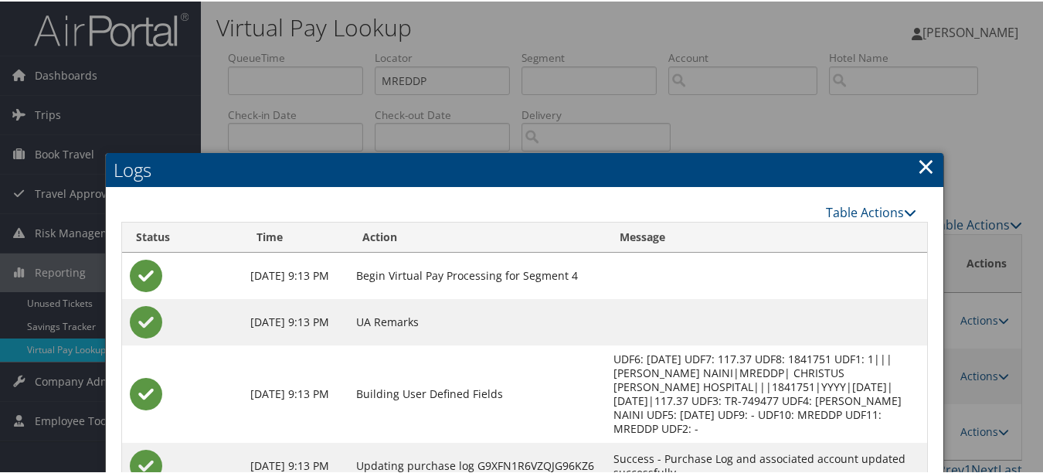
click at [917, 164] on link "×" at bounding box center [926, 164] width 18 height 31
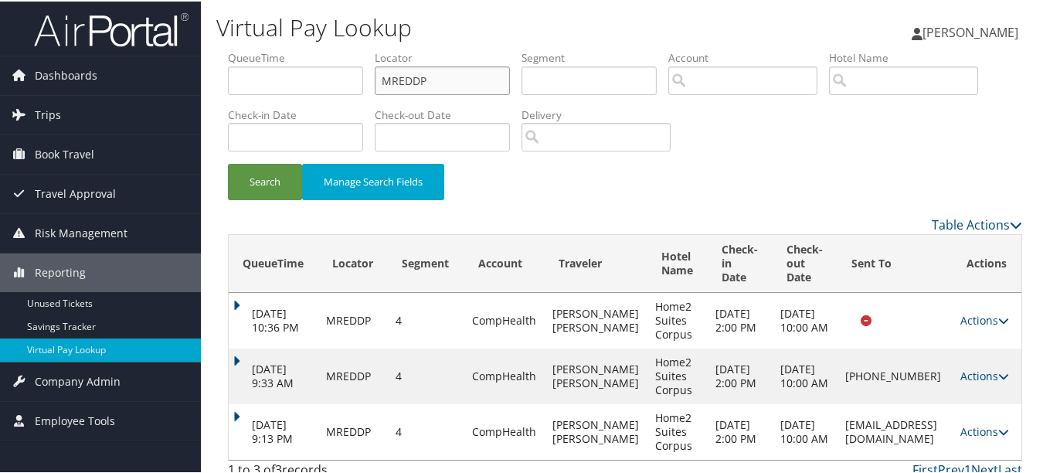
drag, startPoint x: 465, startPoint y: 75, endPoint x: 226, endPoint y: 75, distance: 239.5
click at [228, 75] on form "QueueTime Locator MREDDP Segment Account Traveler Hotel Name Check-in Date Chec…" at bounding box center [625, 131] width 794 height 165
paste input "CHIEYV"
type input "CHIEYV"
click at [228, 162] on button "Search" at bounding box center [265, 180] width 74 height 36
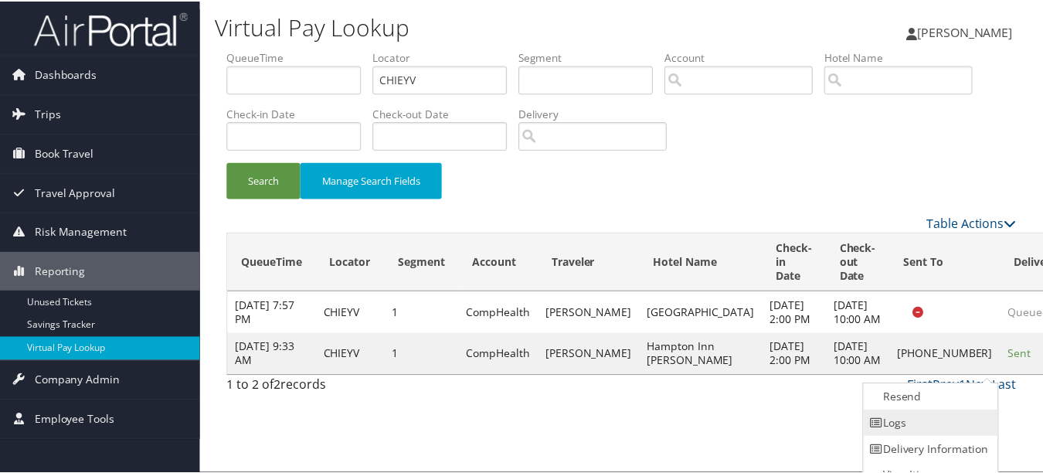
scroll to position [17, 0]
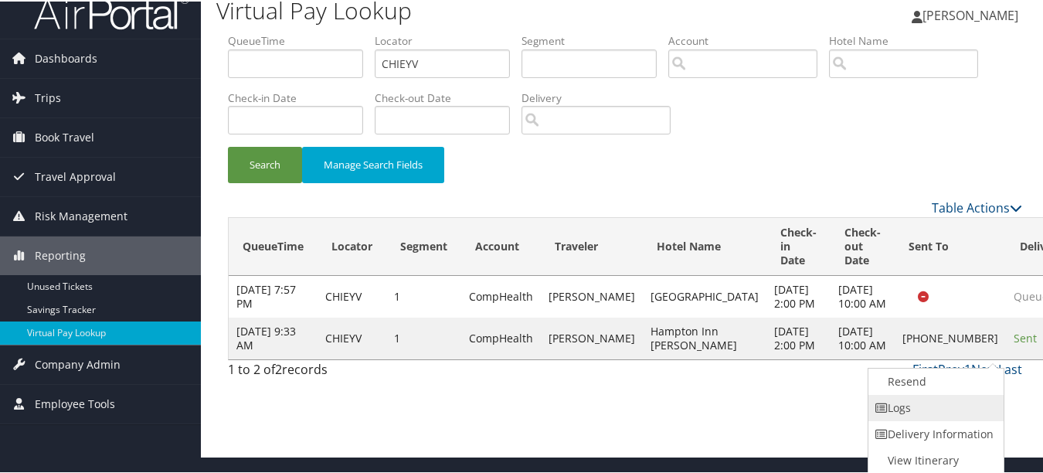
click at [934, 402] on link "Logs" at bounding box center [934, 406] width 132 height 26
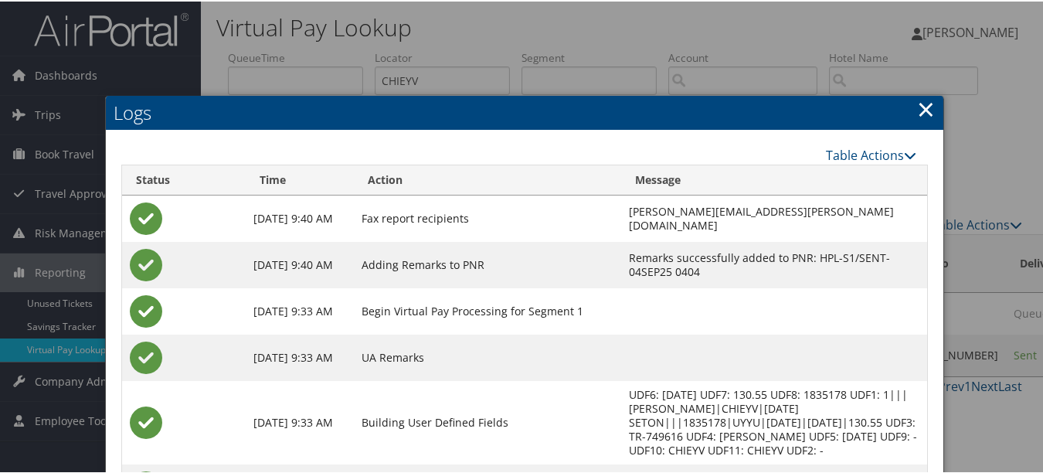
scroll to position [219, 0]
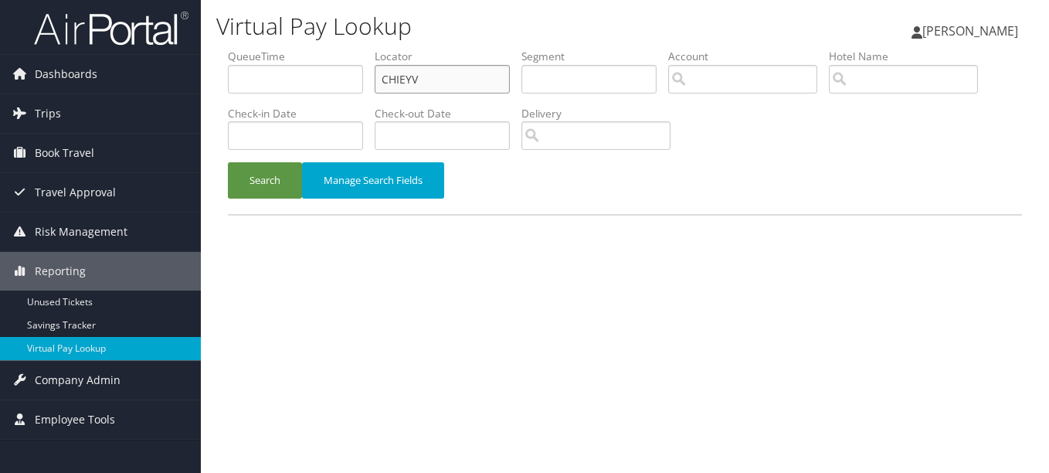
drag, startPoint x: 467, startPoint y: 85, endPoint x: 267, endPoint y: 84, distance: 200.9
click at [294, 49] on ul "QueueTime Locator CHIEYV Segment Account Traveler Hotel Name Check-in Date Chec…" at bounding box center [625, 49] width 794 height 0
paste input "WKJCKD"
click at [228, 162] on button "Search" at bounding box center [265, 180] width 74 height 36
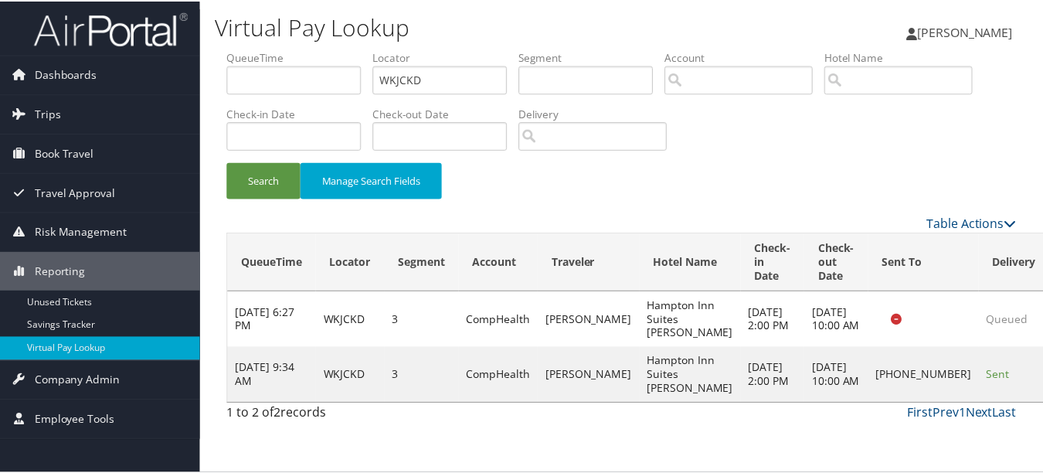
scroll to position [38, 0]
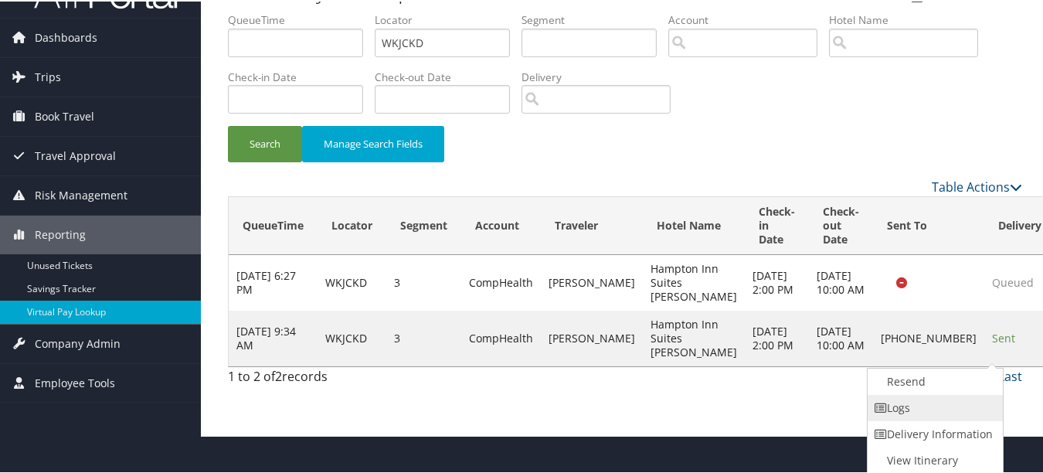
click at [964, 411] on link "Logs" at bounding box center [934, 406] width 132 height 26
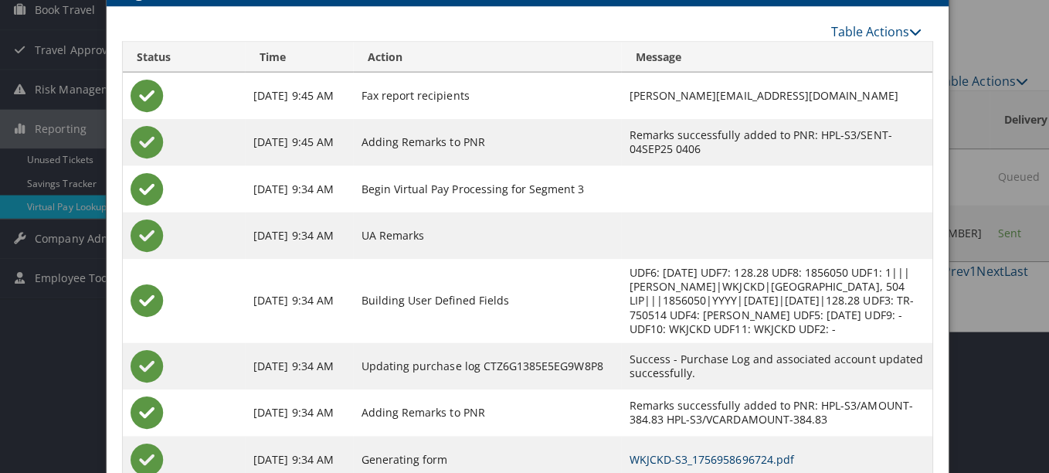
scroll to position [0, 0]
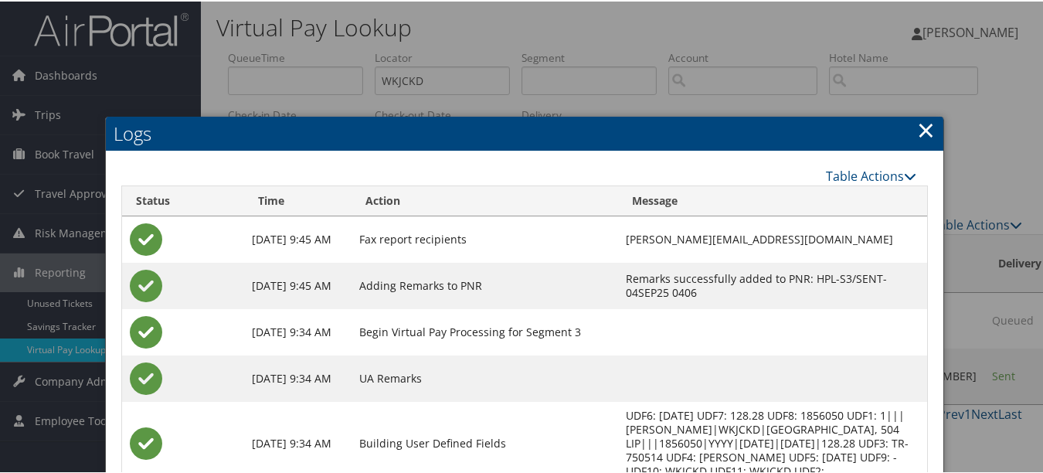
click at [918, 132] on link "×" at bounding box center [926, 128] width 18 height 31
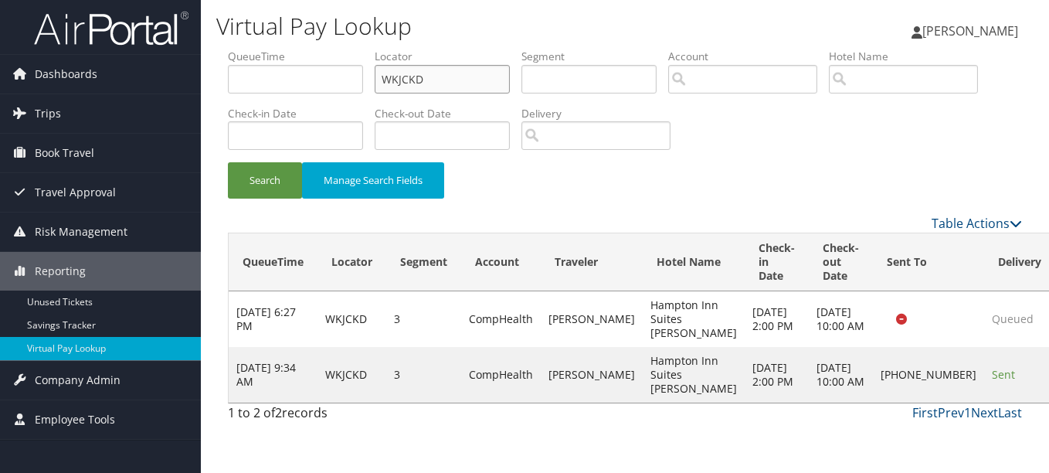
drag, startPoint x: 442, startPoint y: 70, endPoint x: 223, endPoint y: 76, distance: 218.7
click at [228, 76] on form "QueueTime Locator WKJCKD Segment Account Traveler Hotel Name Check-in Date Chec…" at bounding box center [625, 131] width 794 height 165
paste input "JXBNVQ"
type input "JXBNVQ"
click at [228, 162] on button "Search" at bounding box center [265, 180] width 74 height 36
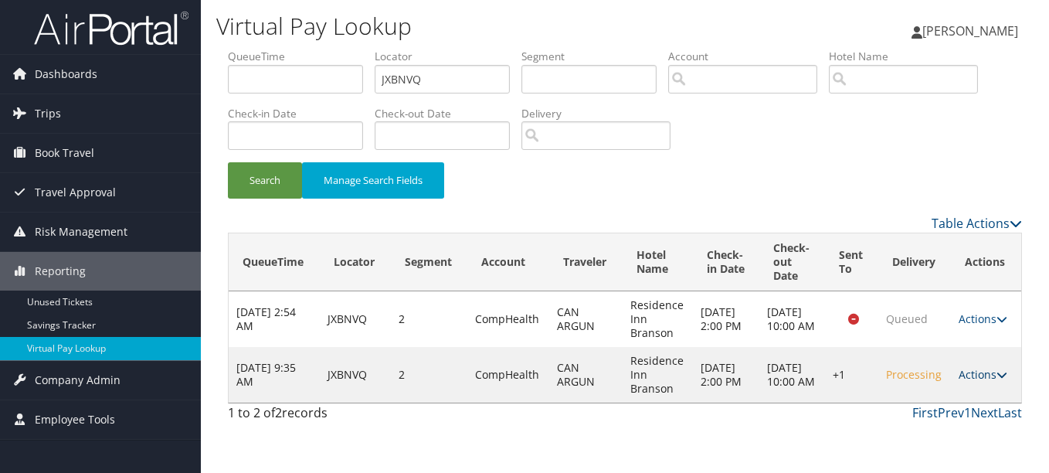
click at [970, 379] on link "Actions" at bounding box center [983, 374] width 49 height 15
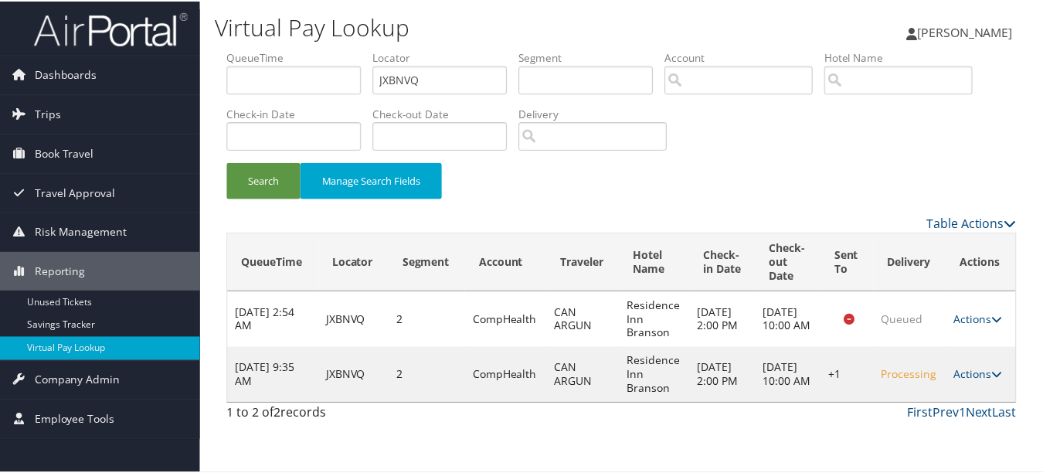
scroll to position [17, 0]
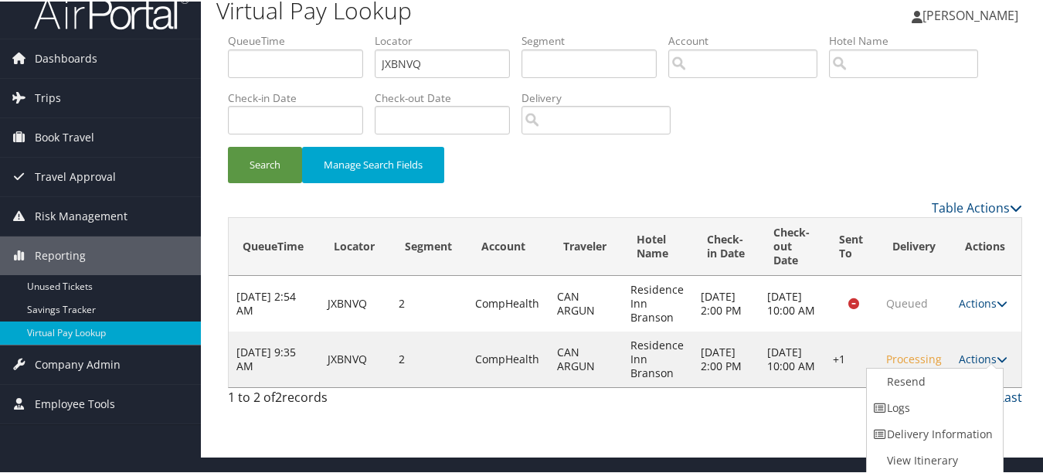
drag, startPoint x: 970, startPoint y: 402, endPoint x: 862, endPoint y: 398, distance: 107.5
click at [968, 403] on link "Logs" at bounding box center [933, 406] width 132 height 26
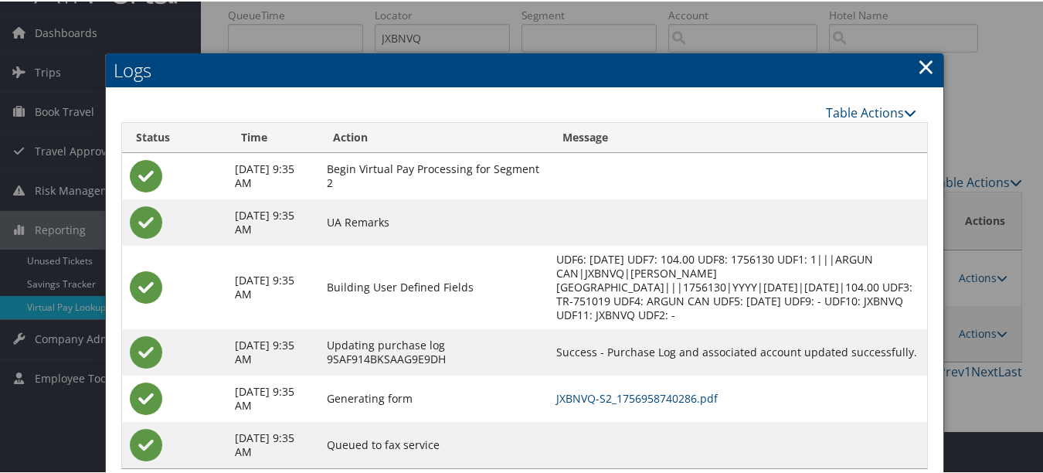
scroll to position [80, 0]
